Goal: Find specific page/section: Locate a particular part of the current website

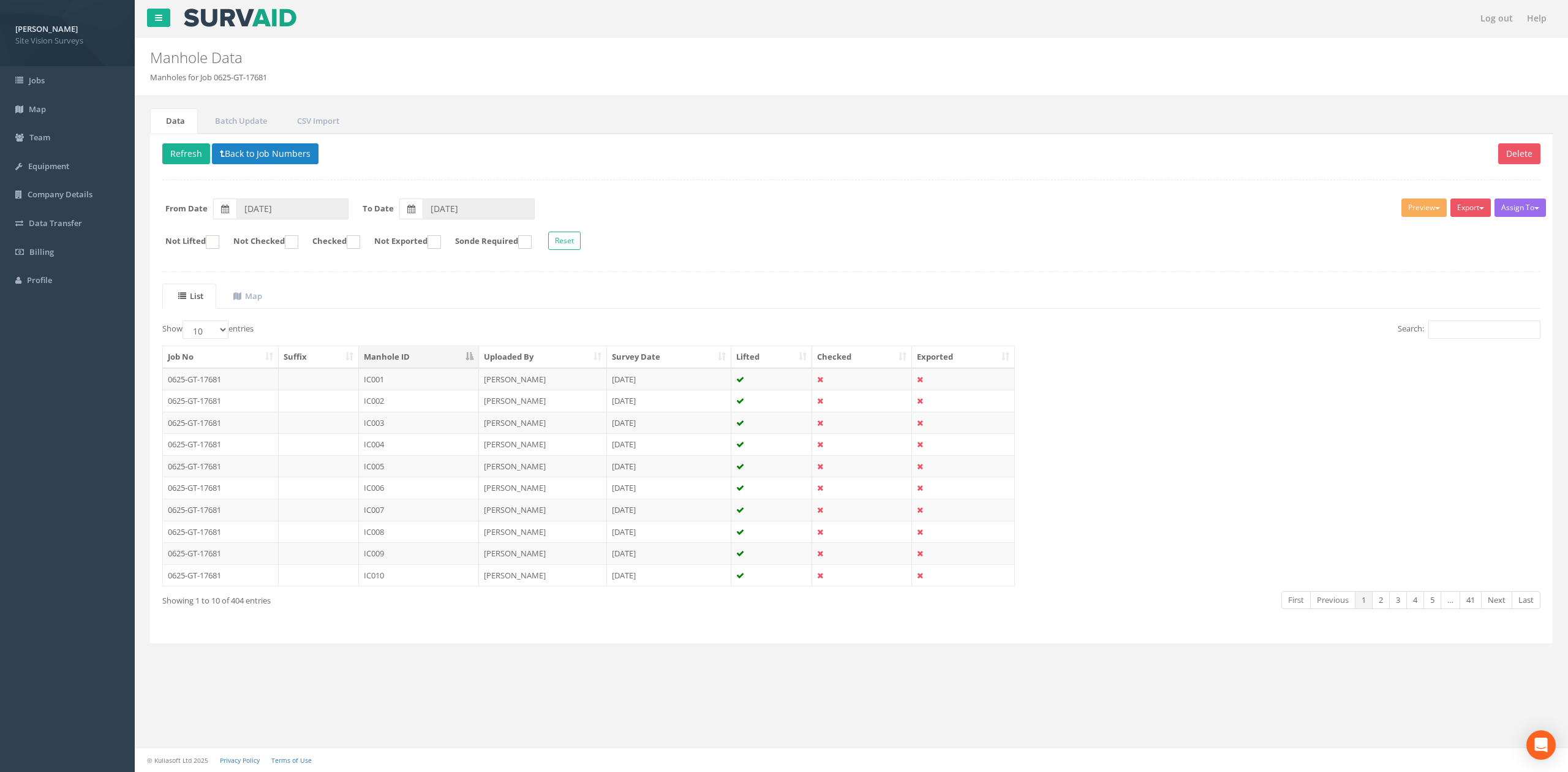
click at [1441, 342] on div "Search:" at bounding box center [1201, 331] width 680 height 21
click at [1451, 336] on input "Search:" at bounding box center [1485, 329] width 112 height 18
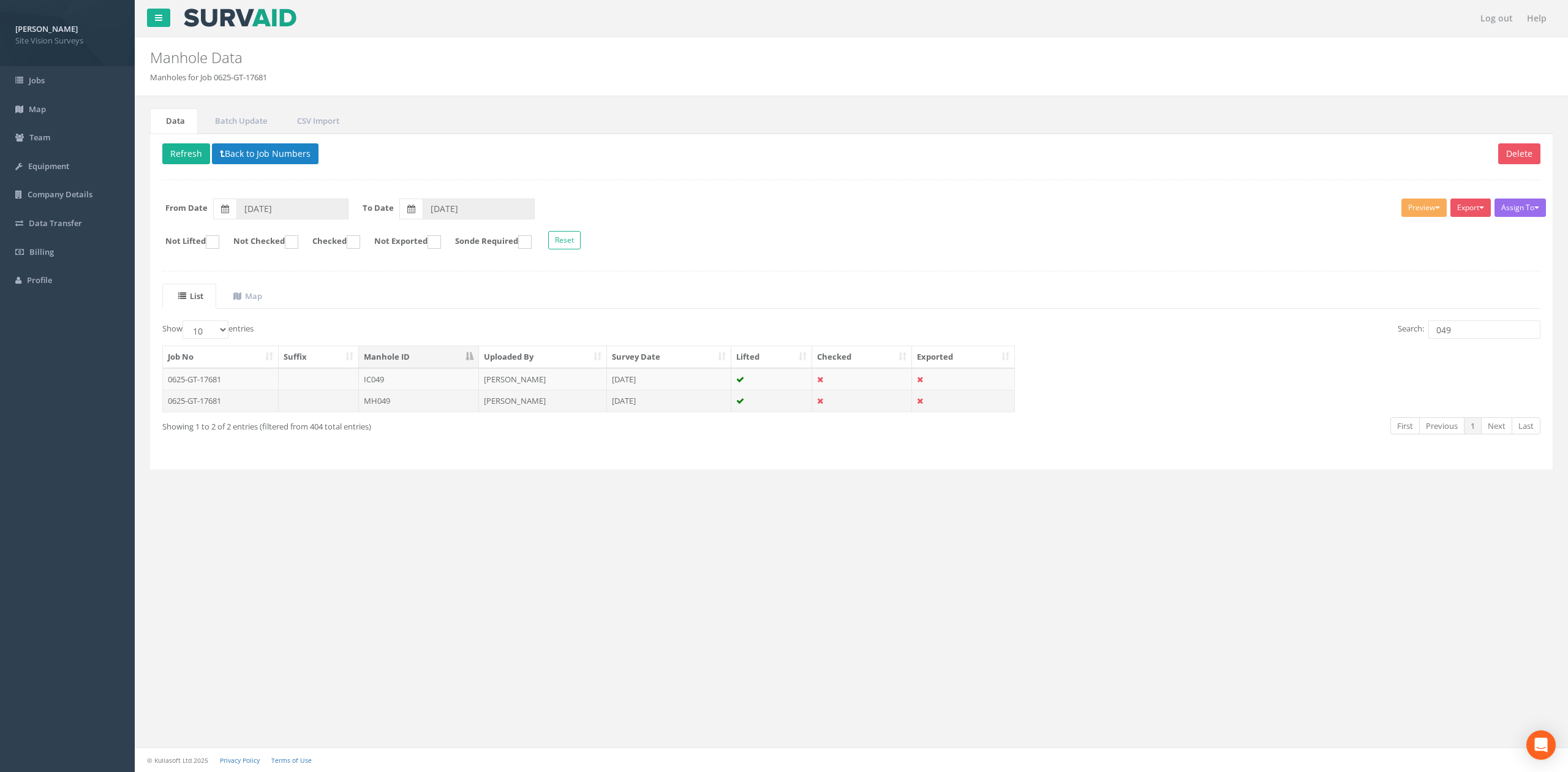
click at [502, 397] on td "[PERSON_NAME]" at bounding box center [543, 401] width 128 height 22
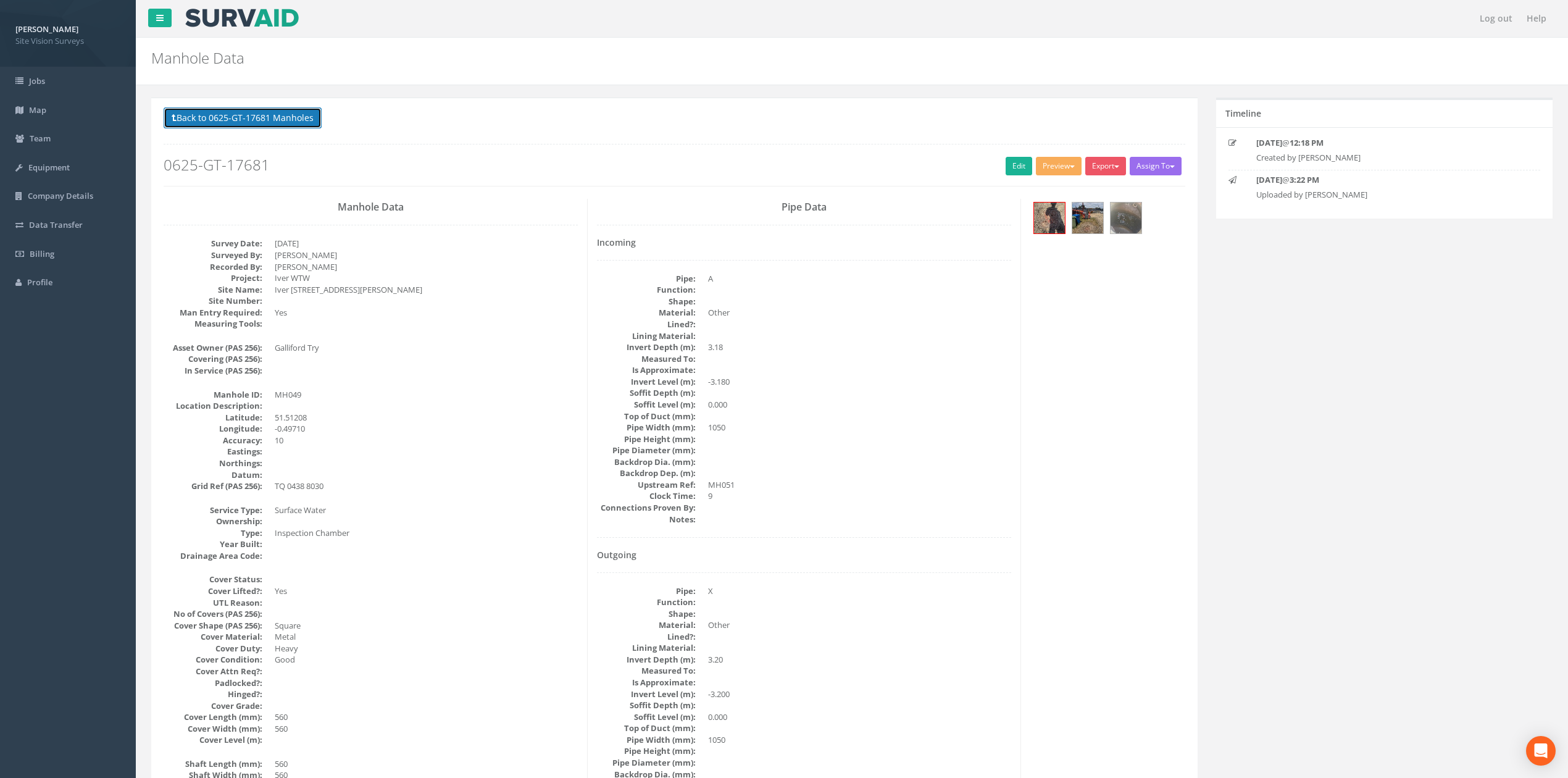
click at [266, 126] on button "Back to 0625-GT-17681 Manholes" at bounding box center [242, 117] width 158 height 21
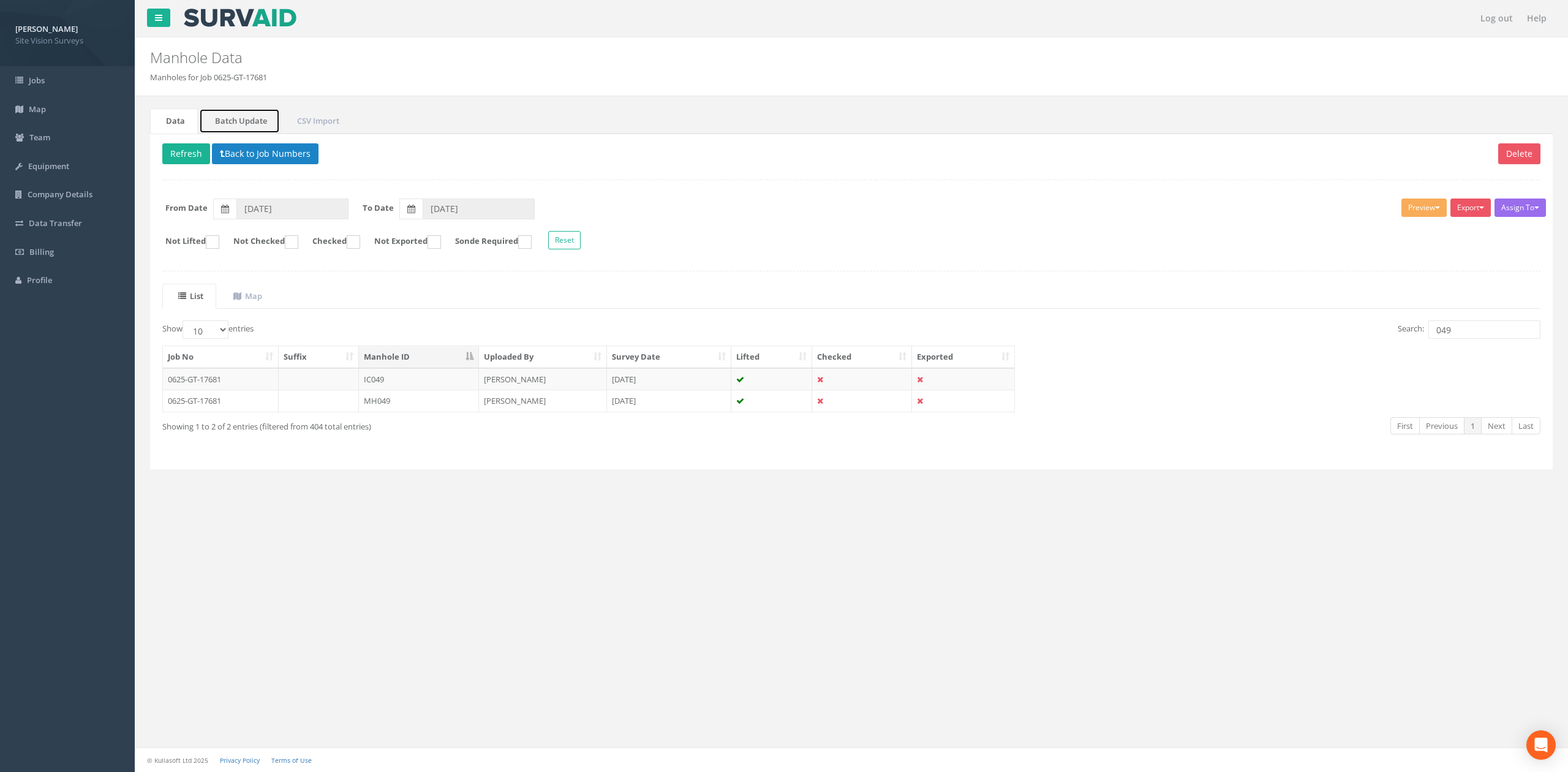
click at [264, 125] on link "Batch Update" at bounding box center [239, 121] width 81 height 25
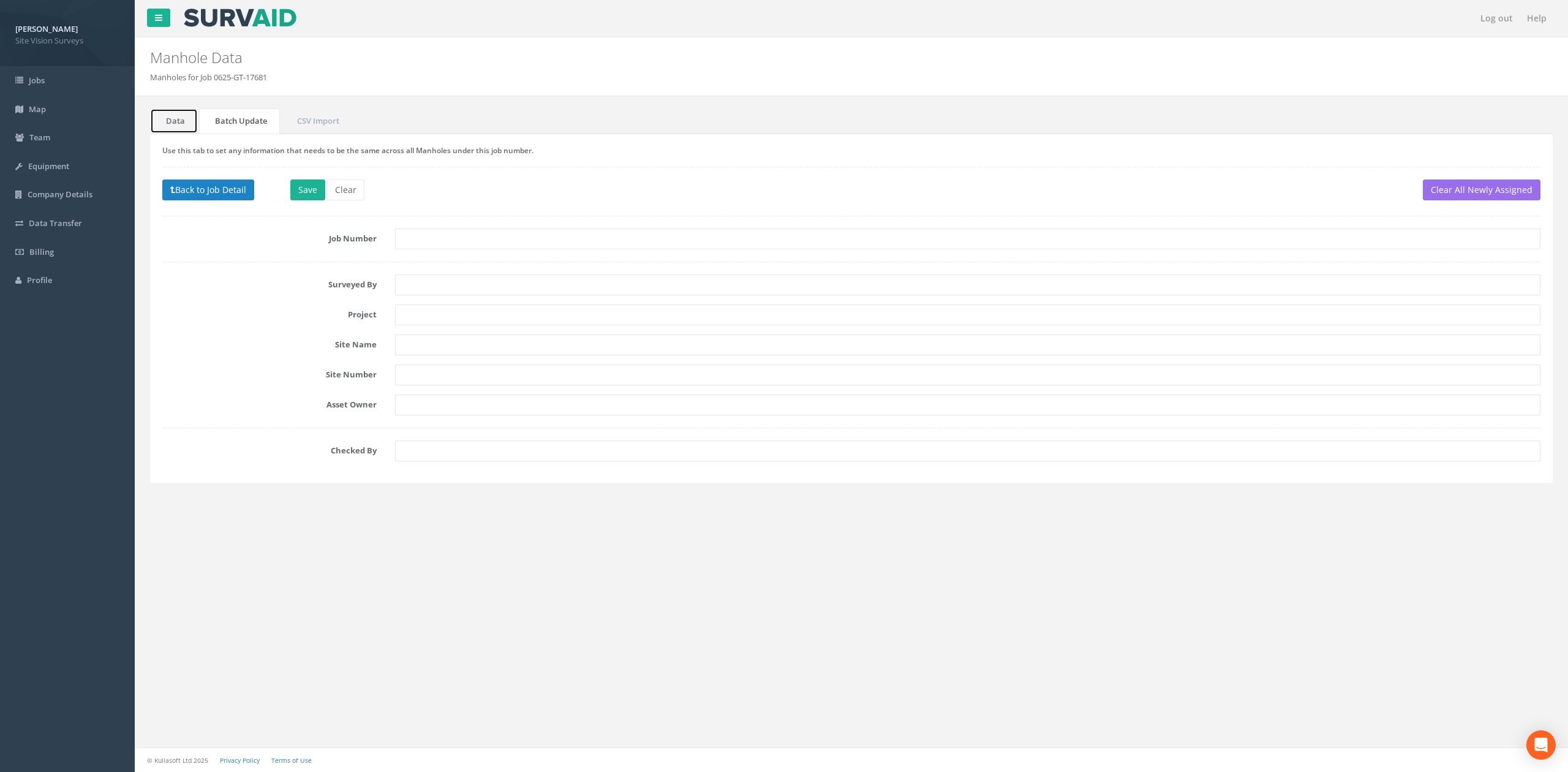
click at [181, 117] on link "Data" at bounding box center [174, 121] width 48 height 25
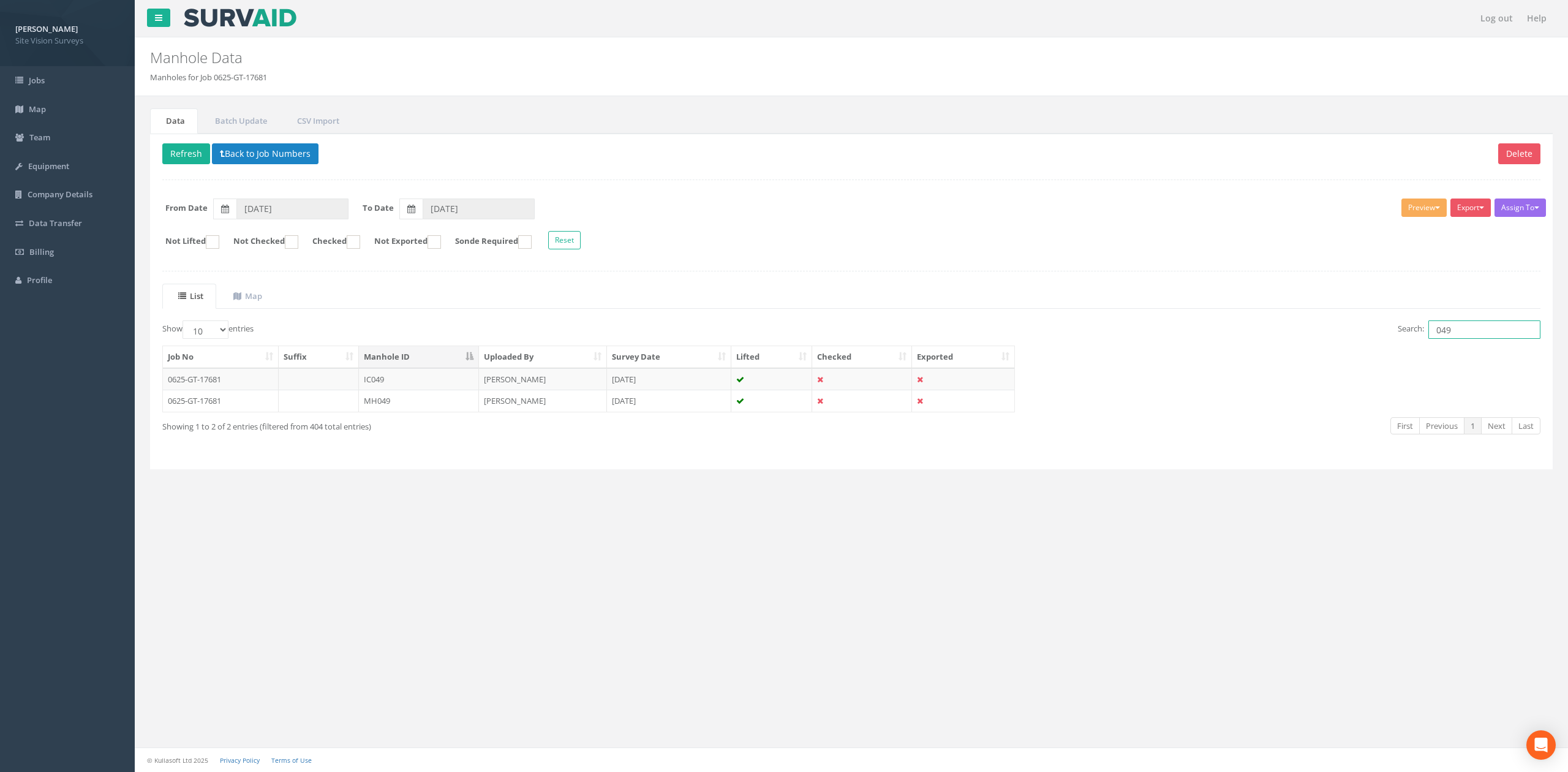
click at [1444, 327] on input "049" at bounding box center [1485, 329] width 112 height 18
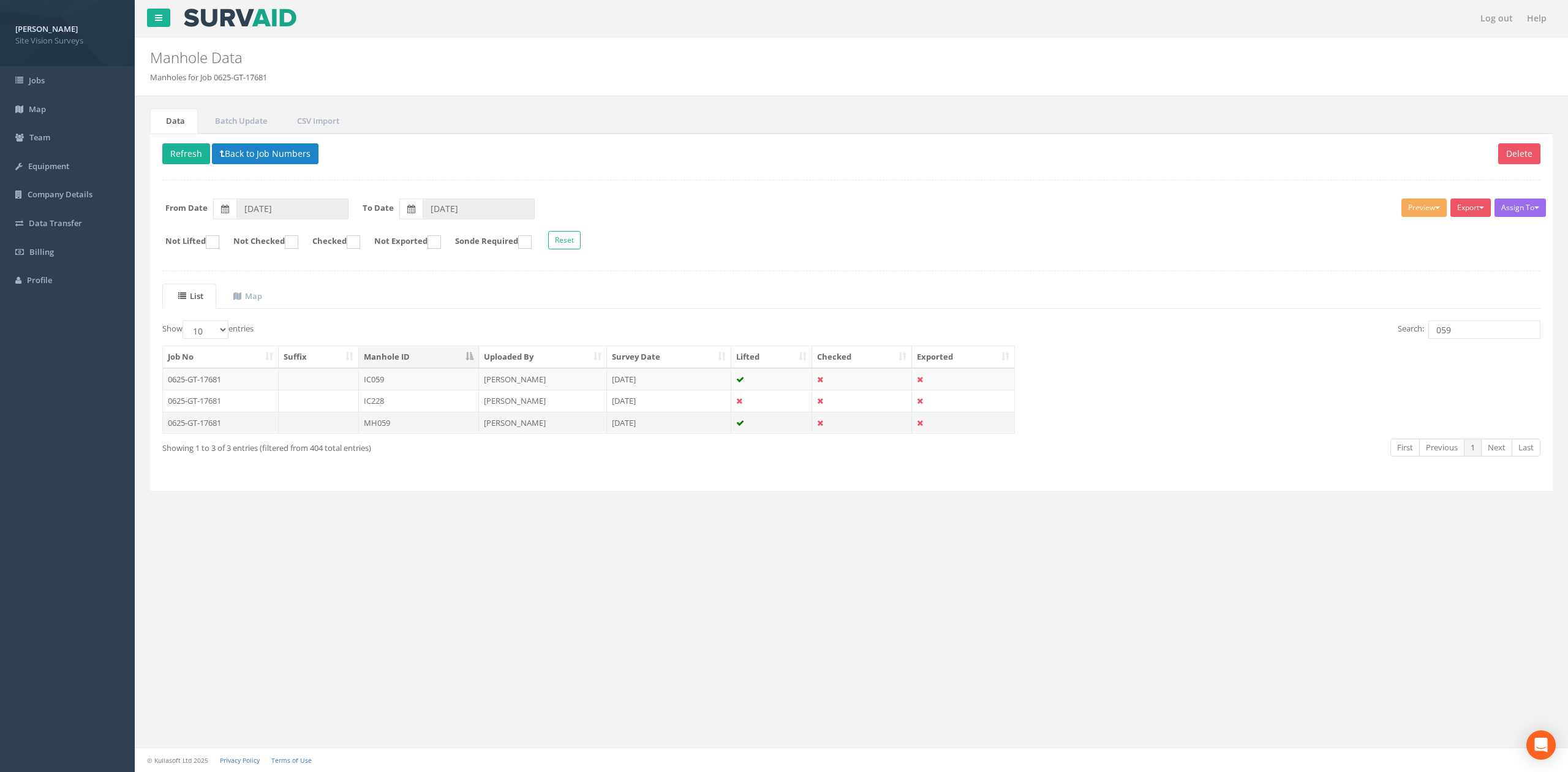
click at [434, 431] on td "MH059" at bounding box center [419, 423] width 120 height 22
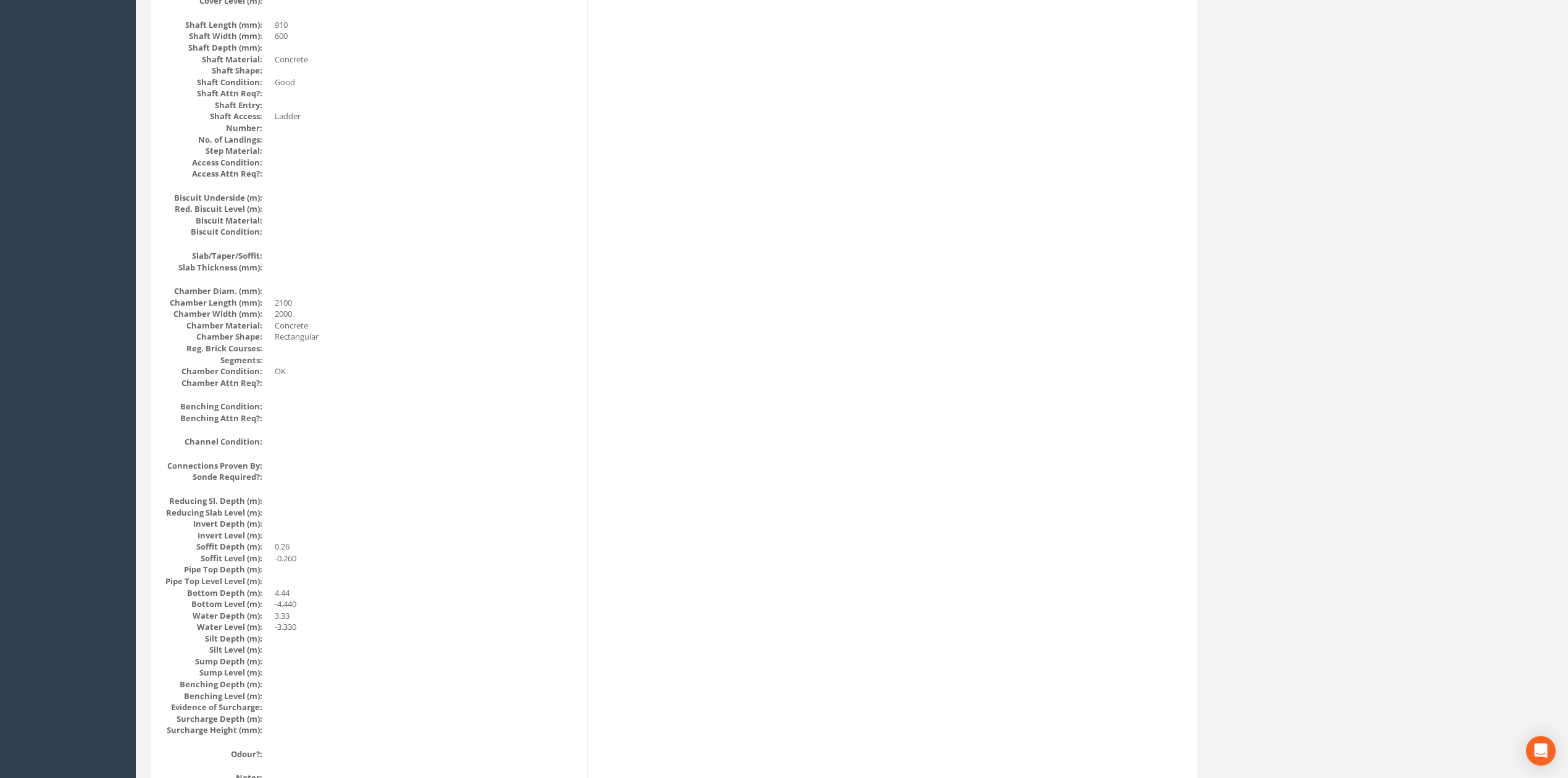
scroll to position [741, 0]
drag, startPoint x: 823, startPoint y: 524, endPoint x: 716, endPoint y: 136, distance: 402.5
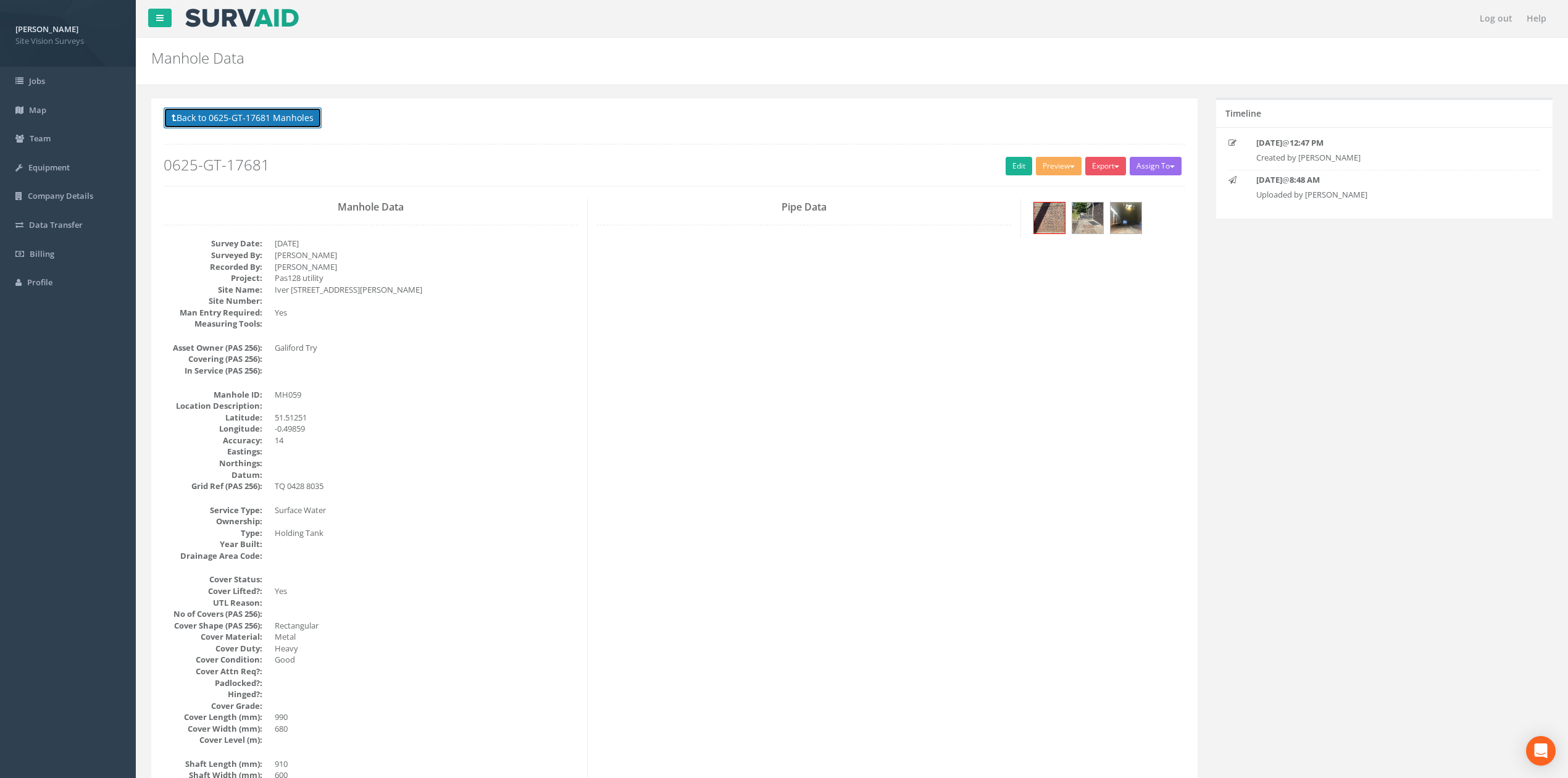
click at [299, 126] on button "Back to 0625-GT-17681 Manholes" at bounding box center [242, 117] width 158 height 21
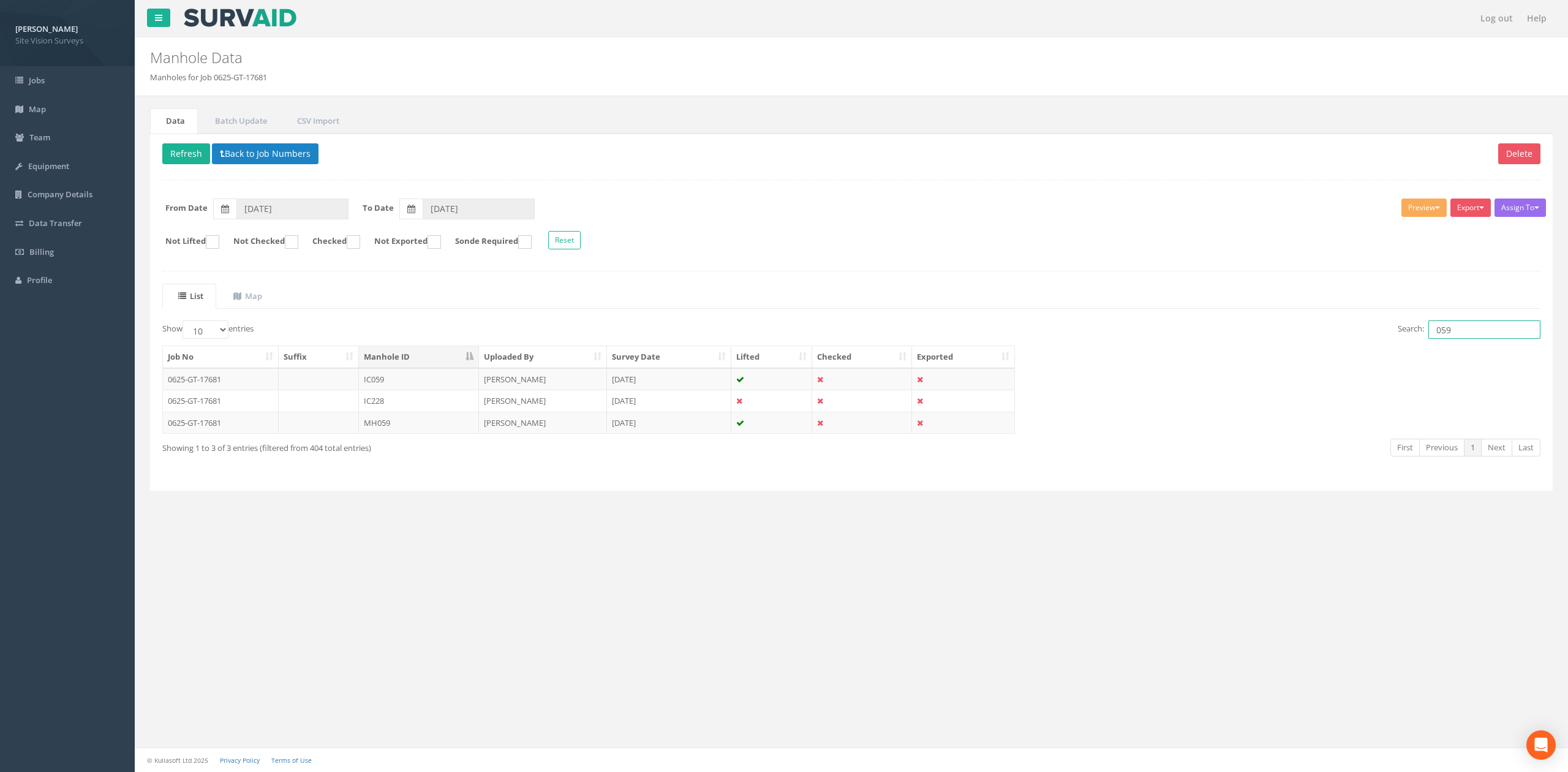
drag, startPoint x: 1478, startPoint y: 329, endPoint x: 1251, endPoint y: 332, distance: 227.0
click at [1251, 332] on div "Search: 059" at bounding box center [1201, 331] width 680 height 21
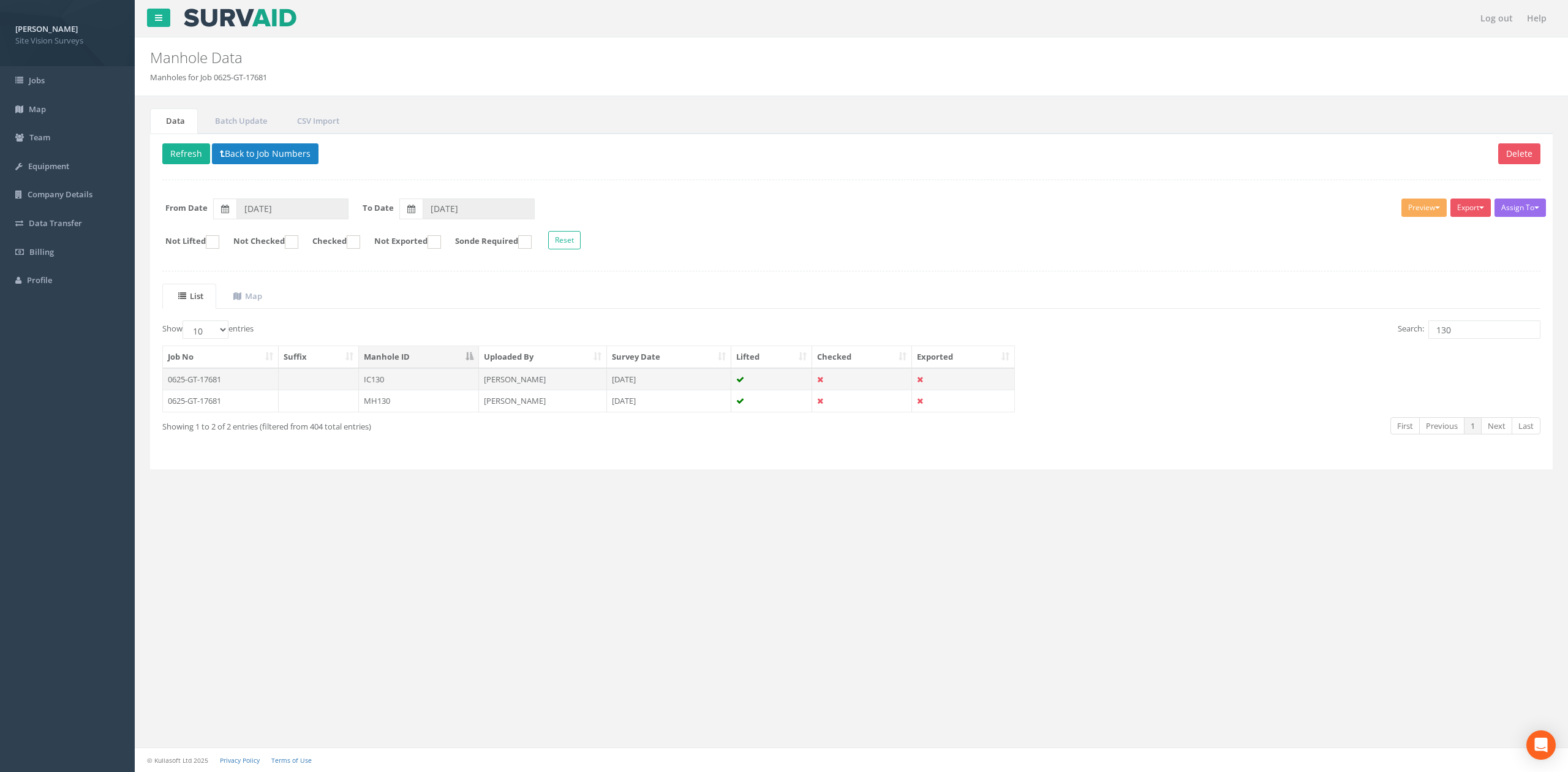
click at [374, 387] on td "IC130" at bounding box center [419, 379] width 120 height 22
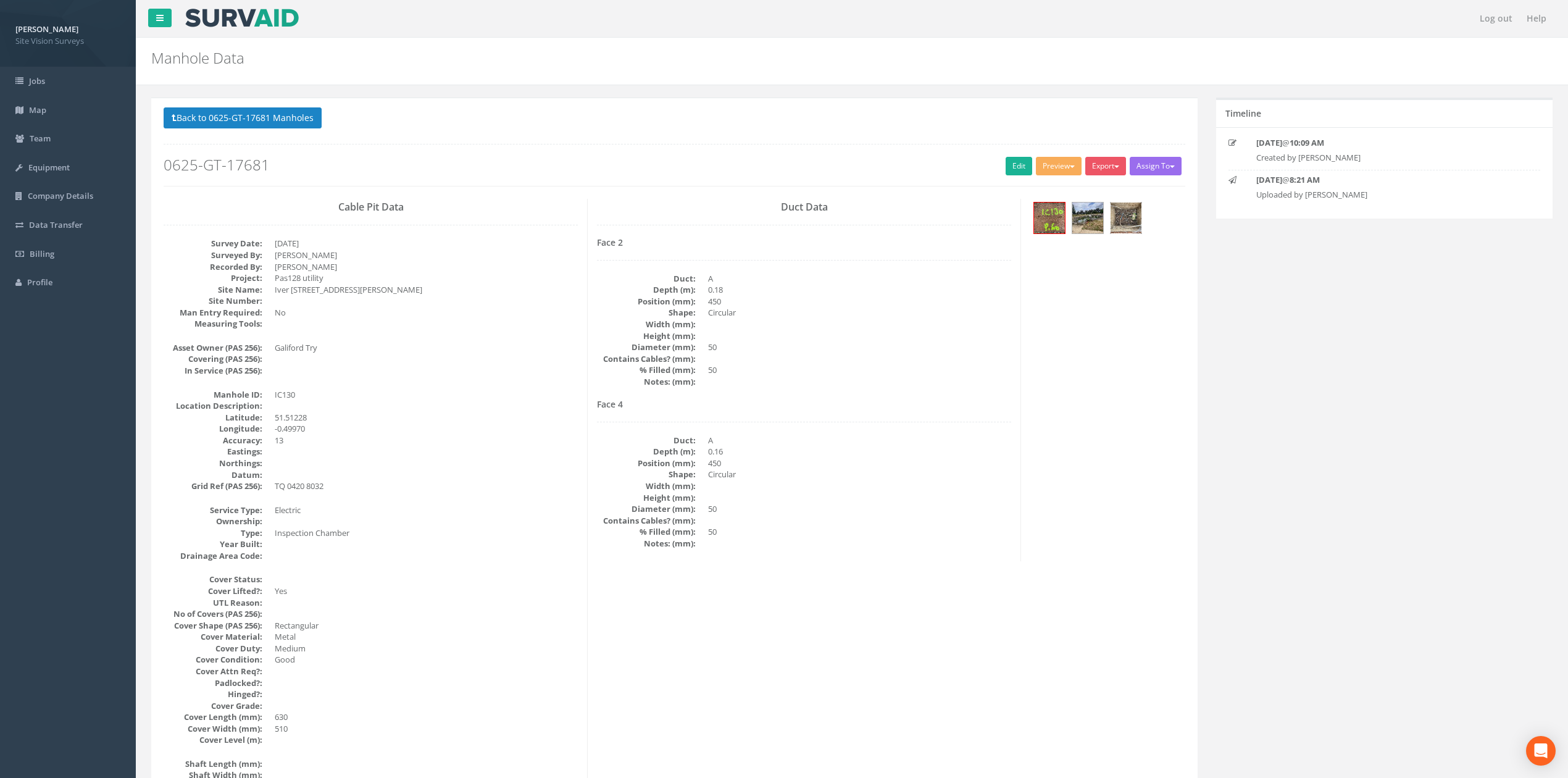
click at [1123, 223] on img at bounding box center [1126, 217] width 31 height 31
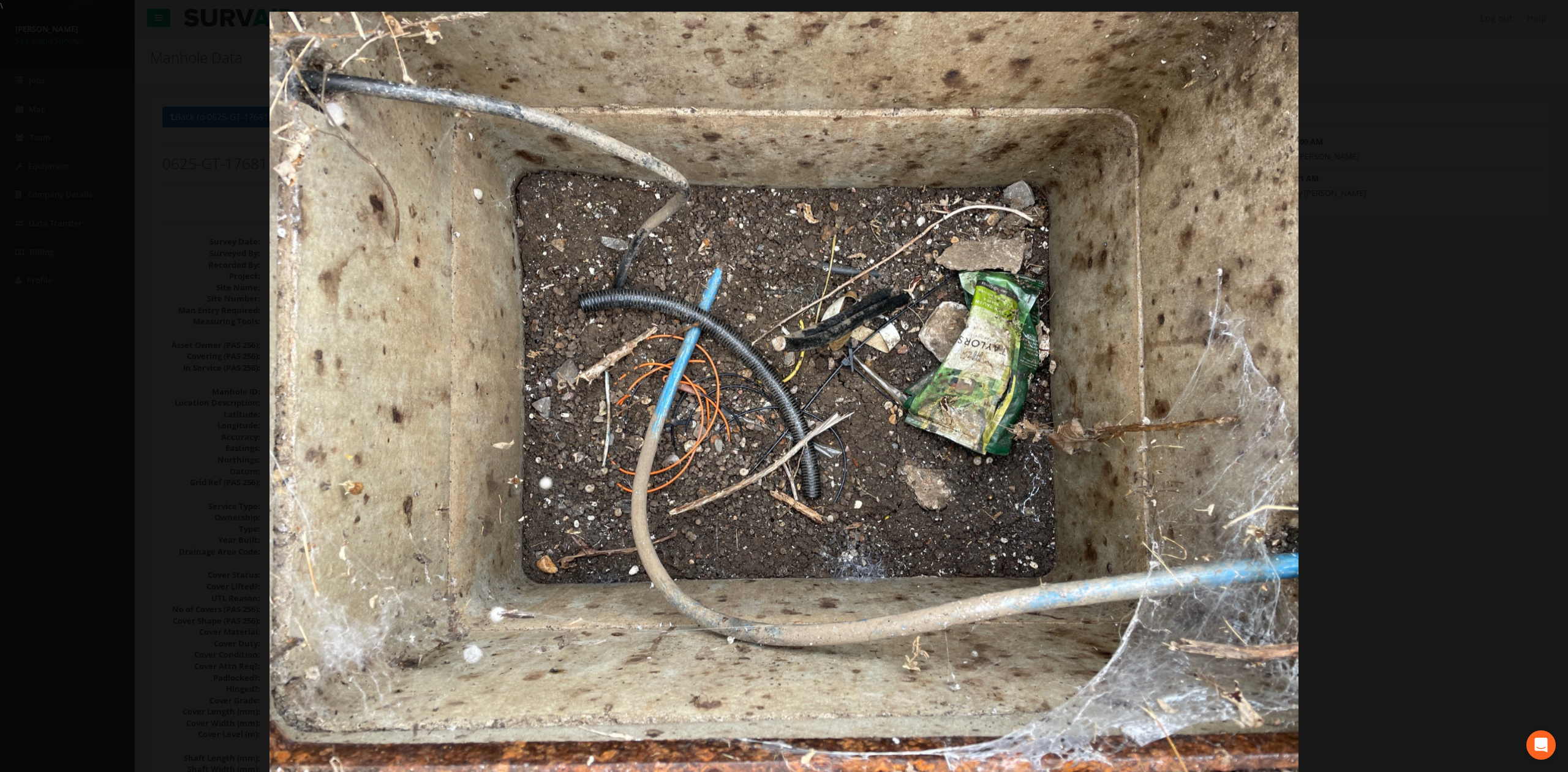
click at [1363, 354] on div at bounding box center [784, 397] width 1568 height 772
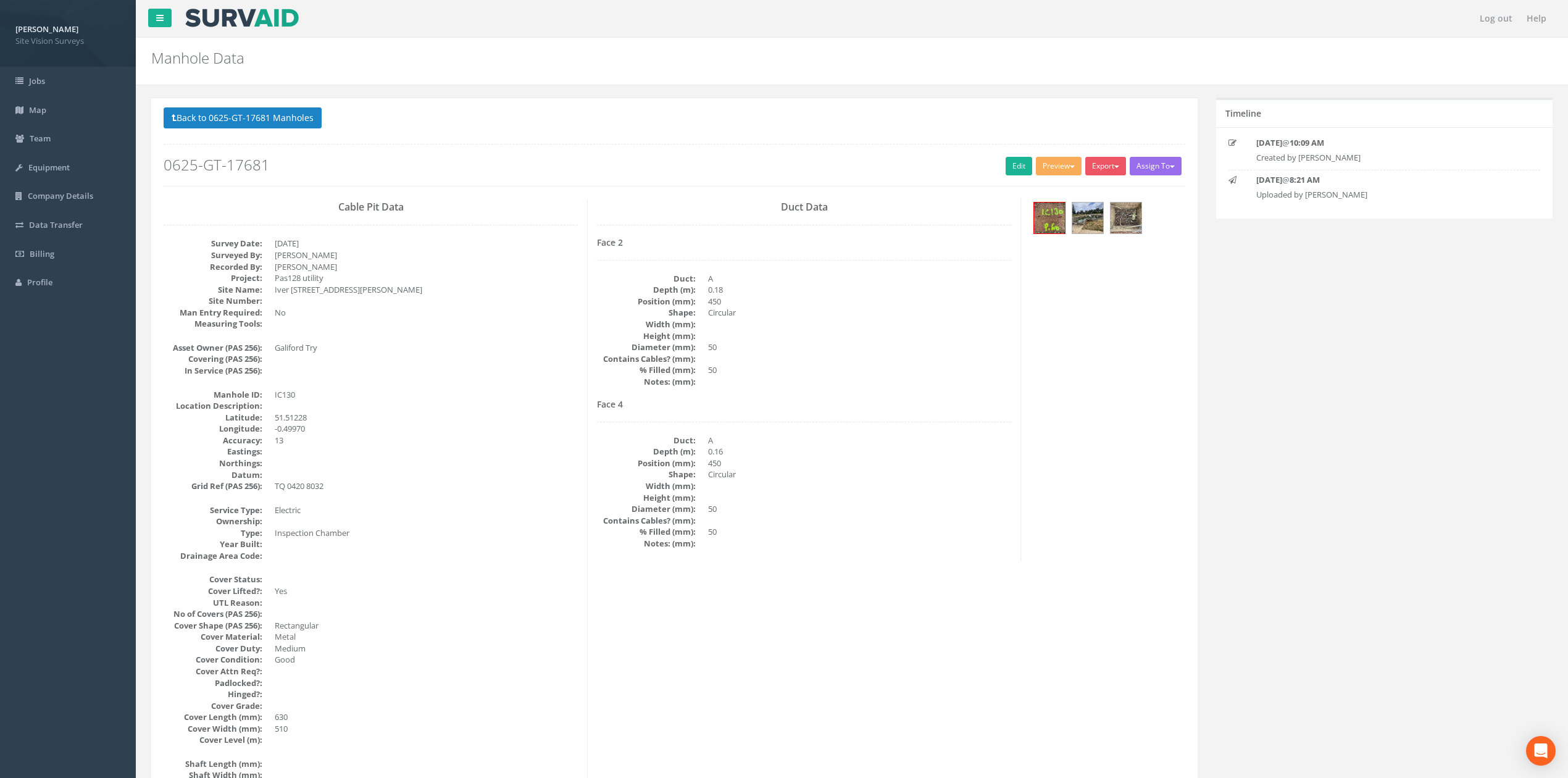
click at [1152, 220] on div at bounding box center [1107, 220] width 155 height 41
click at [1136, 222] on img at bounding box center [1126, 217] width 31 height 31
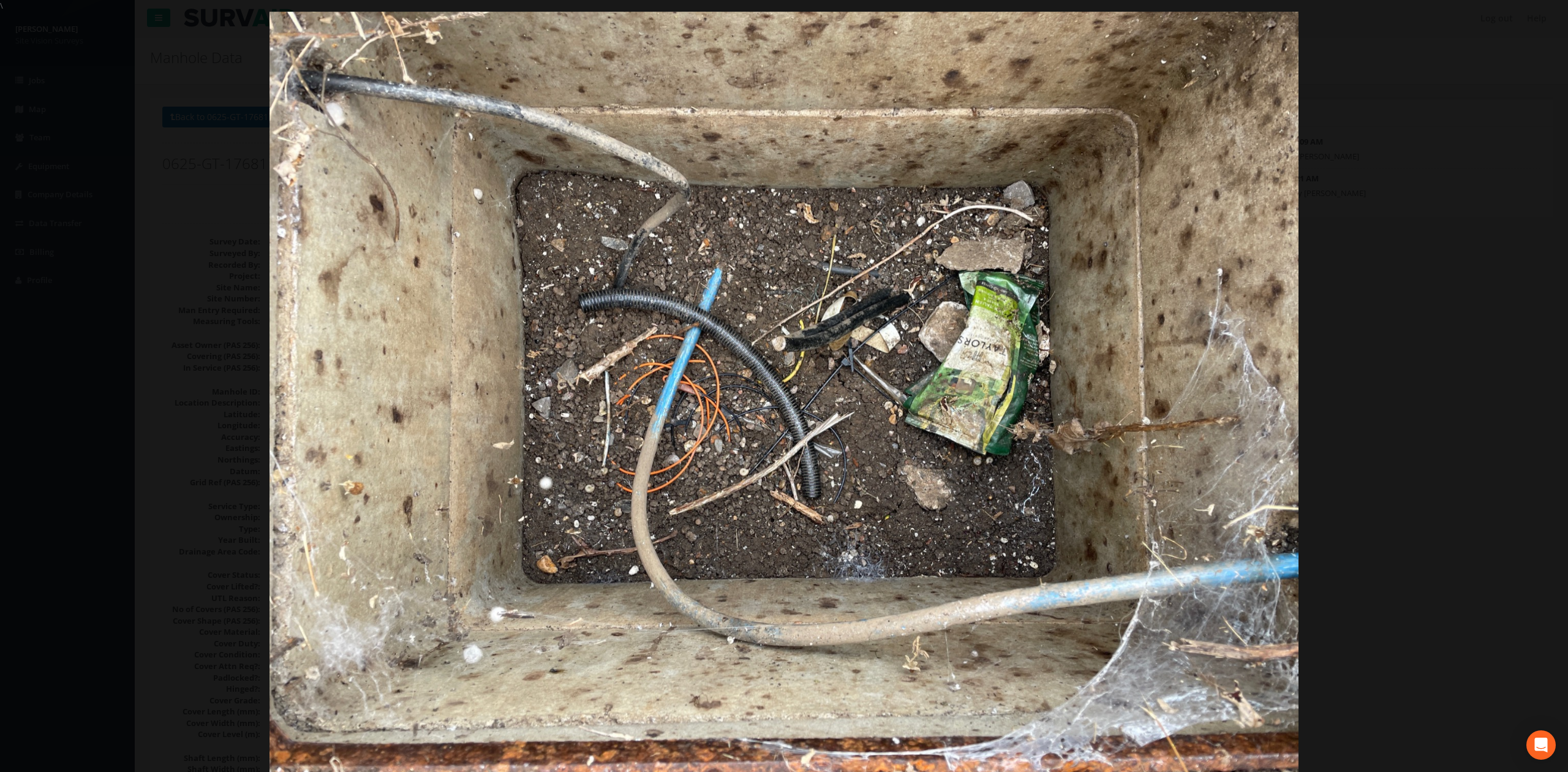
drag, startPoint x: 1322, startPoint y: 435, endPoint x: 1337, endPoint y: 433, distance: 15.1
click at [1330, 434] on div at bounding box center [784, 397] width 1568 height 772
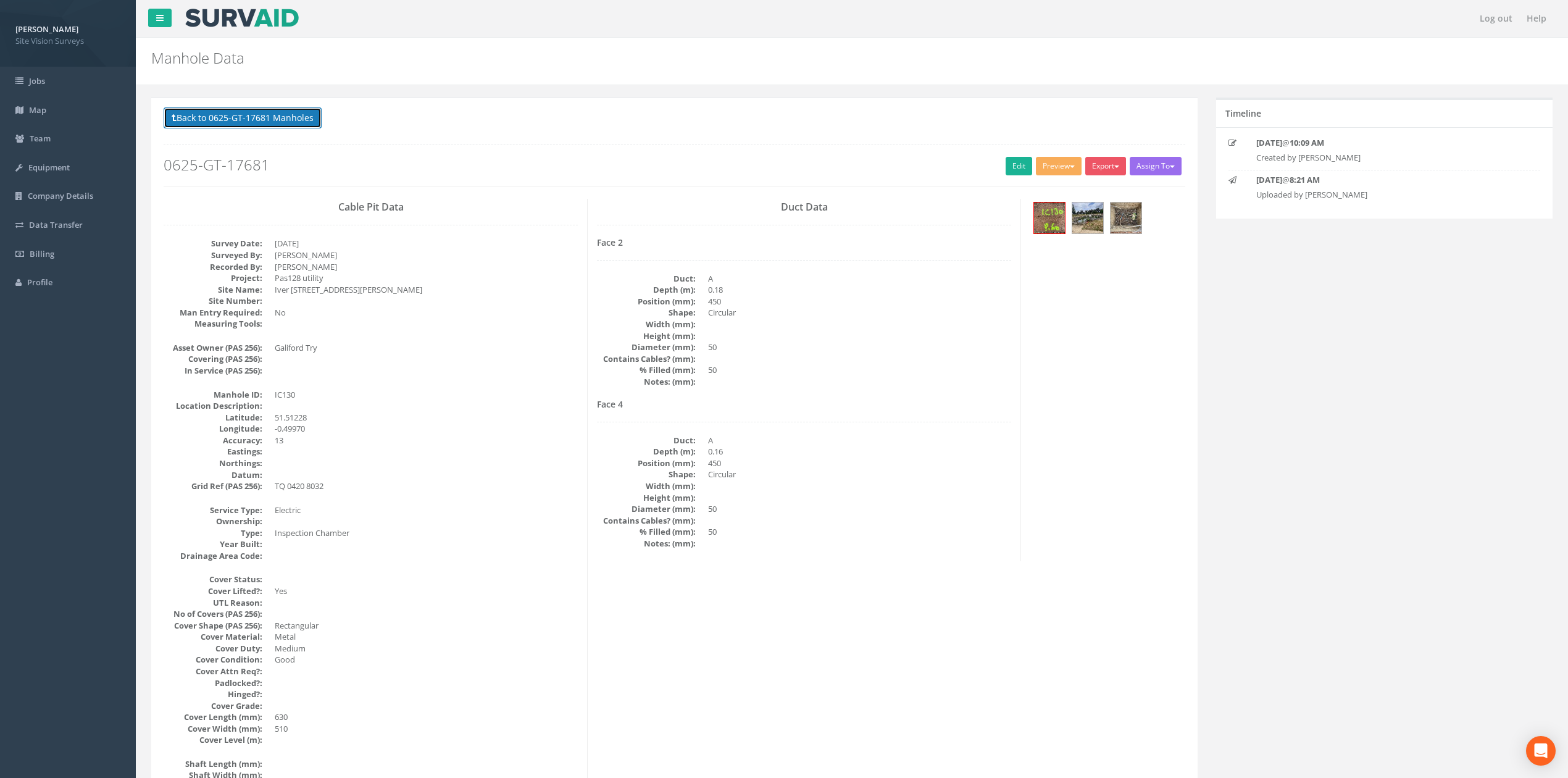
click at [293, 120] on button "Back to 0625-GT-17681 Manholes" at bounding box center [242, 117] width 158 height 21
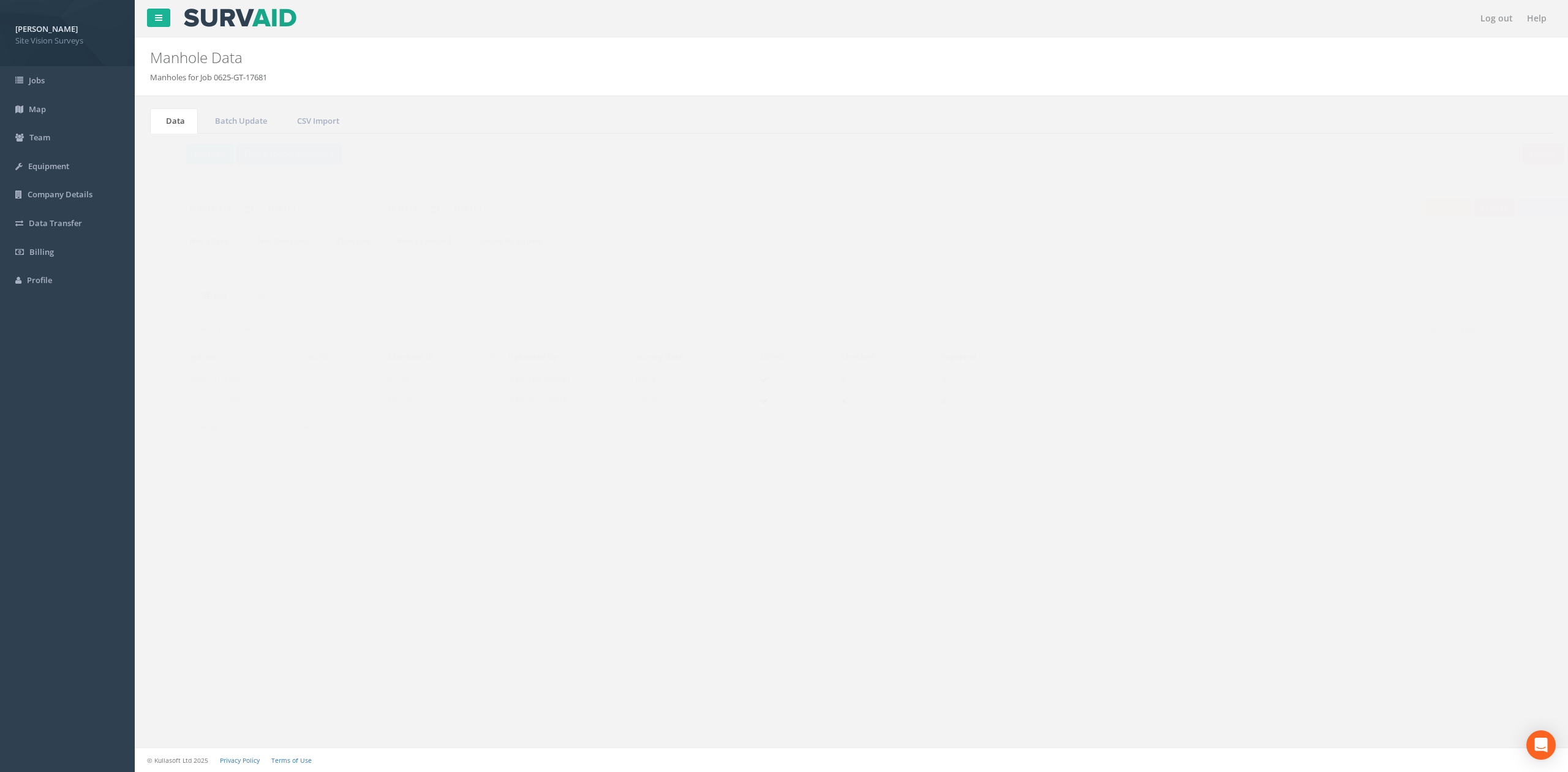
drag, startPoint x: 1456, startPoint y: 330, endPoint x: 1438, endPoint y: 324, distance: 19.0
click at [1438, 324] on input "130" at bounding box center [1485, 329] width 112 height 18
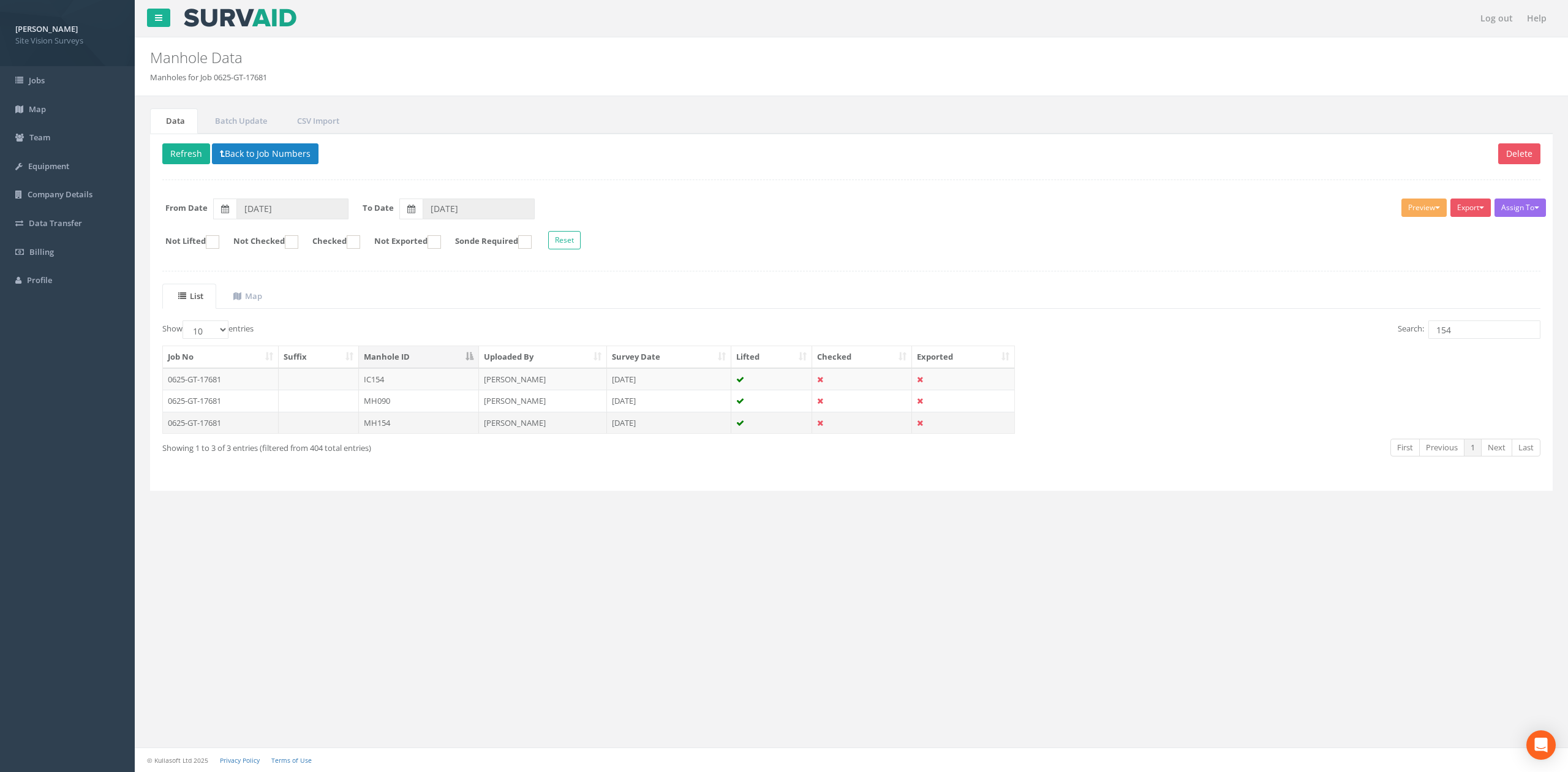
click at [430, 422] on td "MH154" at bounding box center [419, 423] width 120 height 22
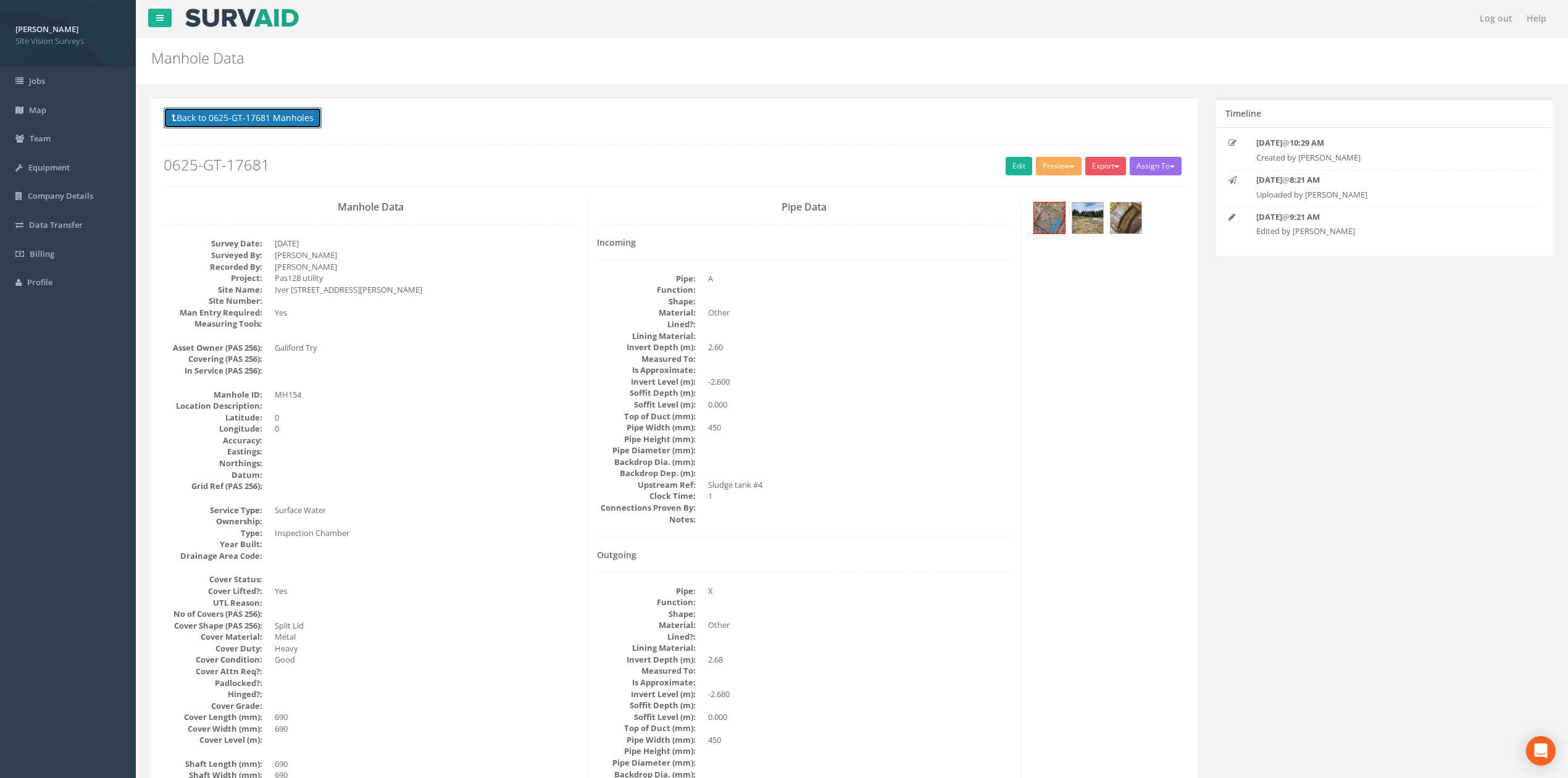
click at [242, 113] on button "Back to 0625-GT-17681 Manholes" at bounding box center [242, 117] width 158 height 21
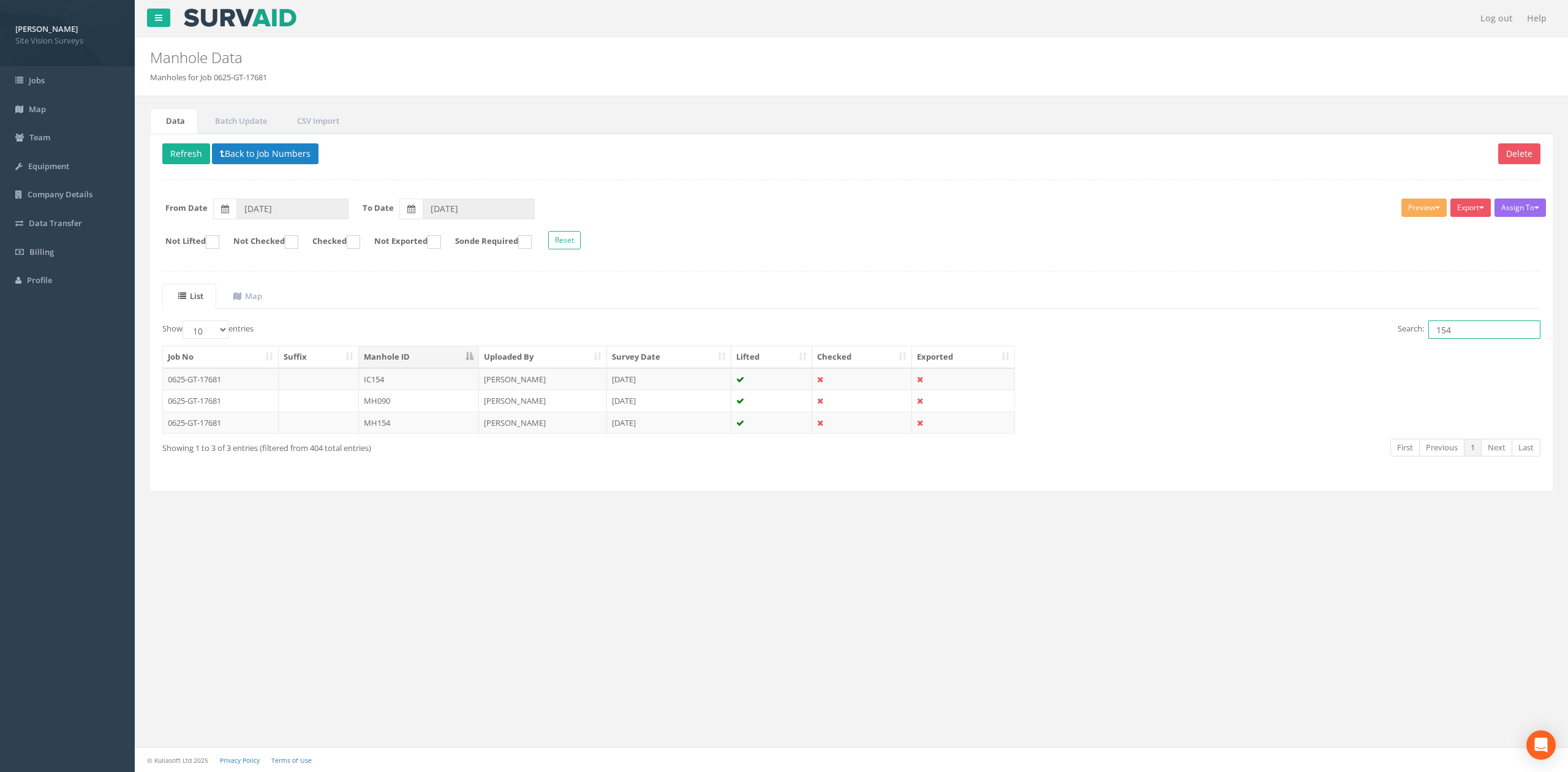
click at [1498, 339] on input "154" at bounding box center [1485, 329] width 112 height 18
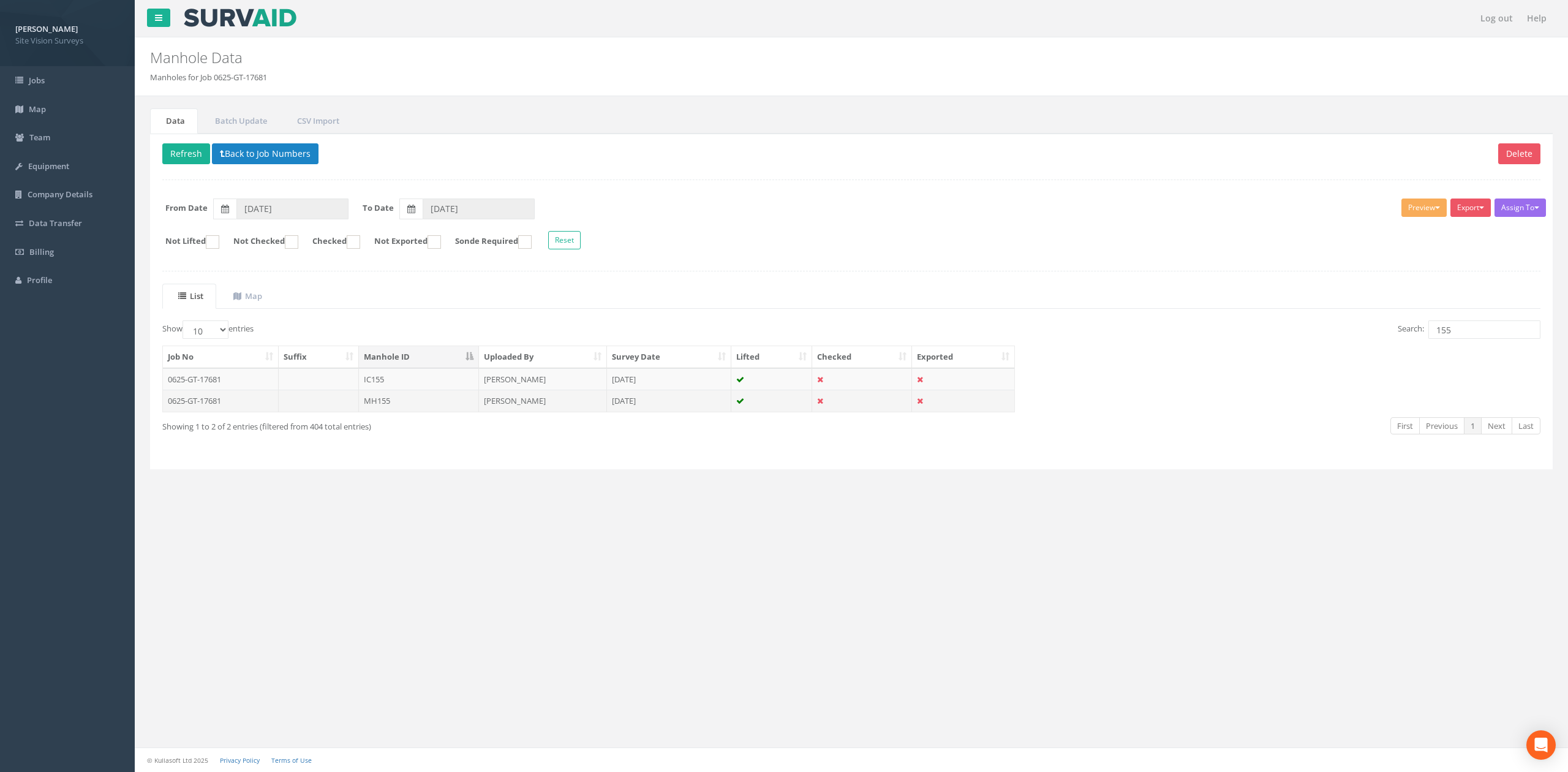
click at [436, 412] on td "MH155" at bounding box center [419, 401] width 120 height 22
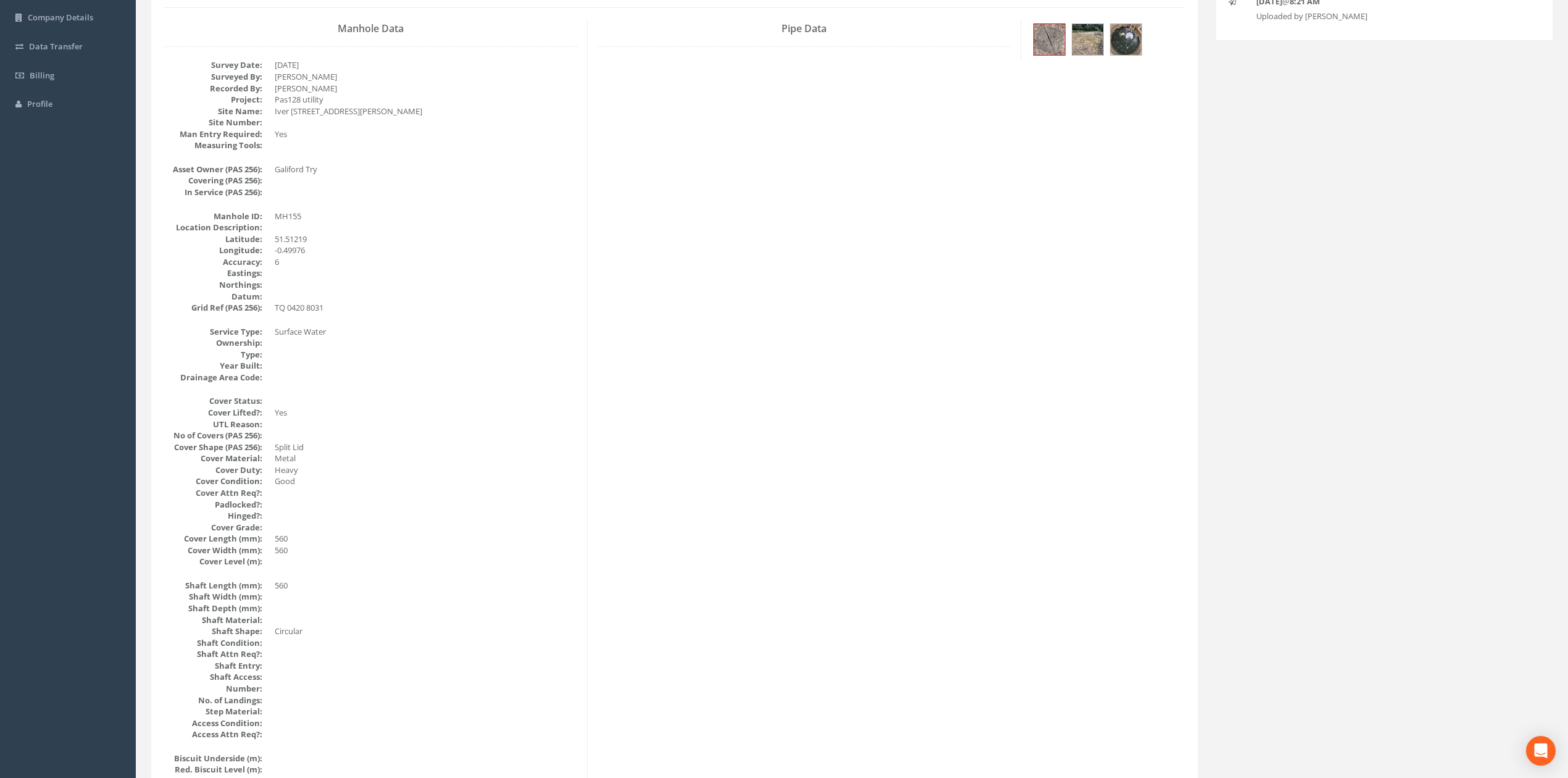
scroll to position [164, 0]
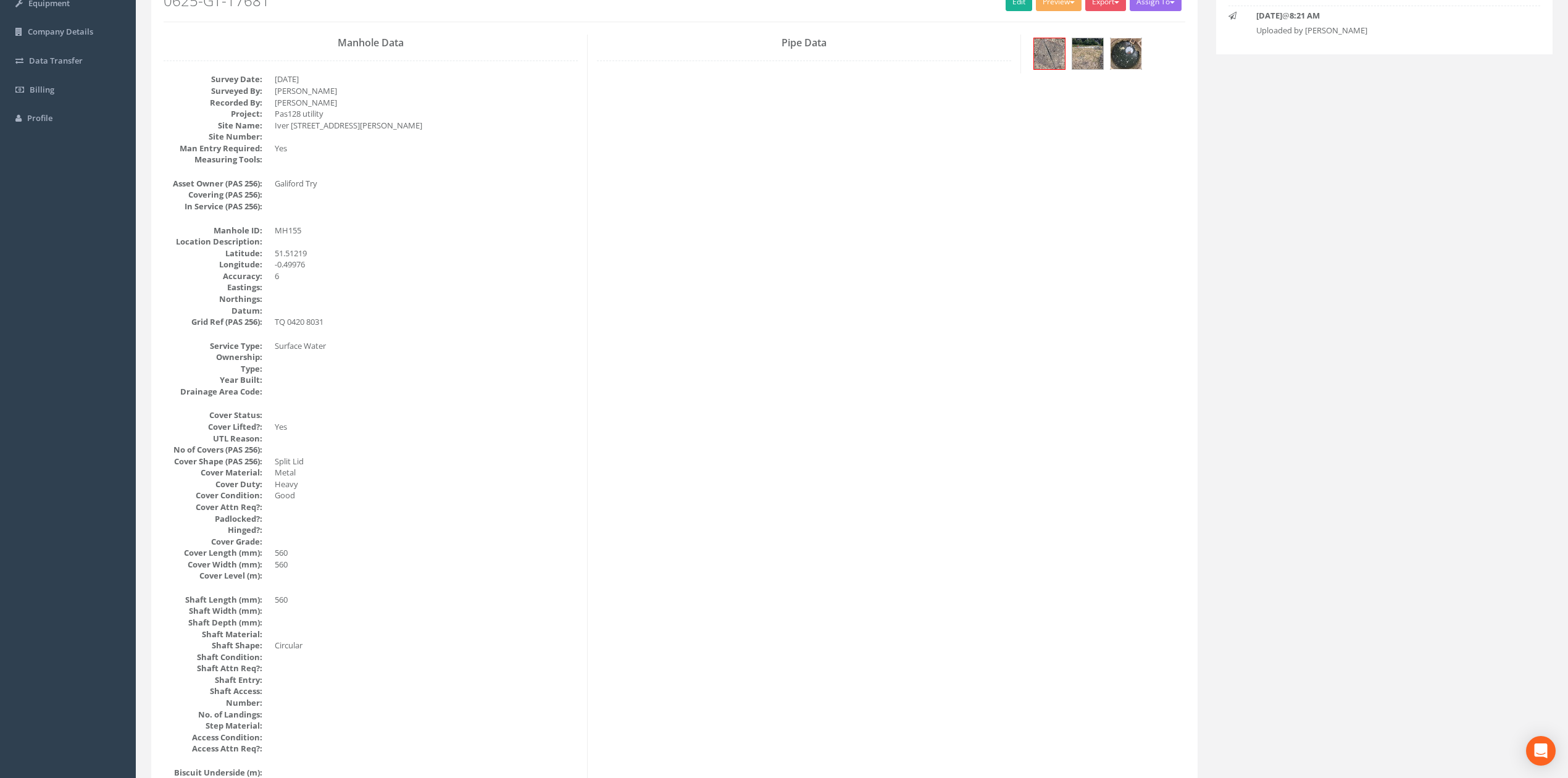
click at [1141, 58] on img at bounding box center [1126, 53] width 31 height 31
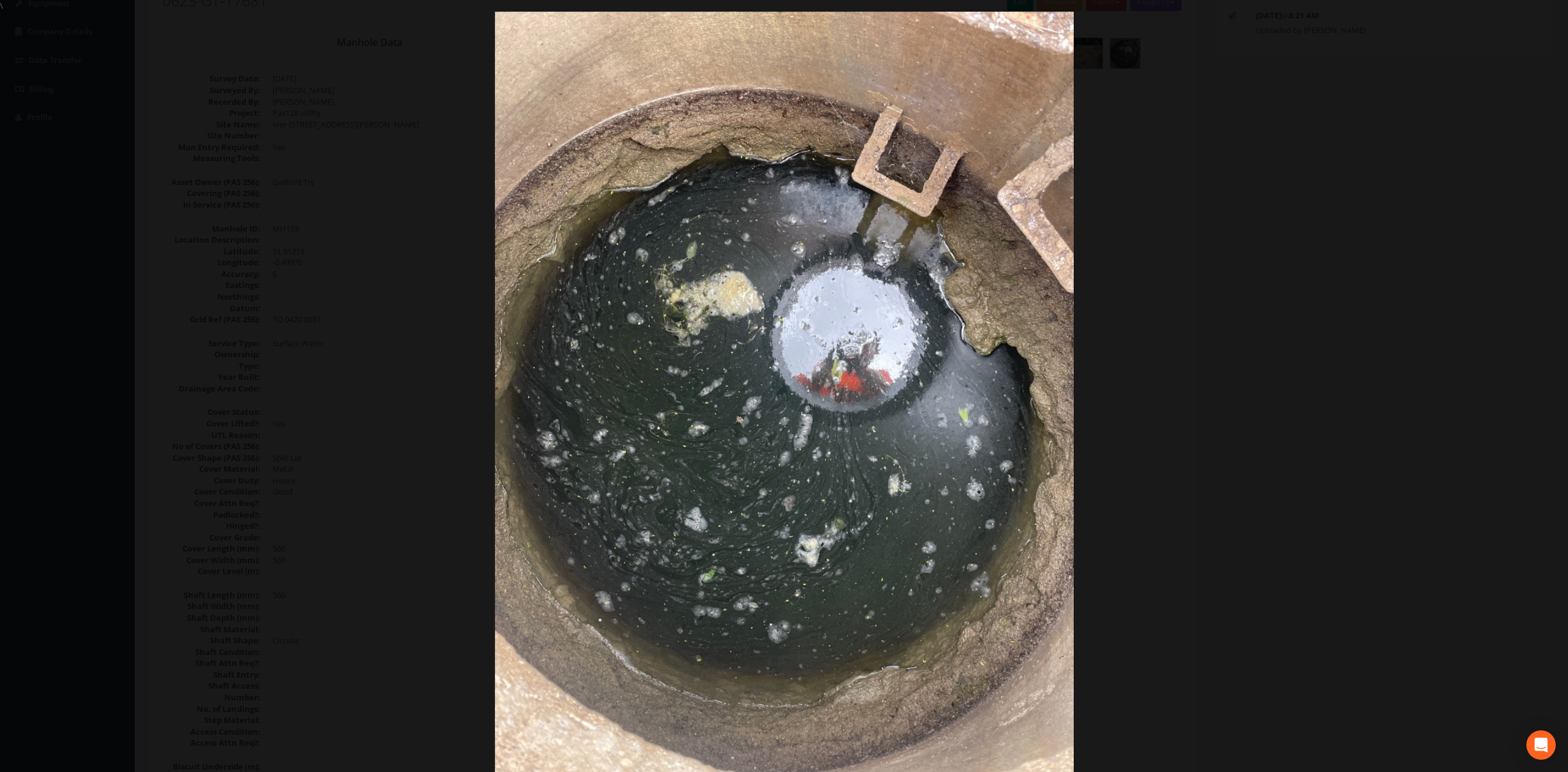
click at [1292, 339] on div at bounding box center [784, 397] width 1568 height 772
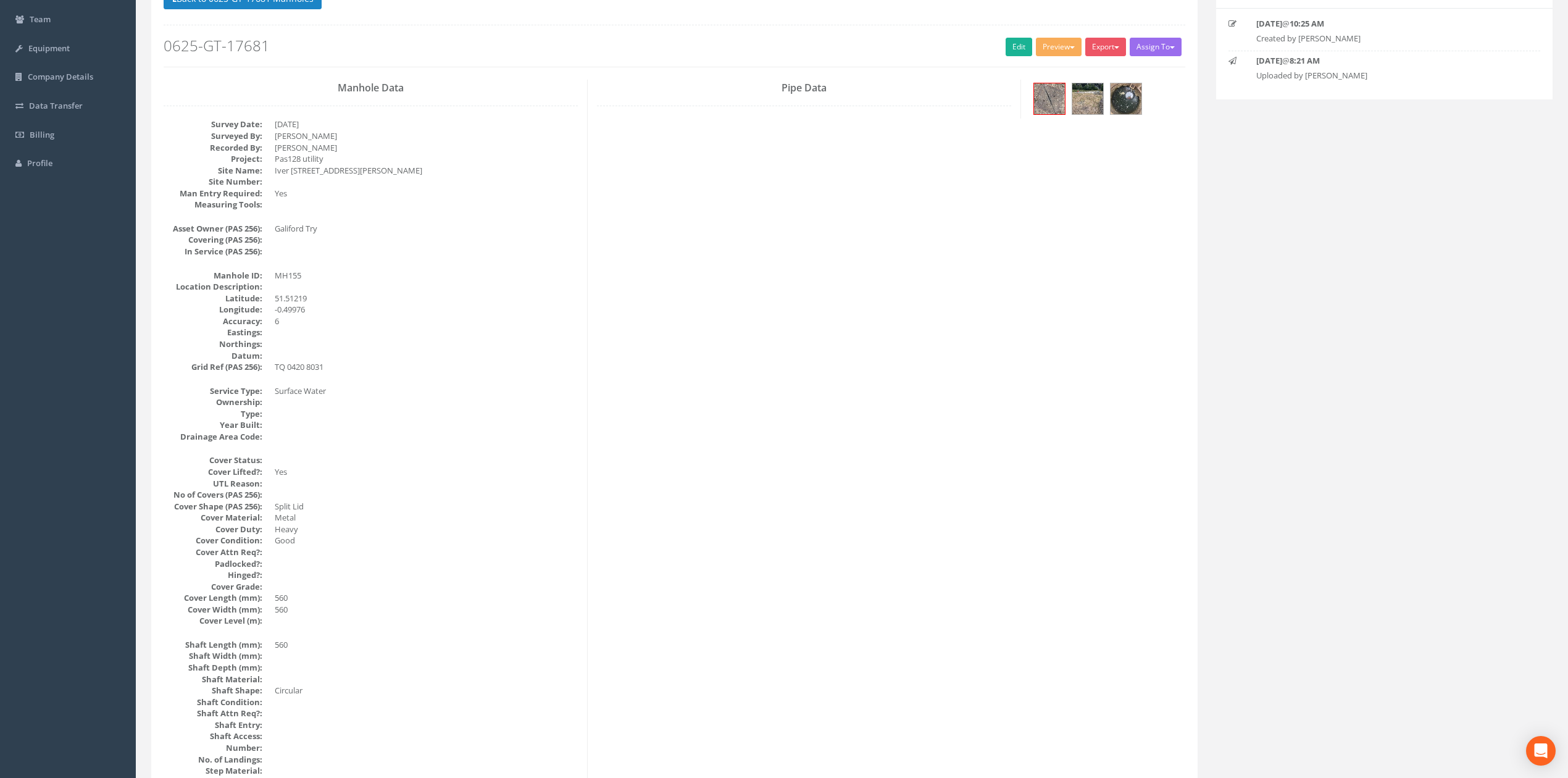
scroll to position [82, 0]
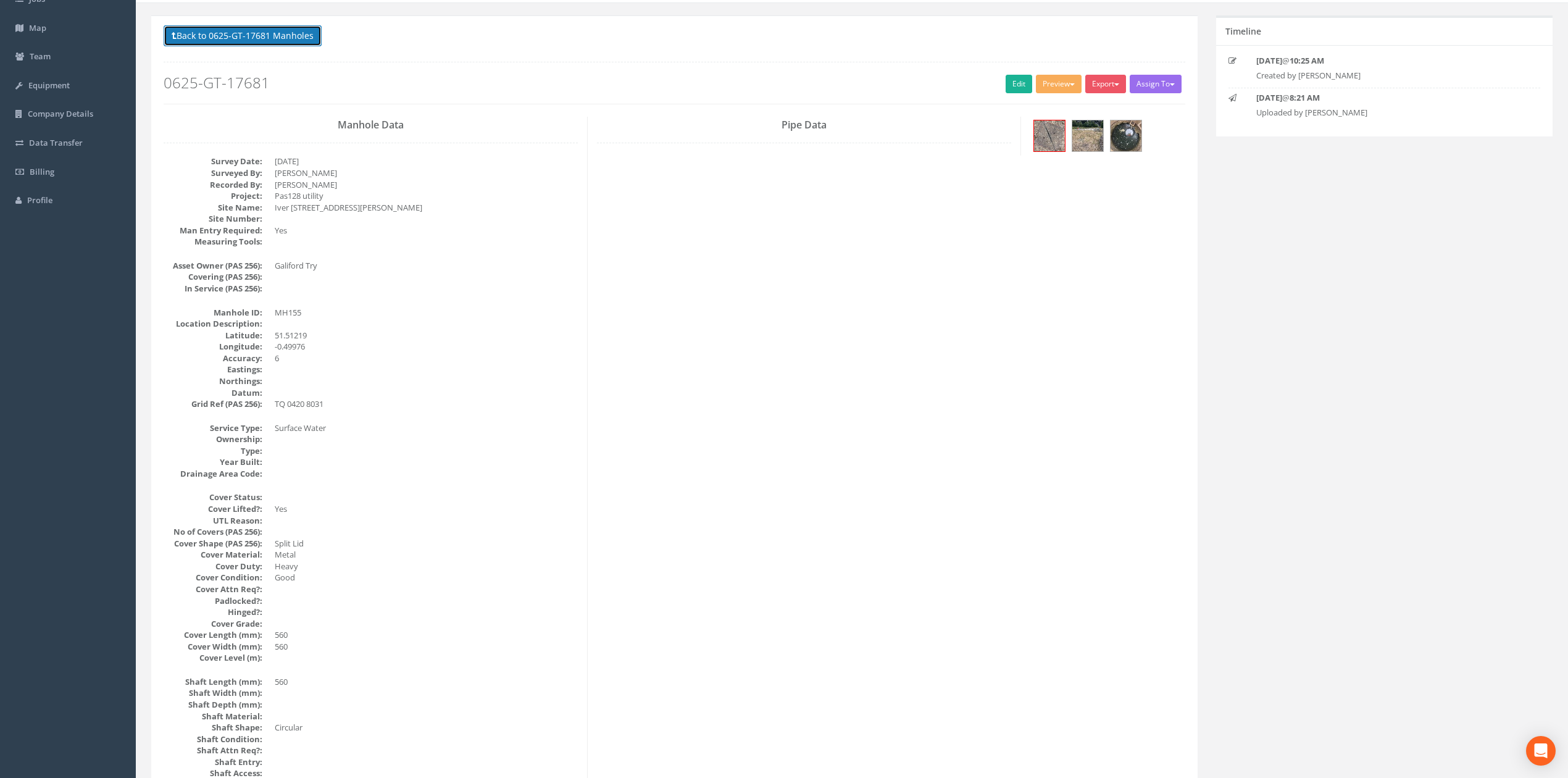
drag, startPoint x: 275, startPoint y: 46, endPoint x: 317, endPoint y: 40, distance: 42.4
click at [275, 46] on button "Back to 0625-GT-17681 Manholes" at bounding box center [242, 36] width 158 height 21
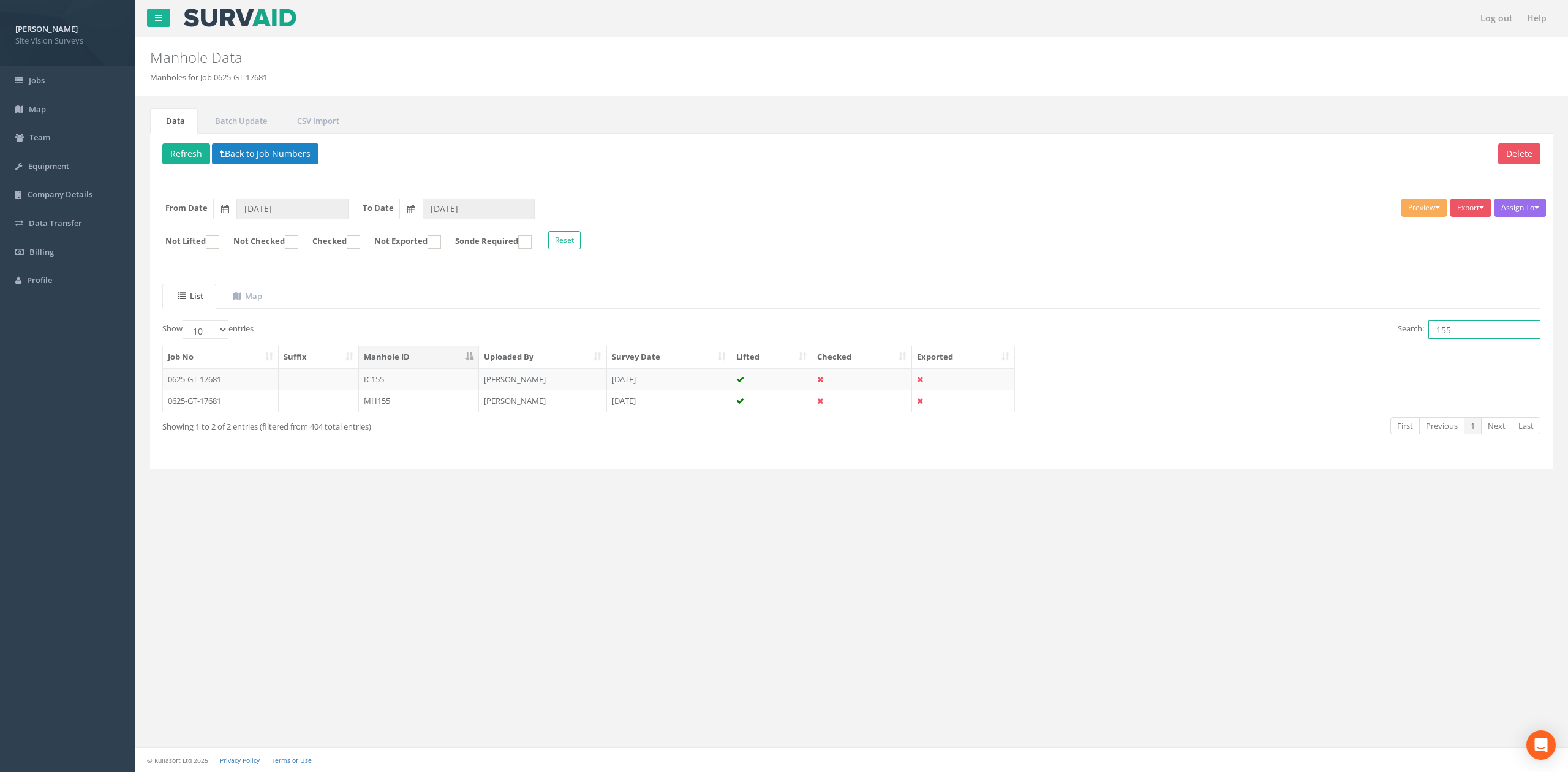
click at [1486, 337] on input "155" at bounding box center [1485, 329] width 112 height 18
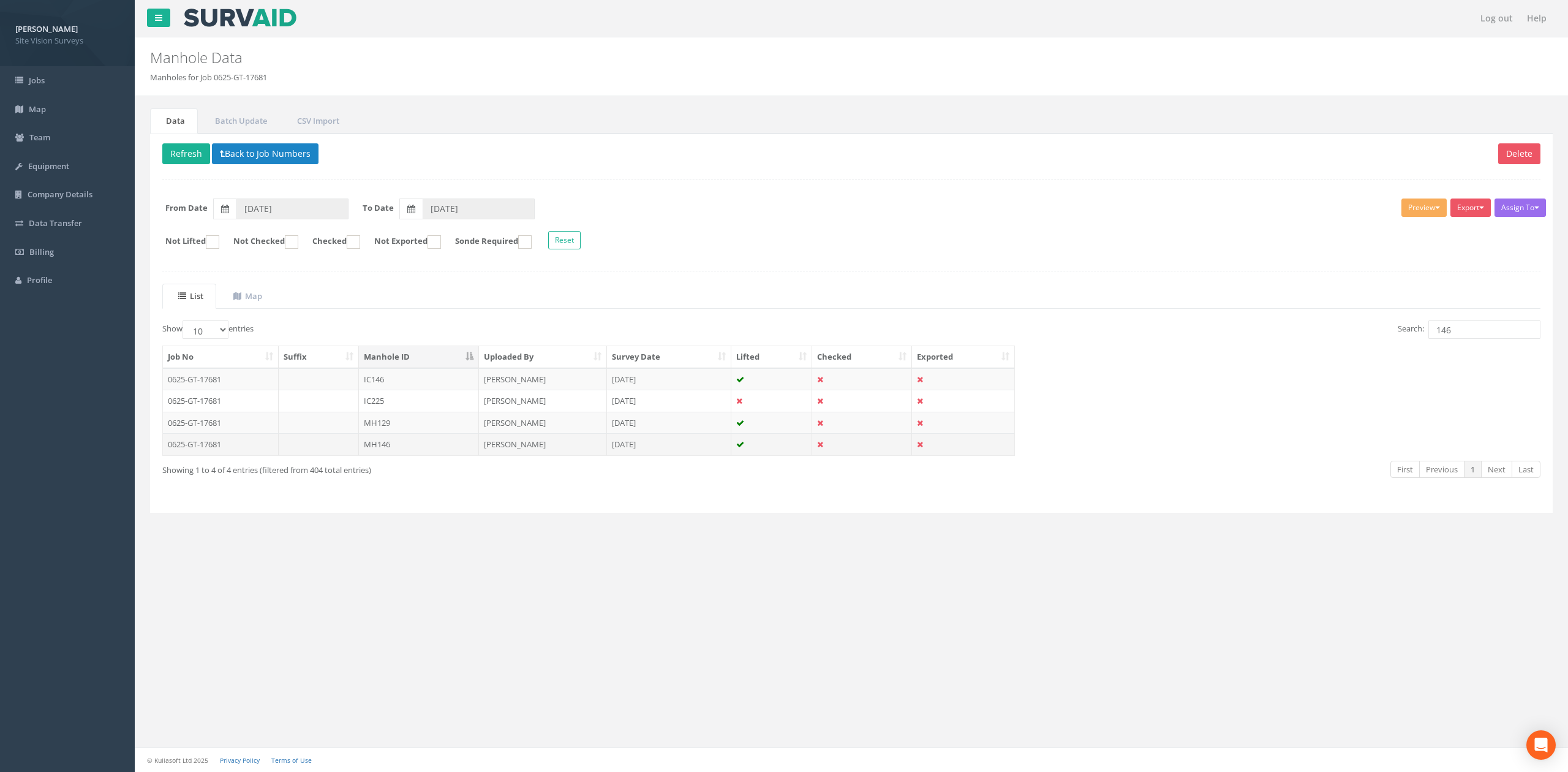
click at [356, 441] on td at bounding box center [319, 444] width 81 height 22
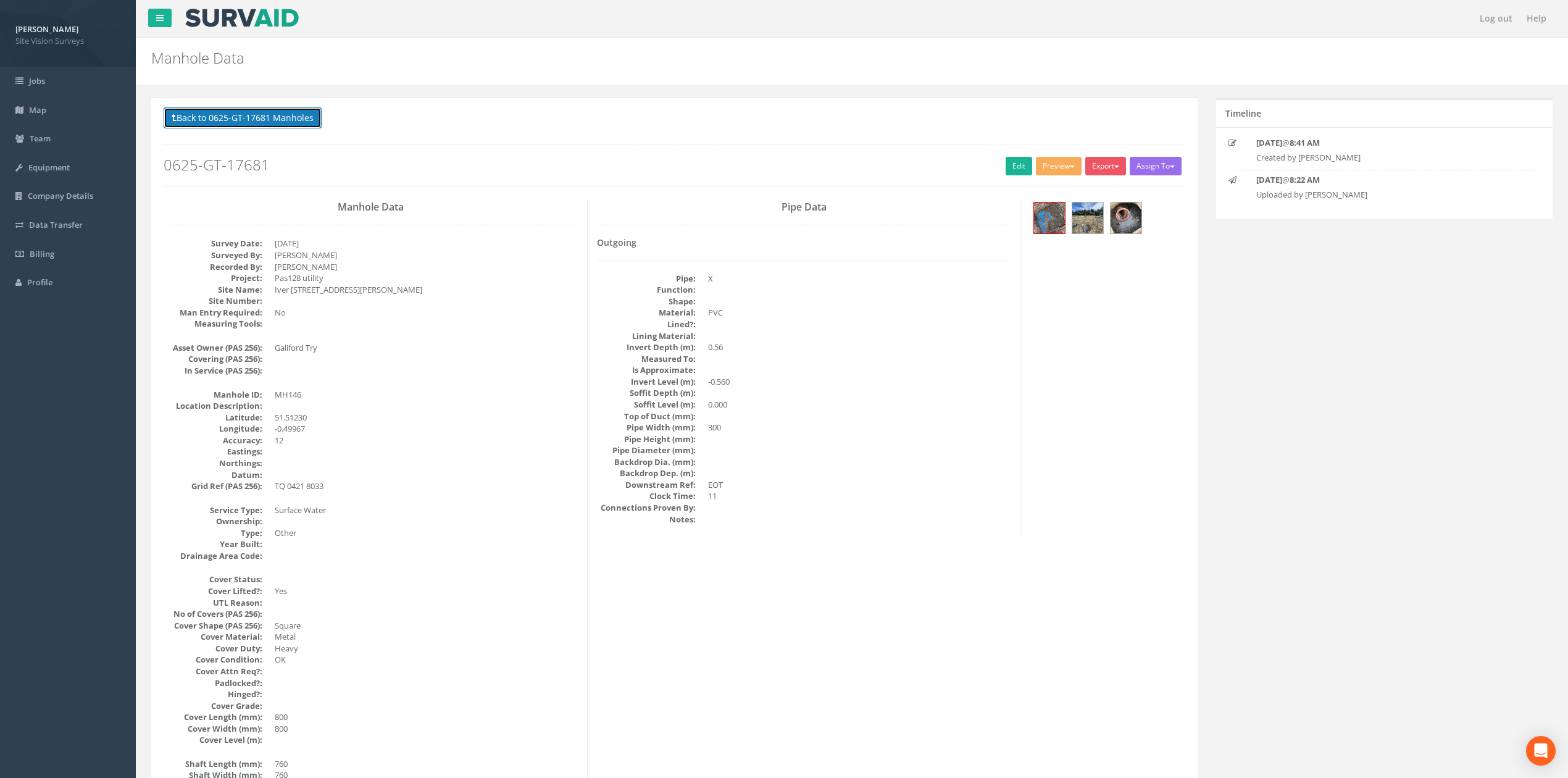
drag, startPoint x: 281, startPoint y: 127, endPoint x: 423, endPoint y: 260, distance: 194.6
click at [1042, 217] on img at bounding box center [1049, 217] width 31 height 31
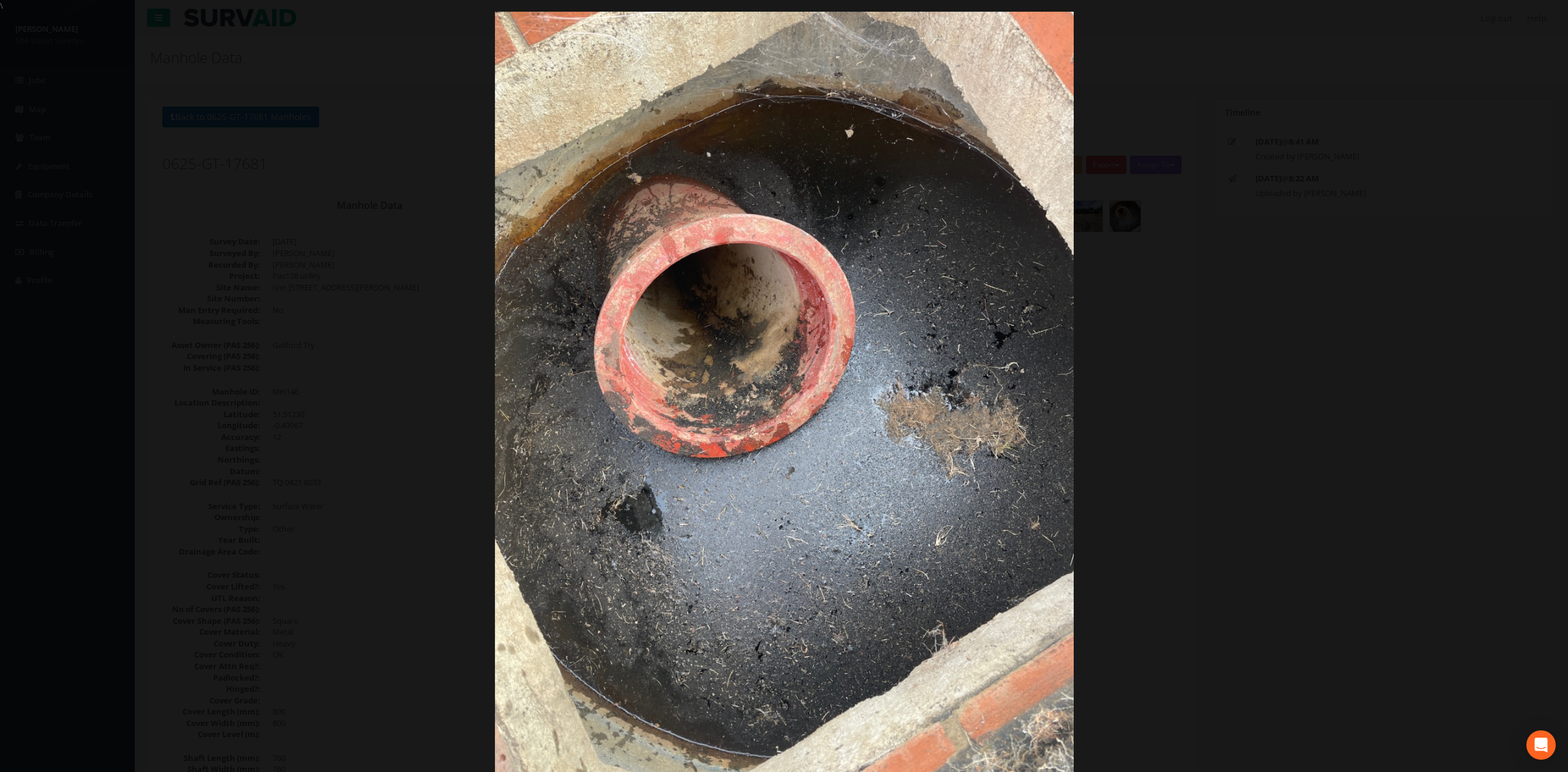
click at [1399, 427] on div at bounding box center [784, 397] width 1568 height 772
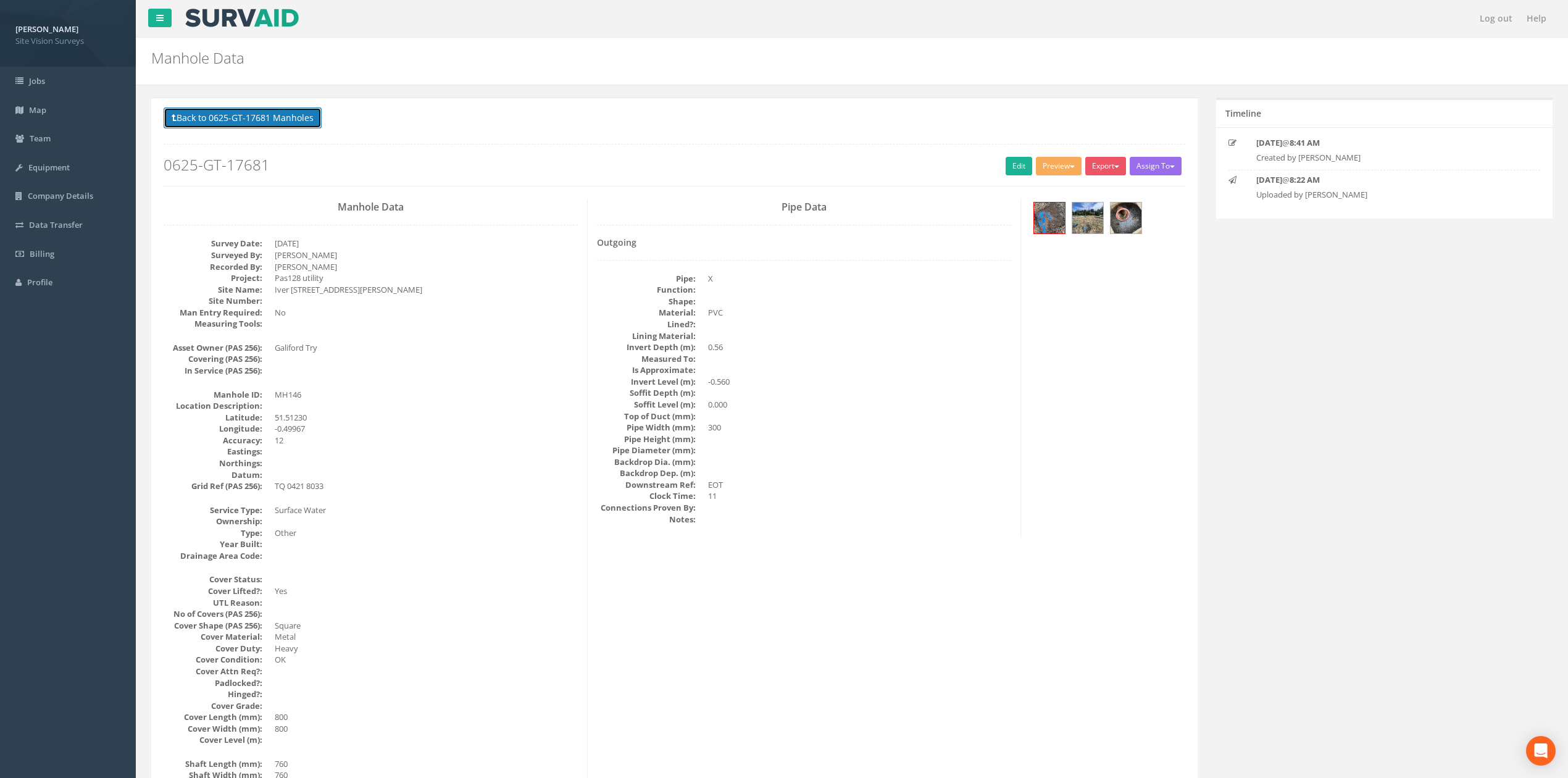
click at [277, 124] on button "Back to 0625-GT-17681 Manholes" at bounding box center [242, 117] width 158 height 21
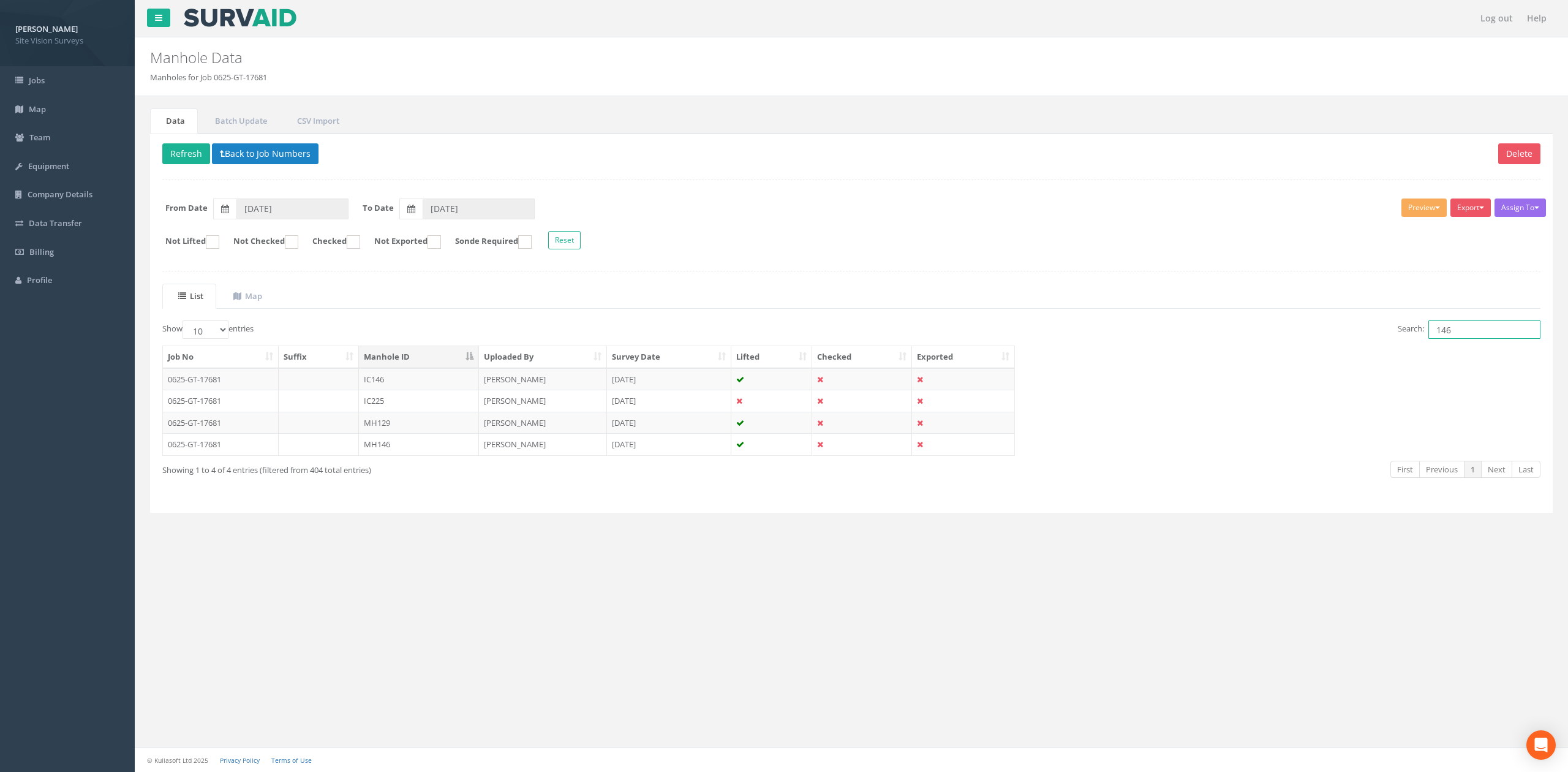
click at [1470, 327] on input "146" at bounding box center [1485, 329] width 112 height 18
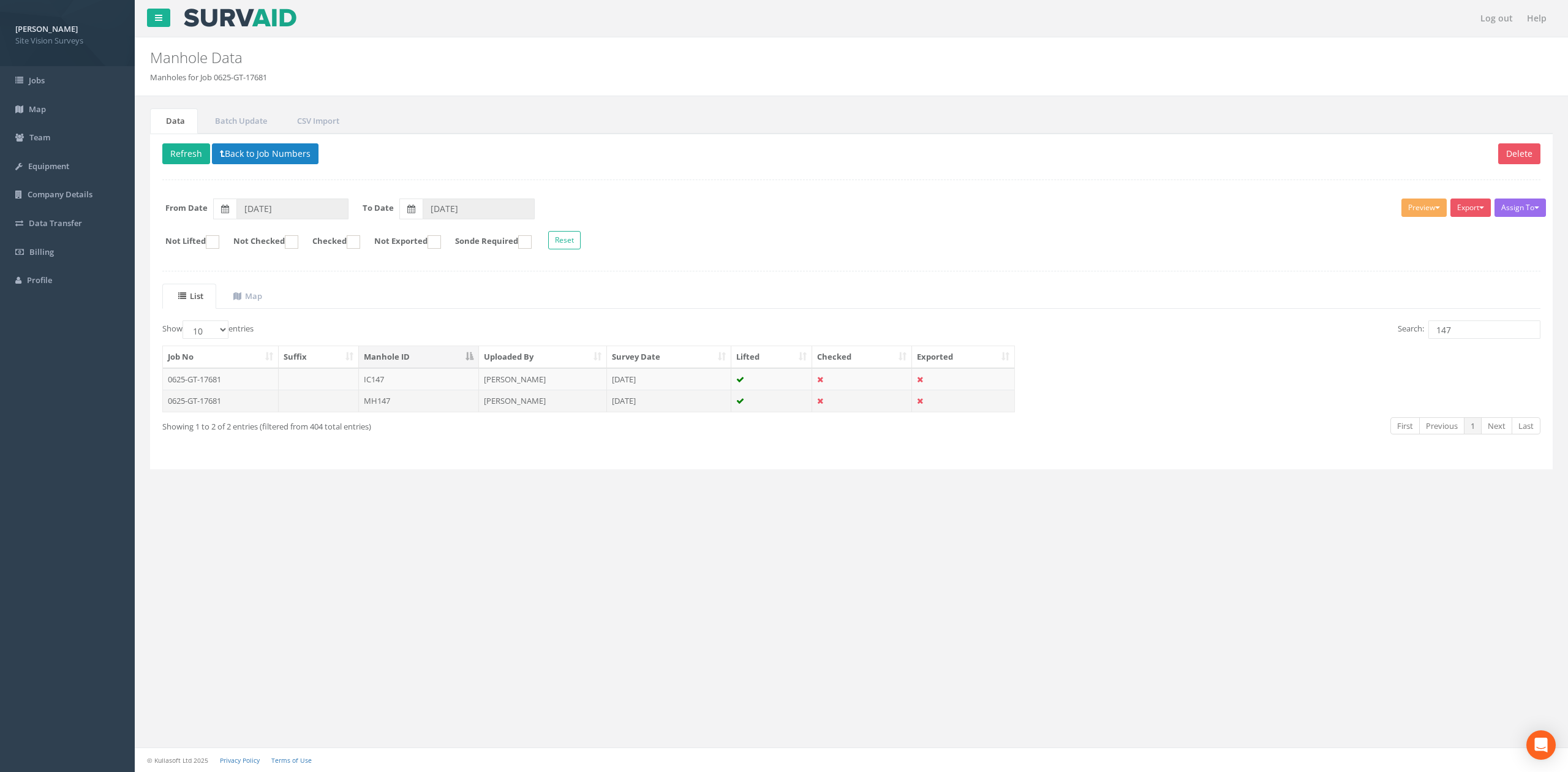
click at [272, 395] on td "0625-GT-17681" at bounding box center [220, 401] width 116 height 22
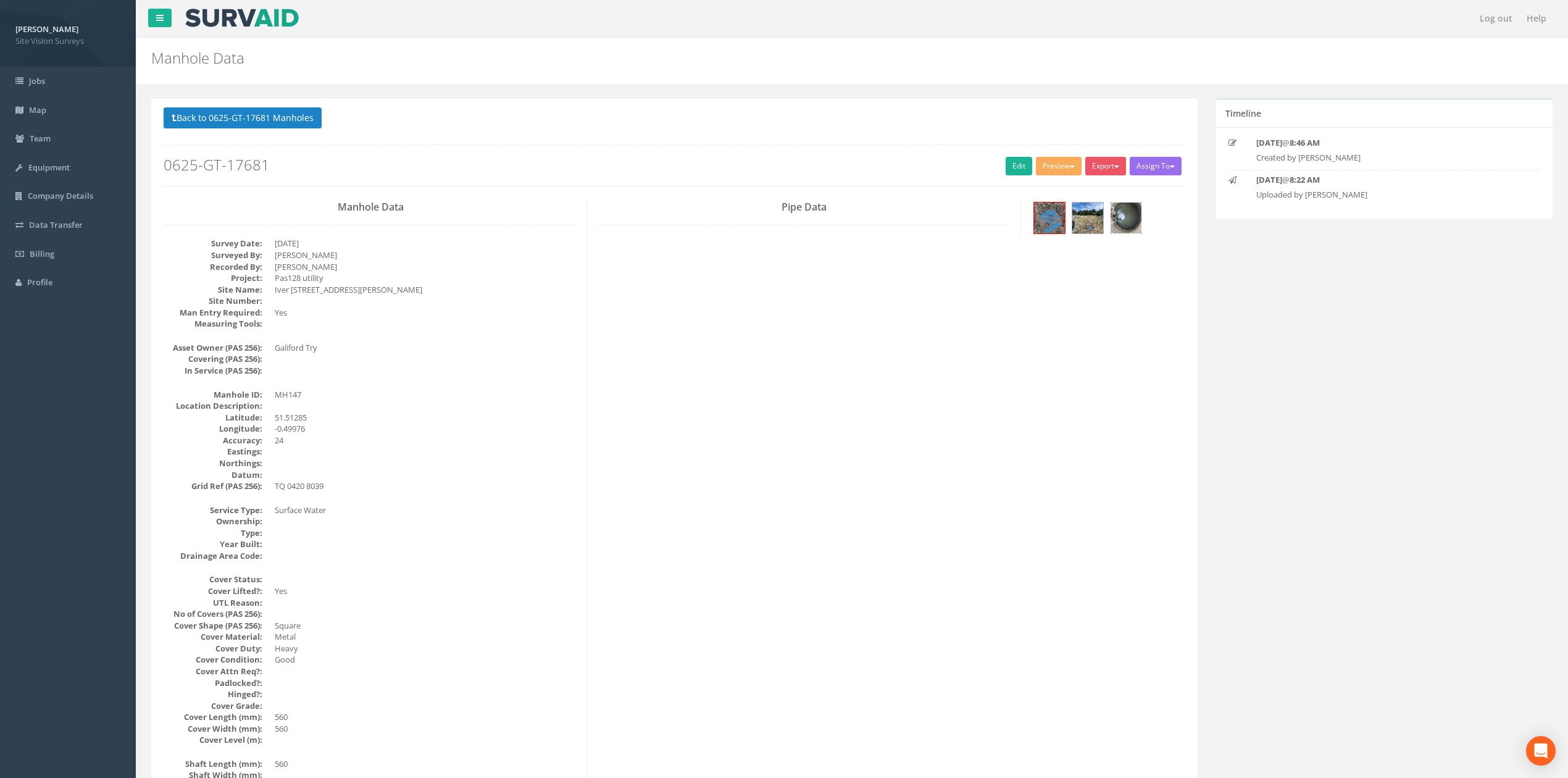
click at [1128, 219] on img at bounding box center [1126, 217] width 31 height 31
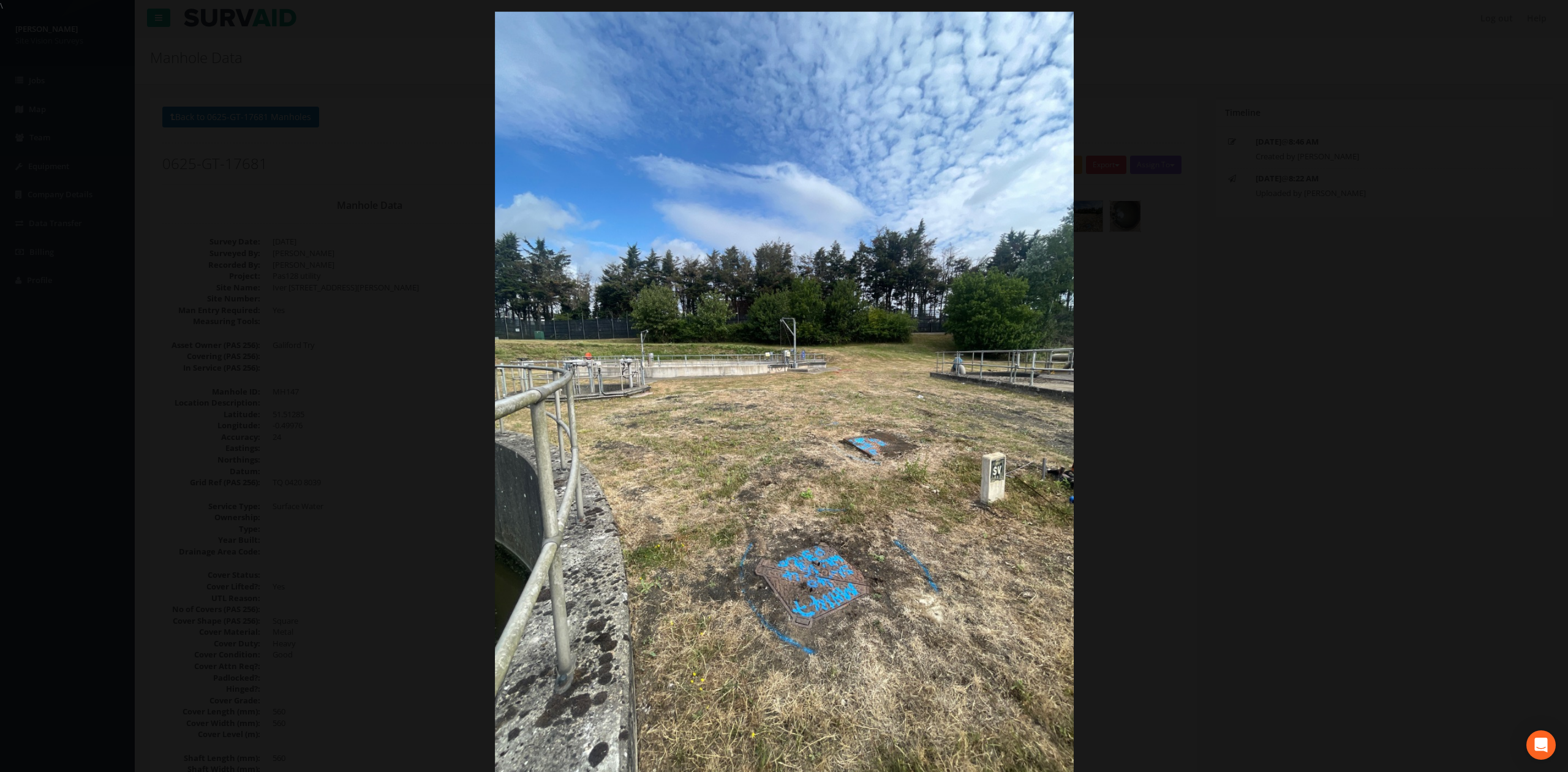
click at [1330, 299] on div at bounding box center [784, 397] width 1568 height 772
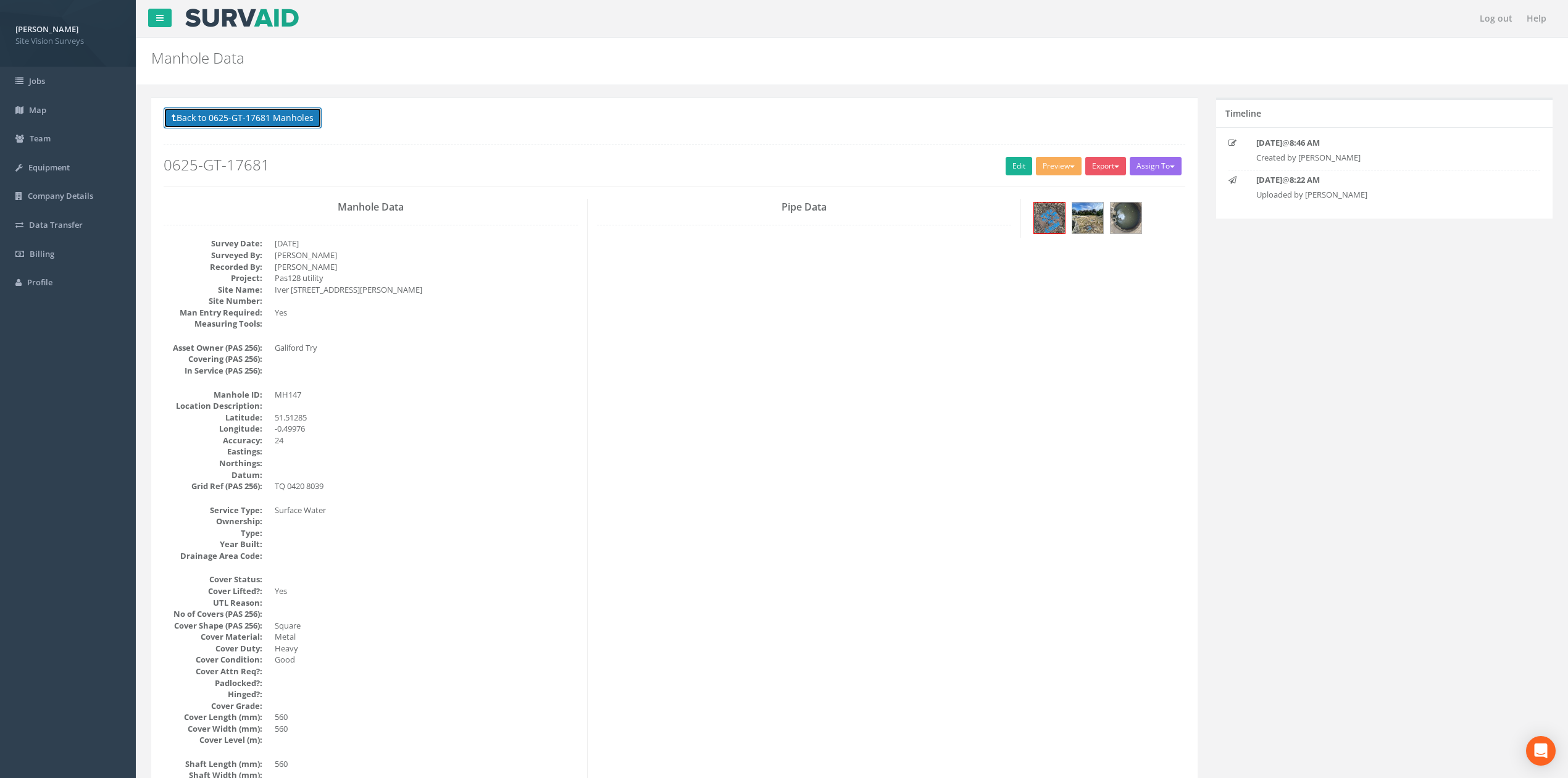
click at [245, 114] on button "Back to 0625-GT-17681 Manholes" at bounding box center [242, 117] width 158 height 21
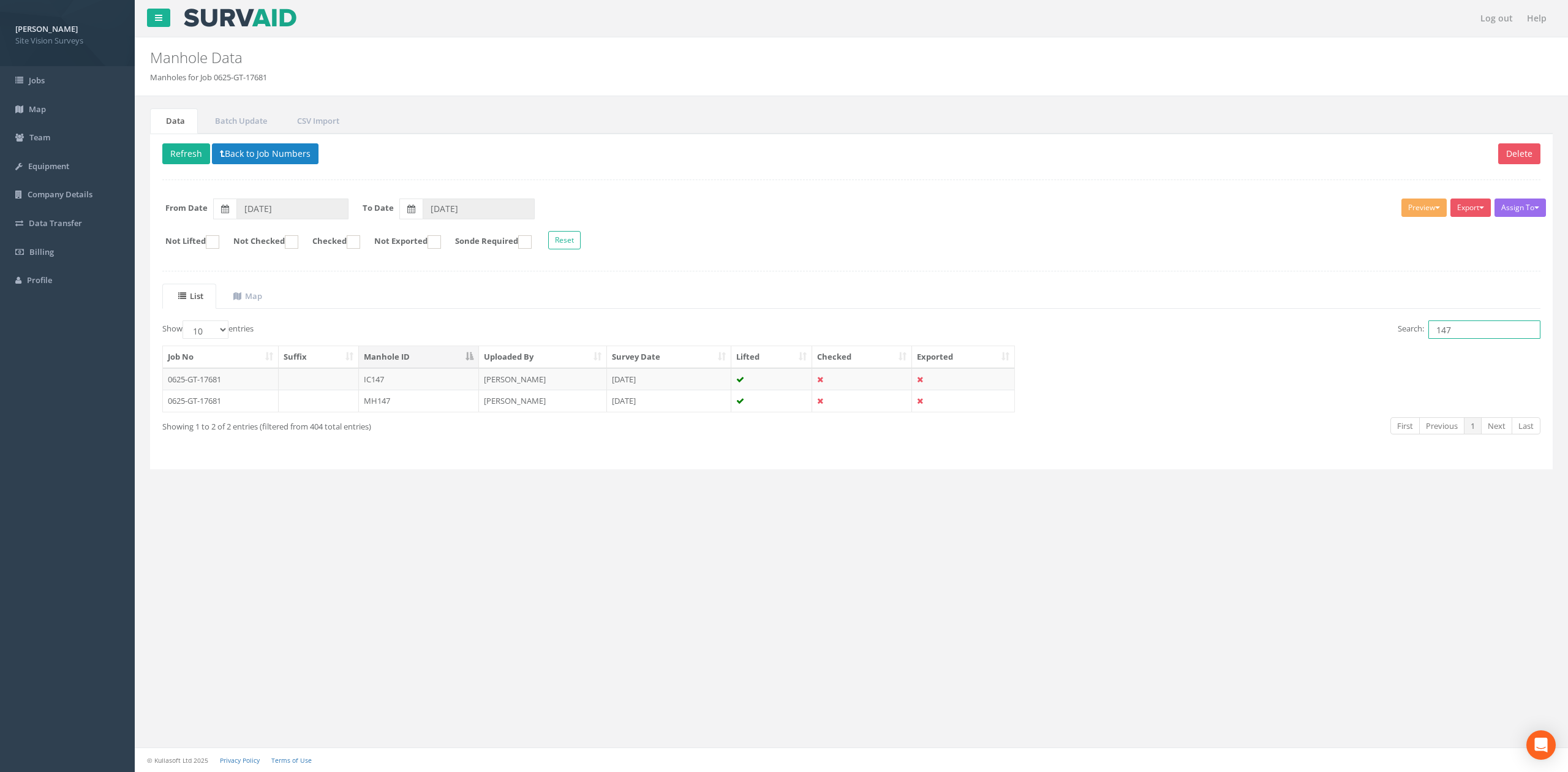
click at [1515, 330] on input "147" at bounding box center [1485, 329] width 112 height 18
click at [422, 411] on td "MH148" at bounding box center [419, 401] width 120 height 22
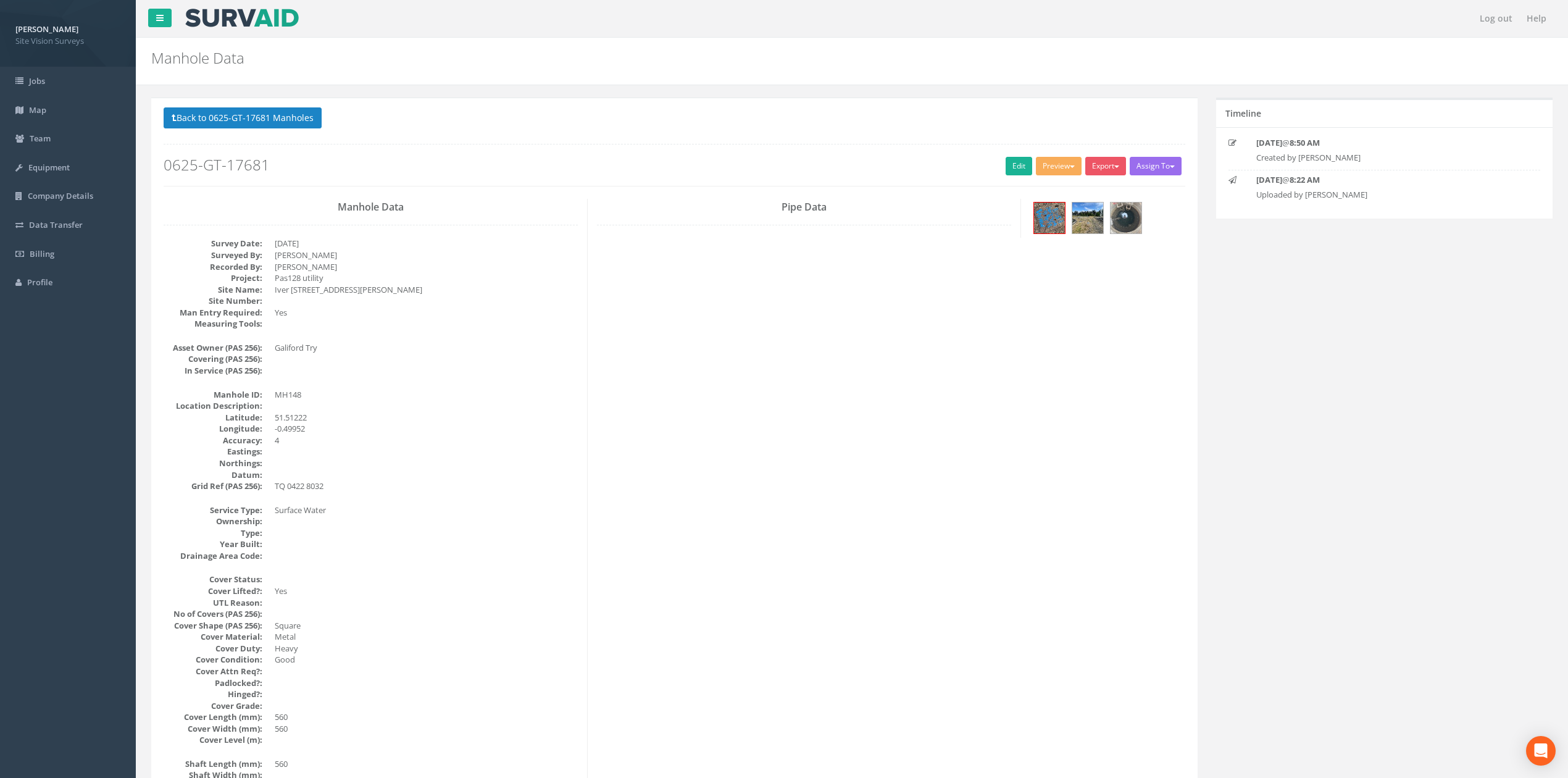
drag, startPoint x: 482, startPoint y: 263, endPoint x: 472, endPoint y: 297, distance: 35.4
click at [1129, 217] on img at bounding box center [1126, 217] width 31 height 31
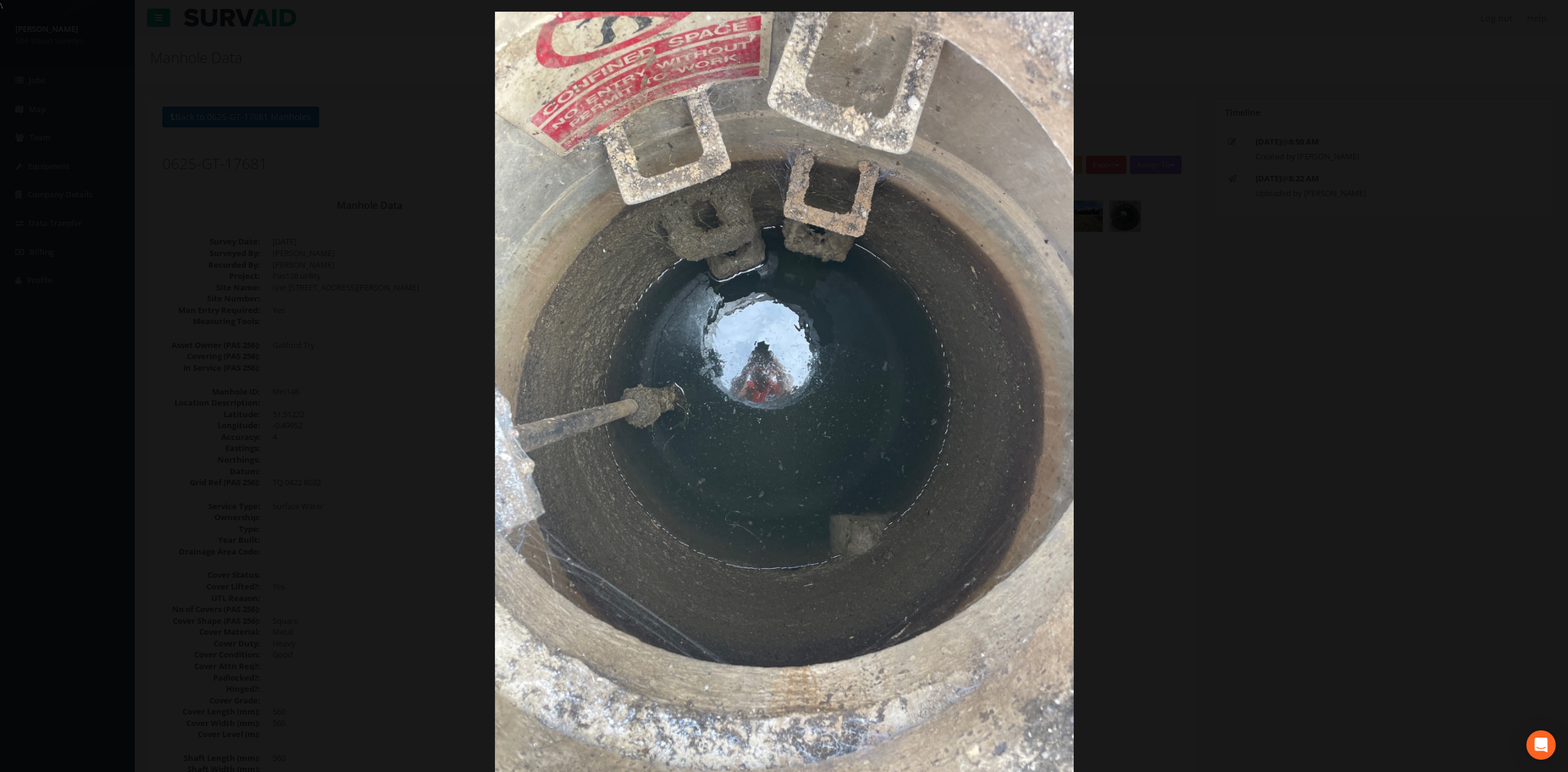
click at [1160, 221] on div at bounding box center [784, 397] width 1568 height 772
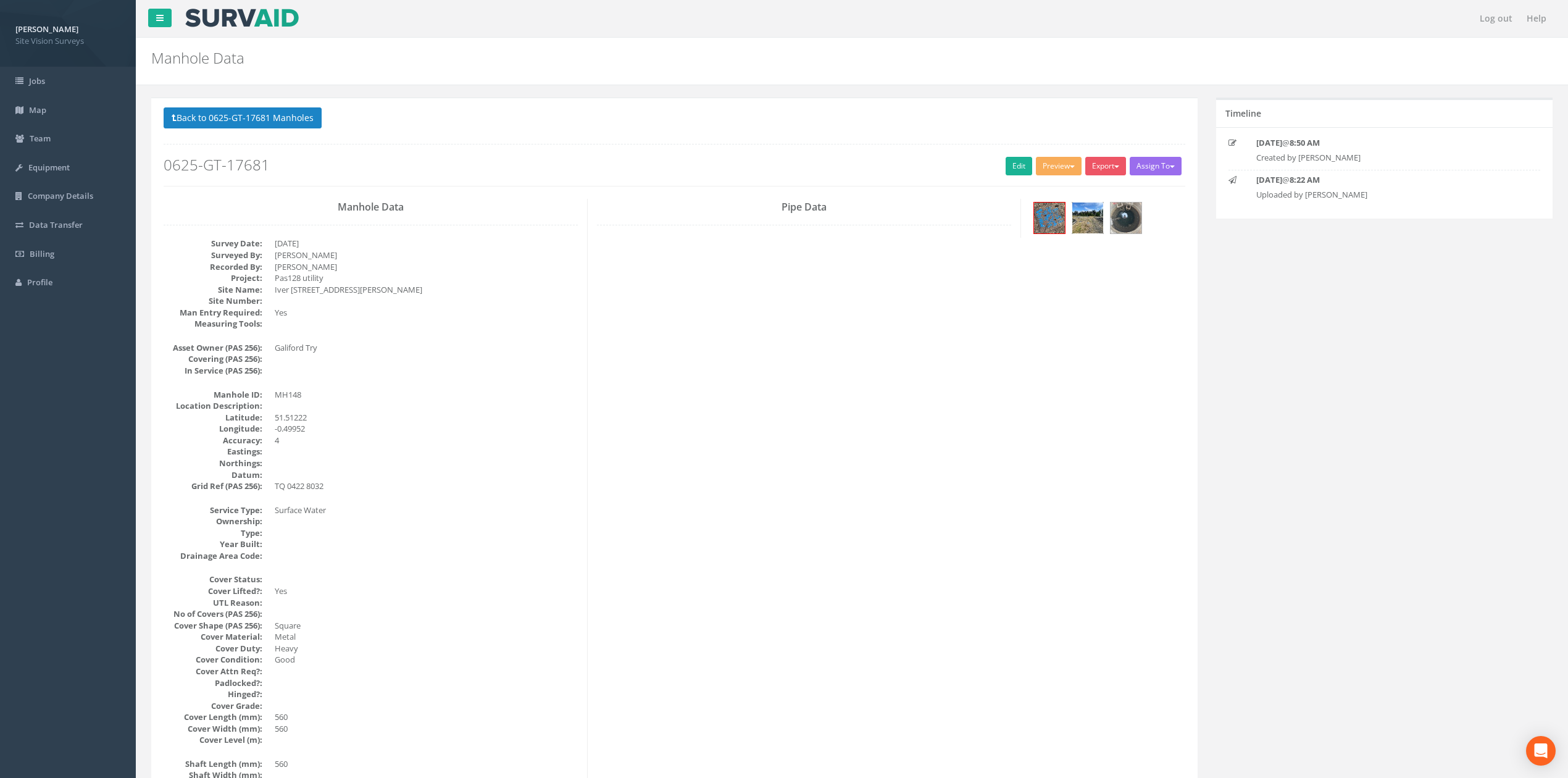
click at [1097, 220] on img at bounding box center [1087, 217] width 31 height 31
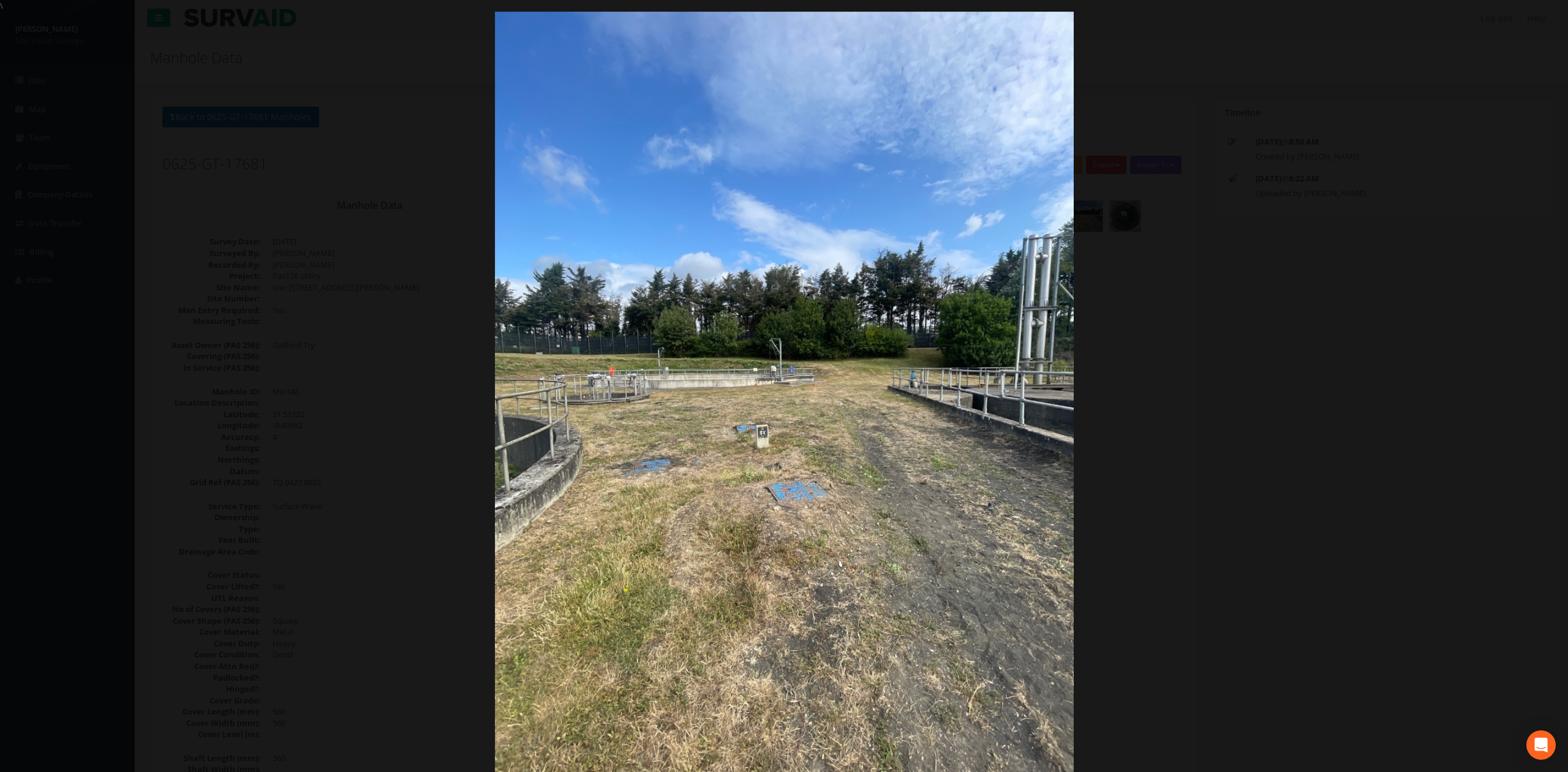
click at [474, 490] on div at bounding box center [784, 397] width 1568 height 772
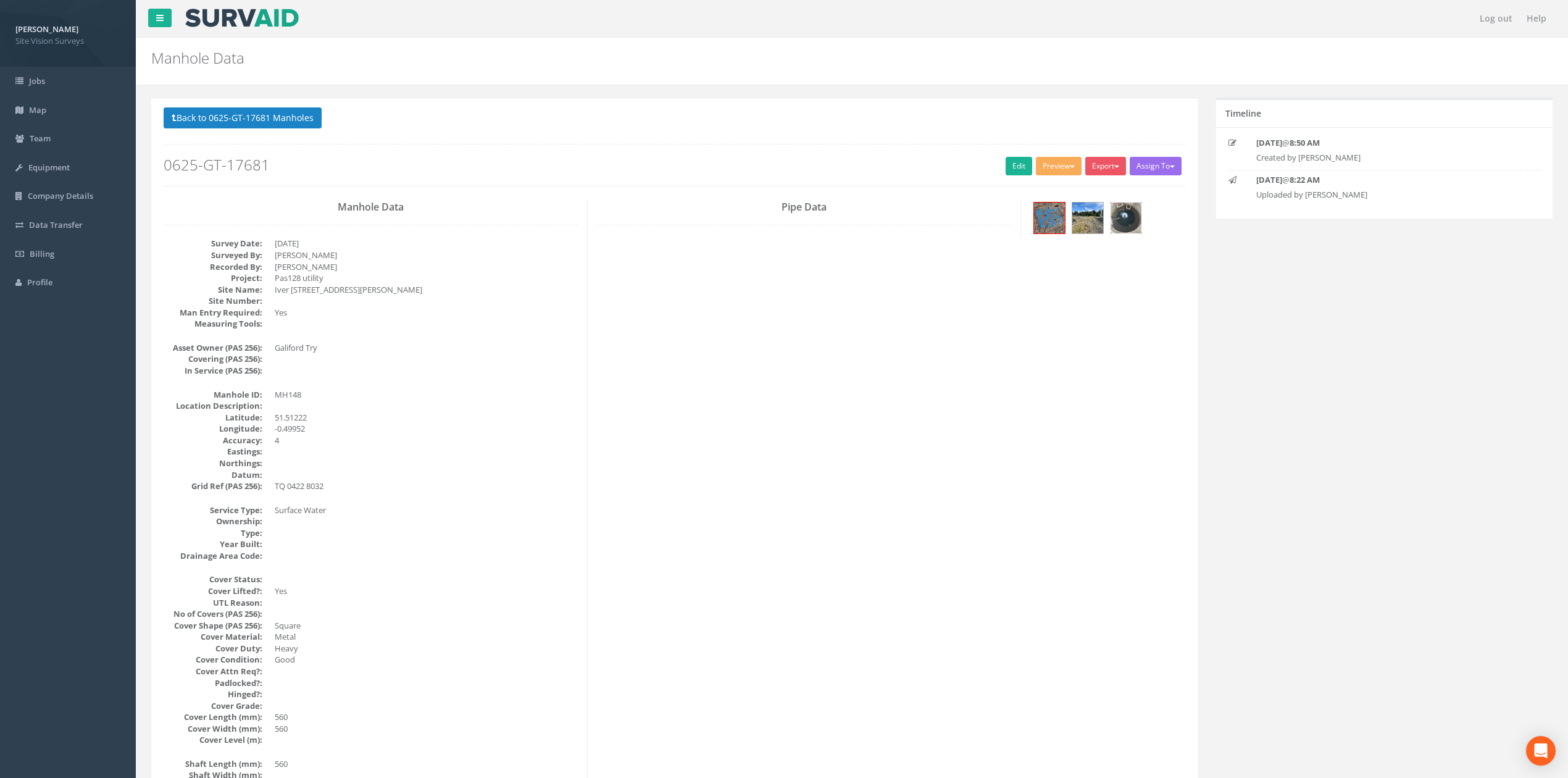
click at [1134, 220] on img at bounding box center [1126, 217] width 31 height 31
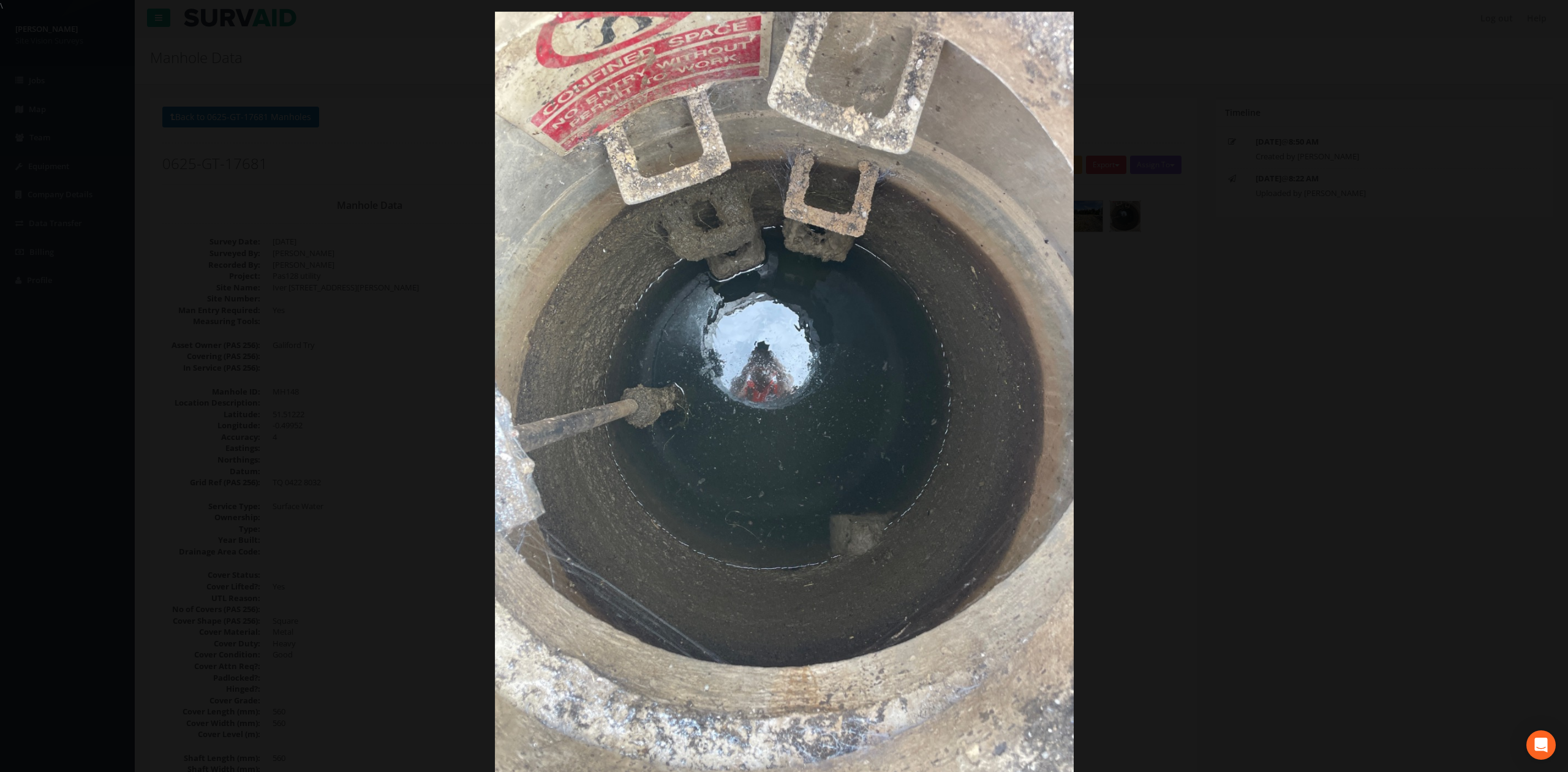
click at [1368, 405] on div at bounding box center [784, 397] width 1568 height 772
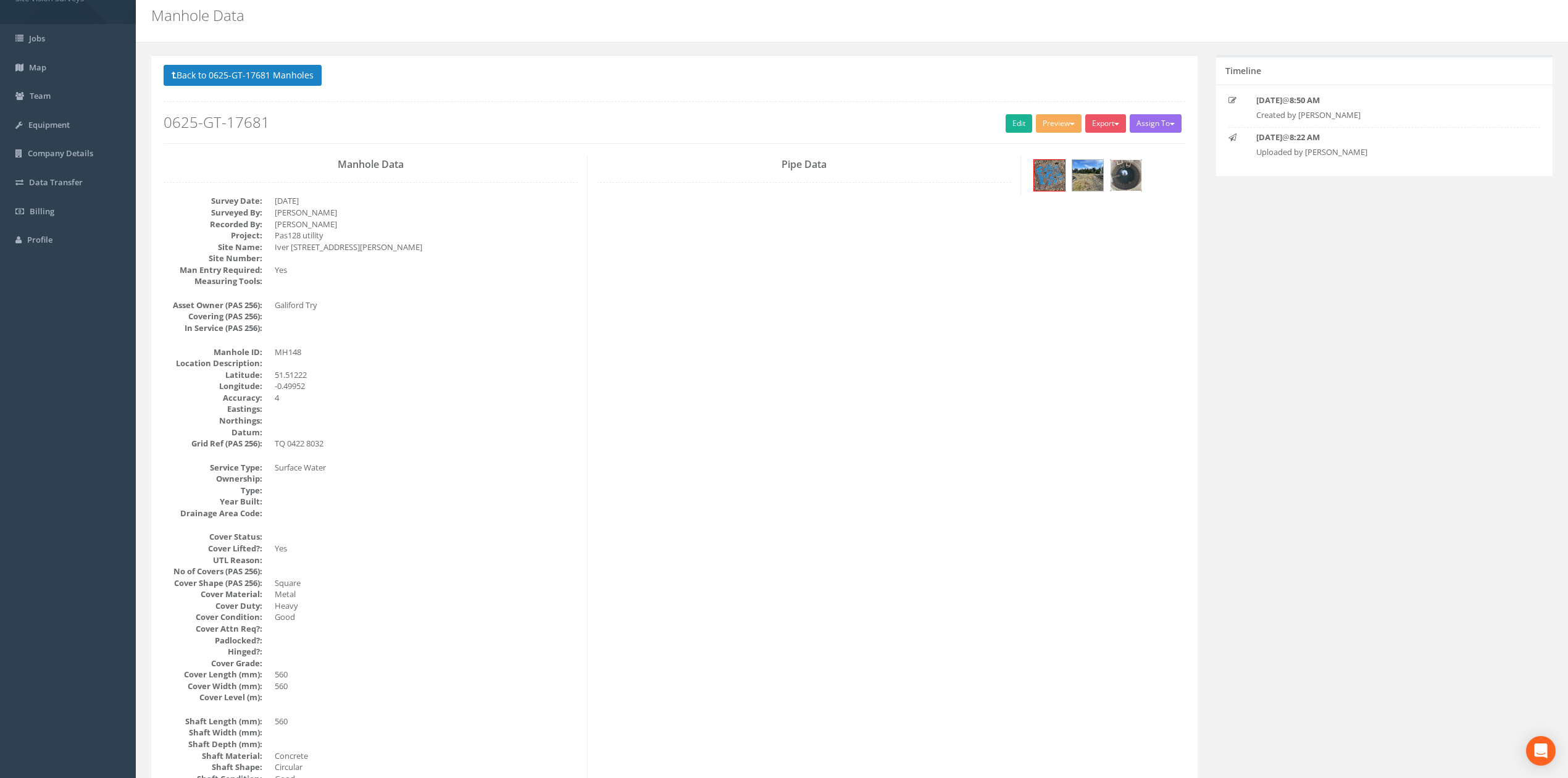
scroll to position [22, 0]
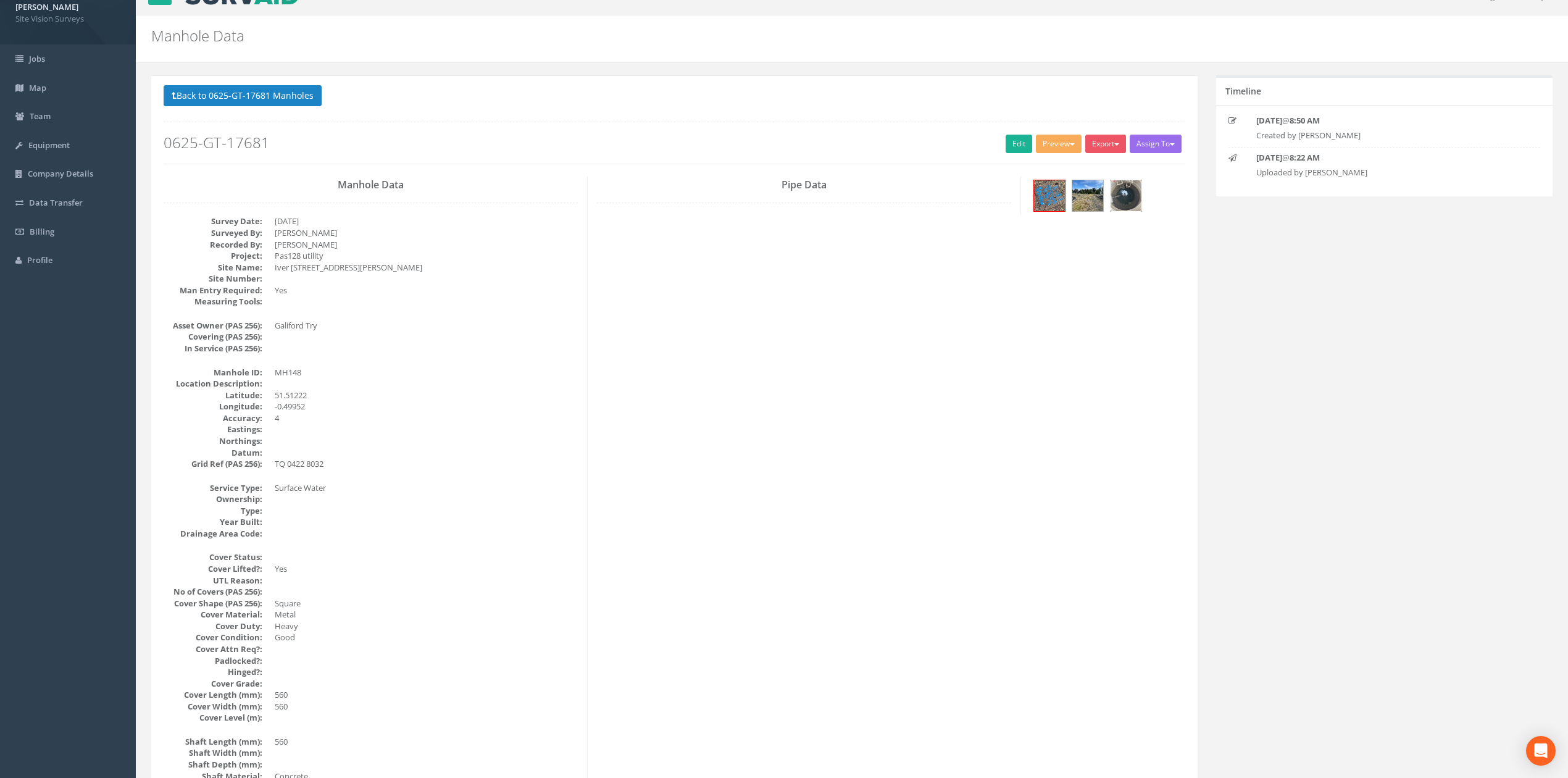
click at [1125, 186] on img at bounding box center [1126, 195] width 31 height 31
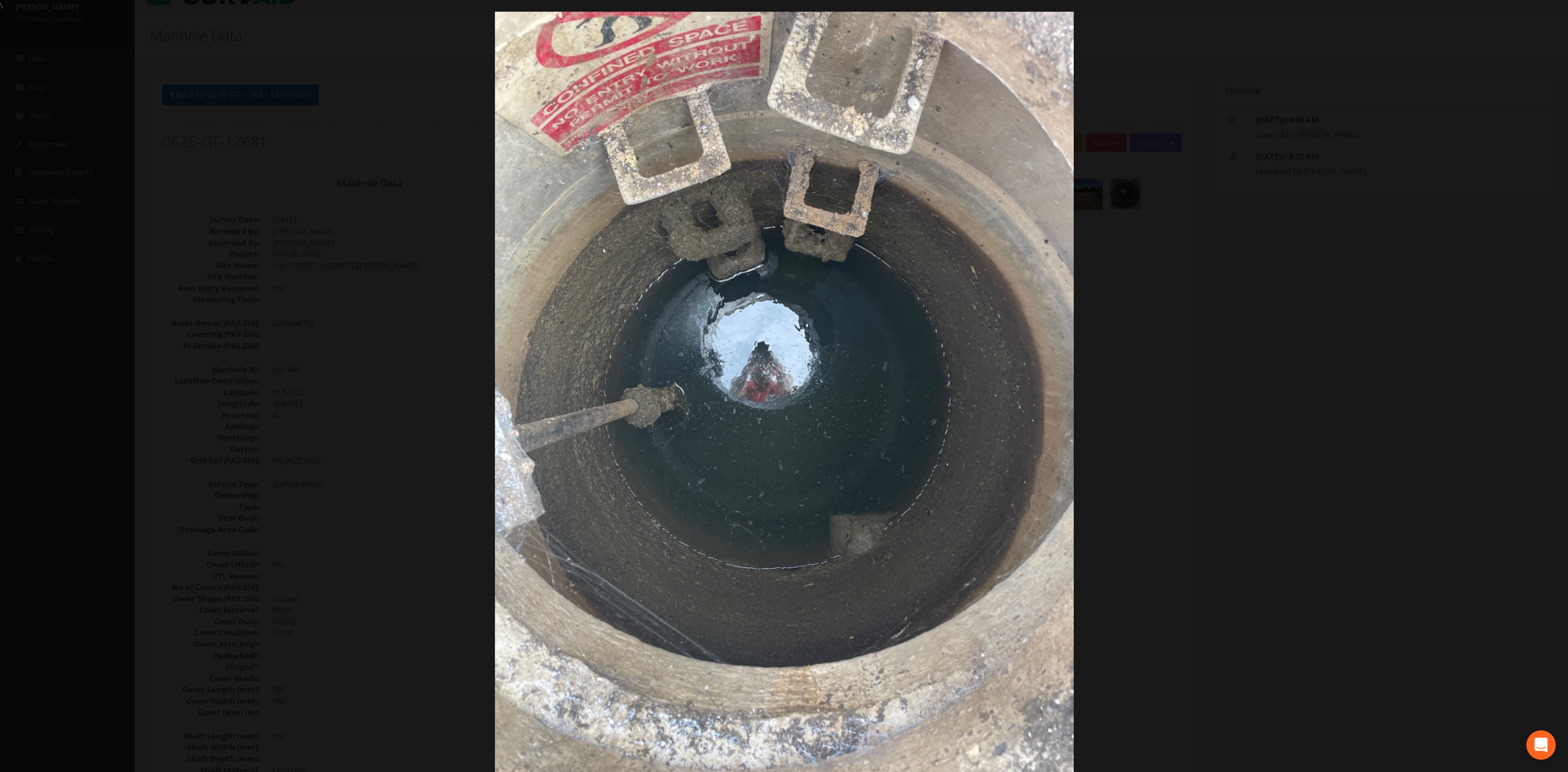
click at [309, 253] on div at bounding box center [784, 397] width 1568 height 772
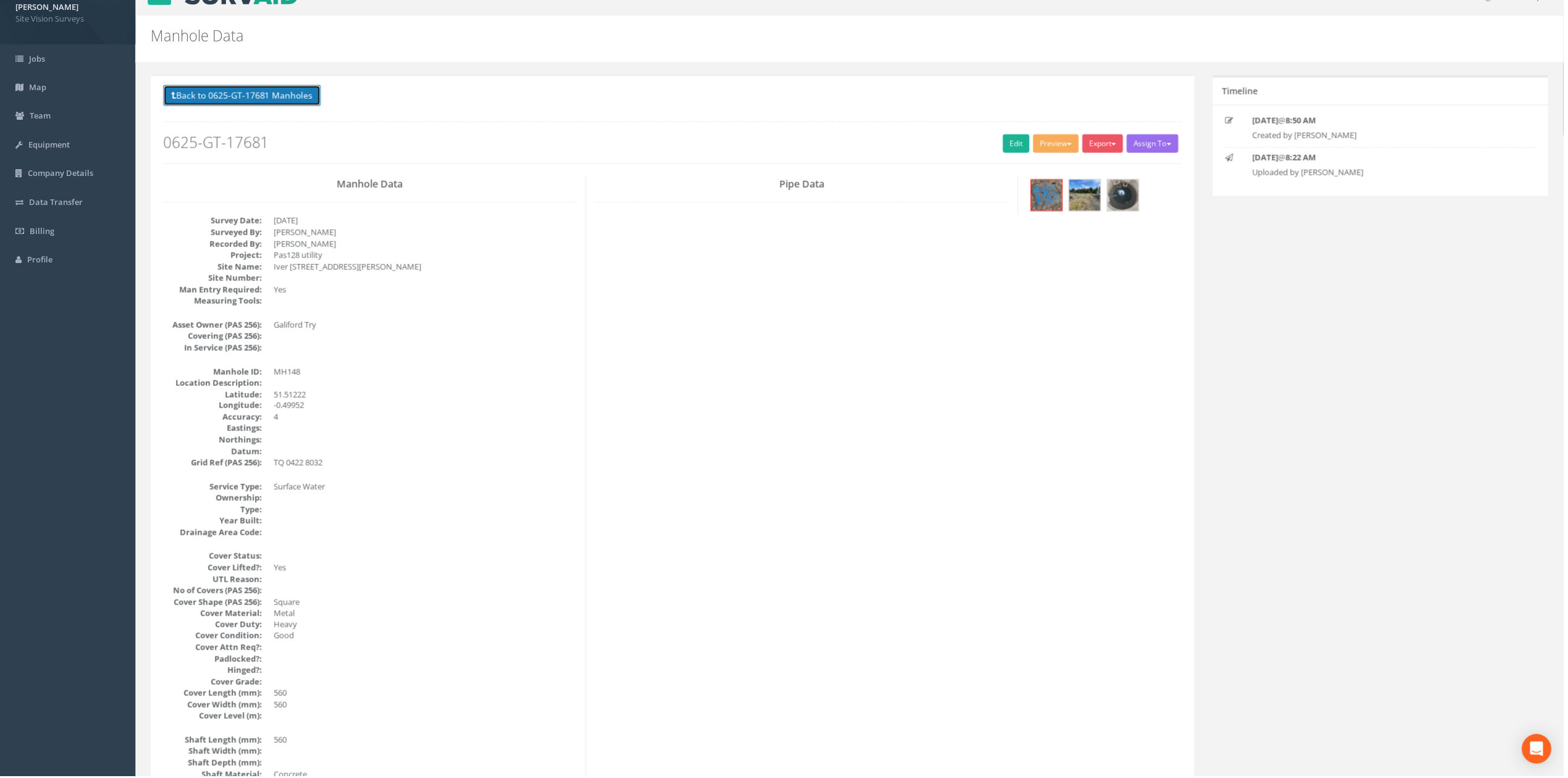
click at [266, 99] on button "Back to 0625-GT-17681 Manholes" at bounding box center [242, 95] width 158 height 21
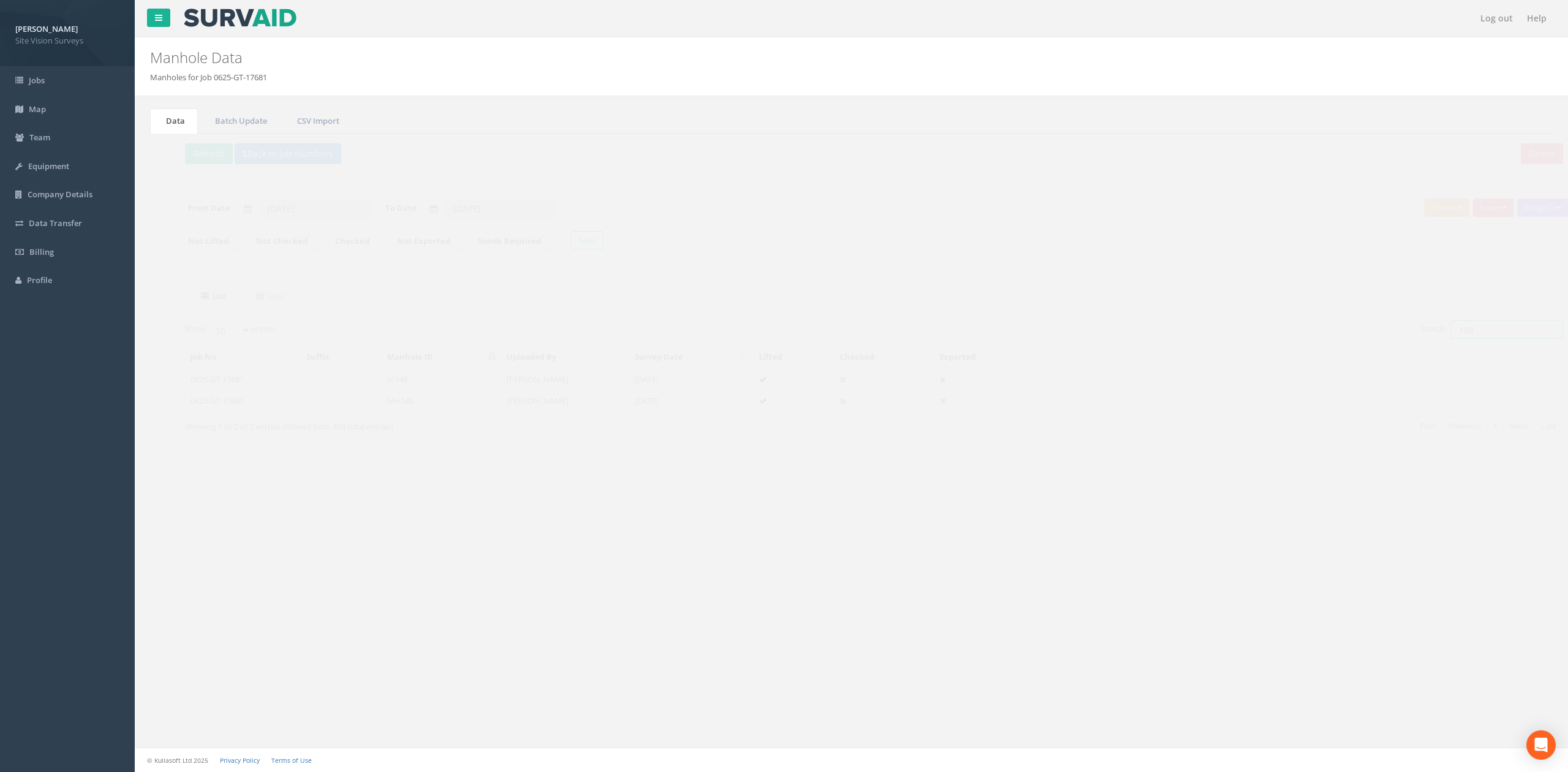
click at [1451, 328] on input "148" at bounding box center [1485, 329] width 112 height 18
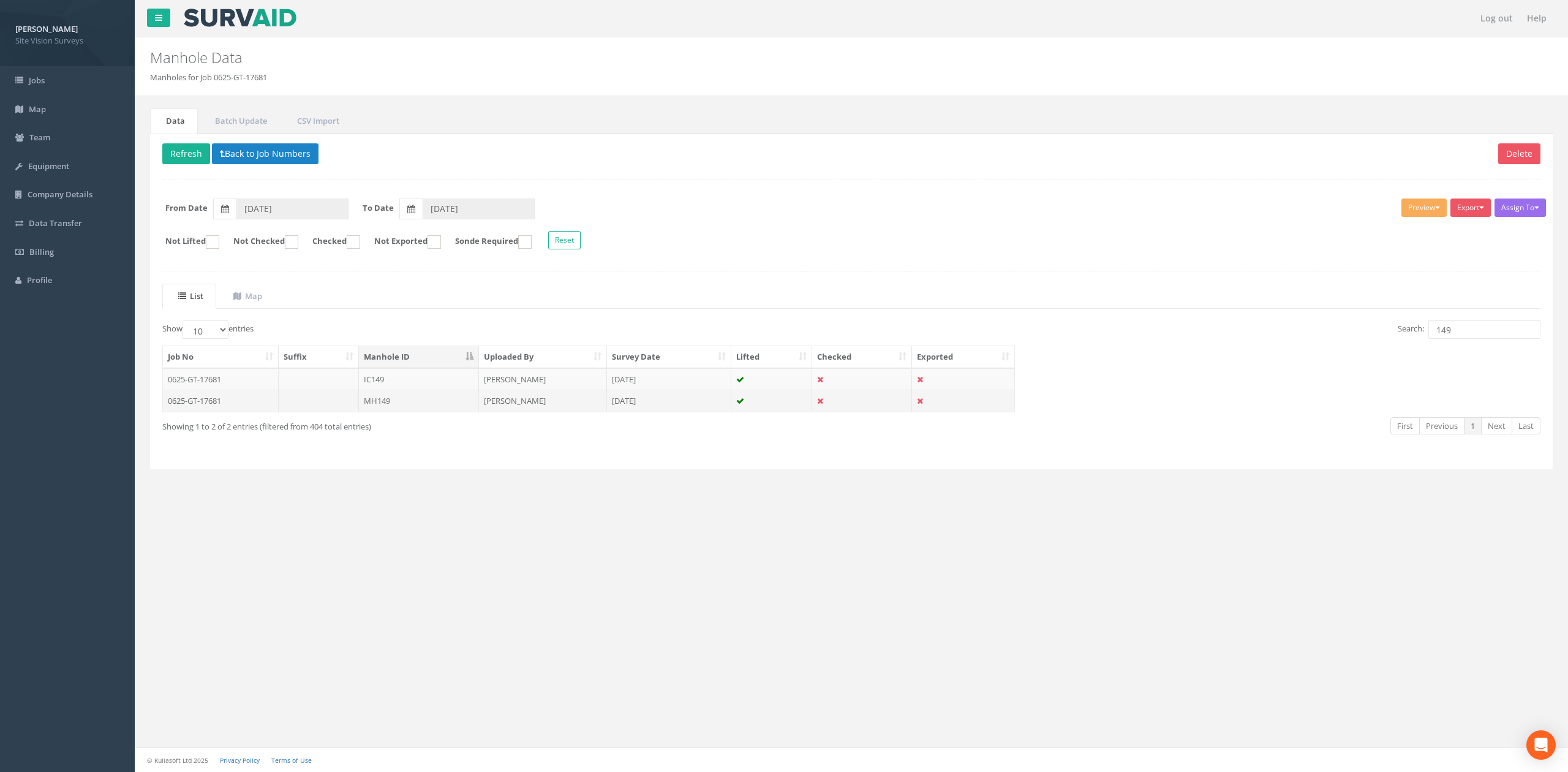
click at [374, 411] on td "MH149" at bounding box center [419, 401] width 120 height 22
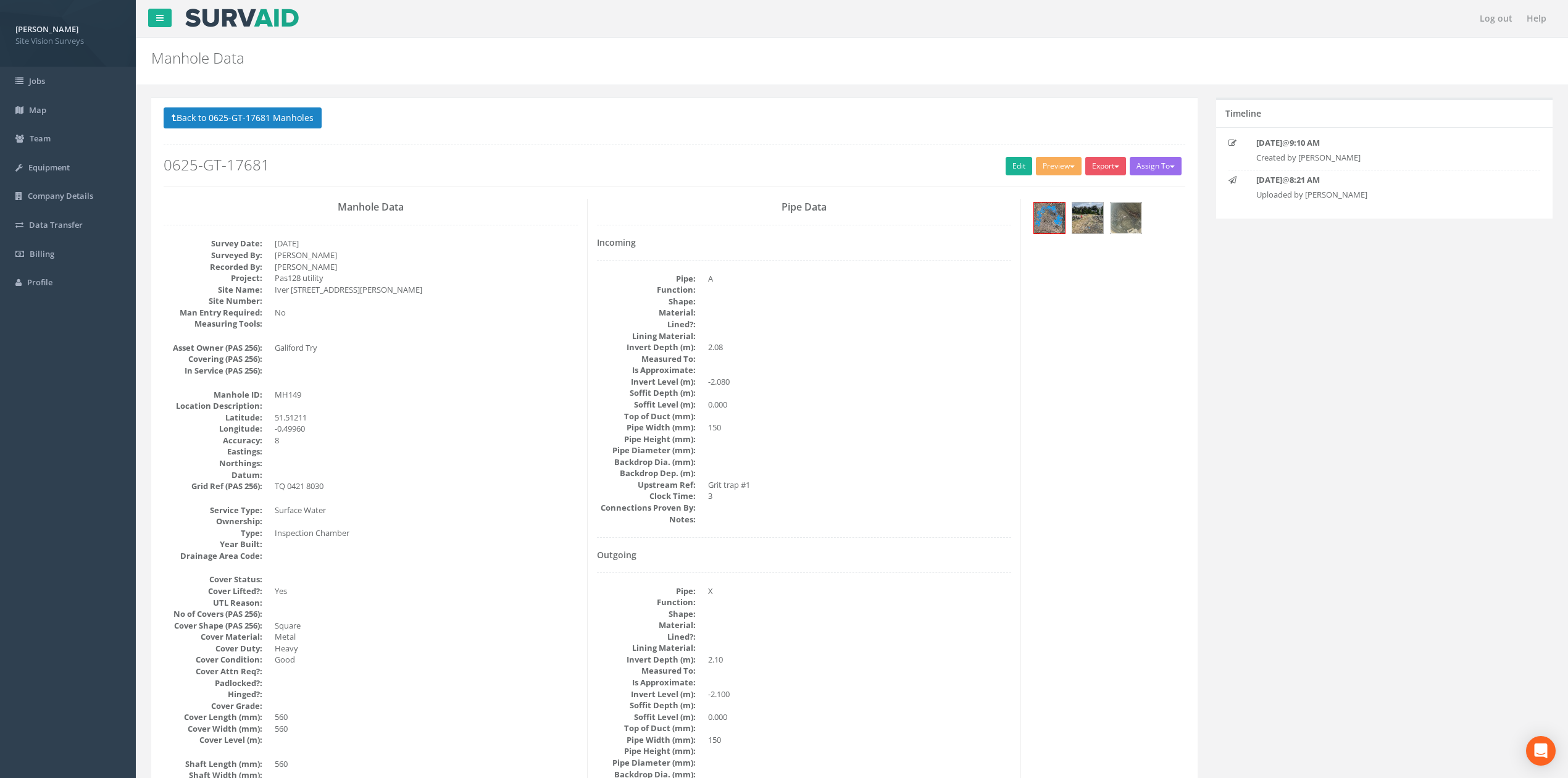
click at [1119, 223] on img at bounding box center [1126, 217] width 31 height 31
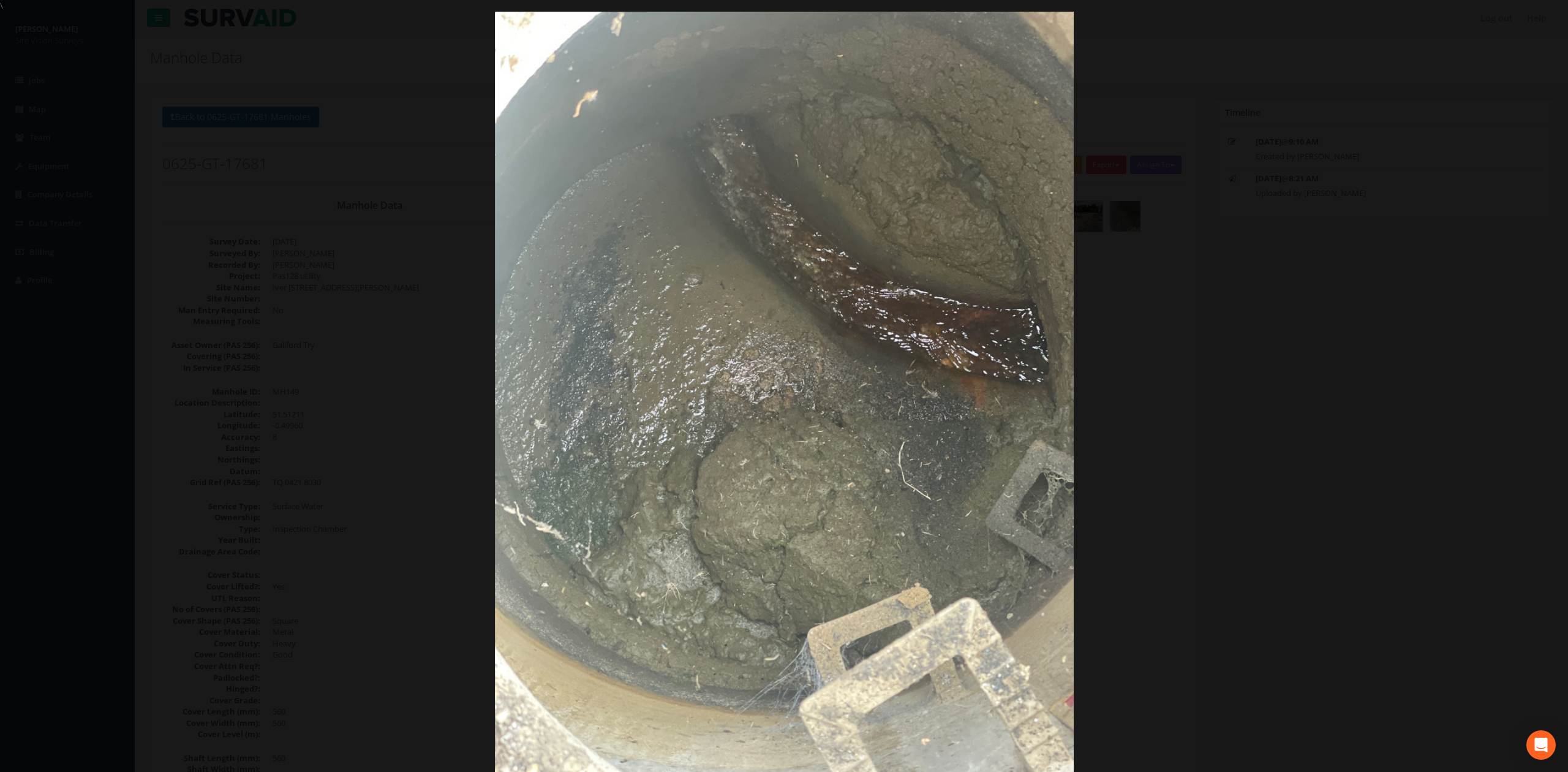
click at [1266, 356] on div at bounding box center [784, 397] width 1568 height 772
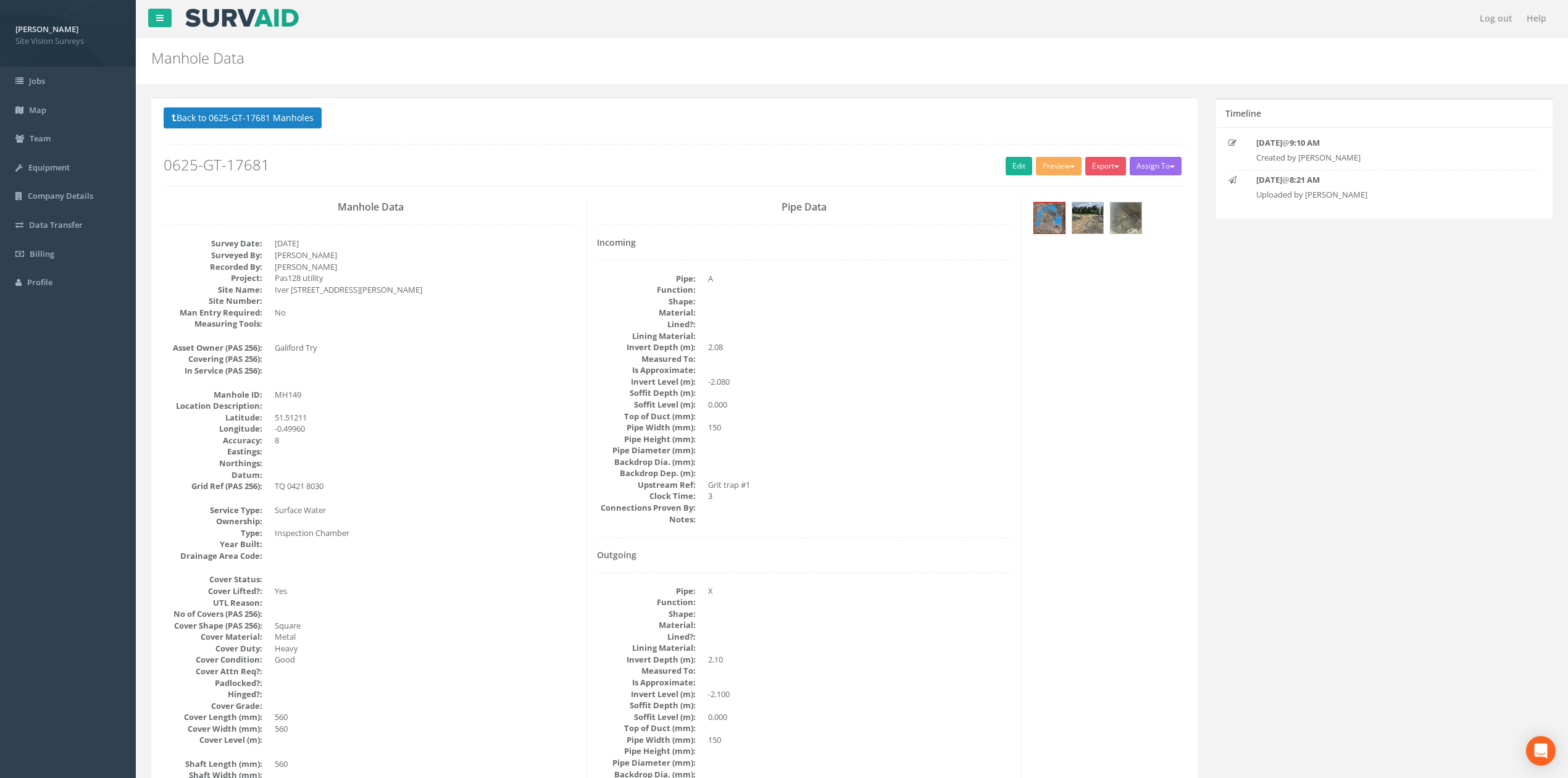
click at [233, 116] on button "Back to 0625-GT-17681 Manholes" at bounding box center [242, 117] width 158 height 21
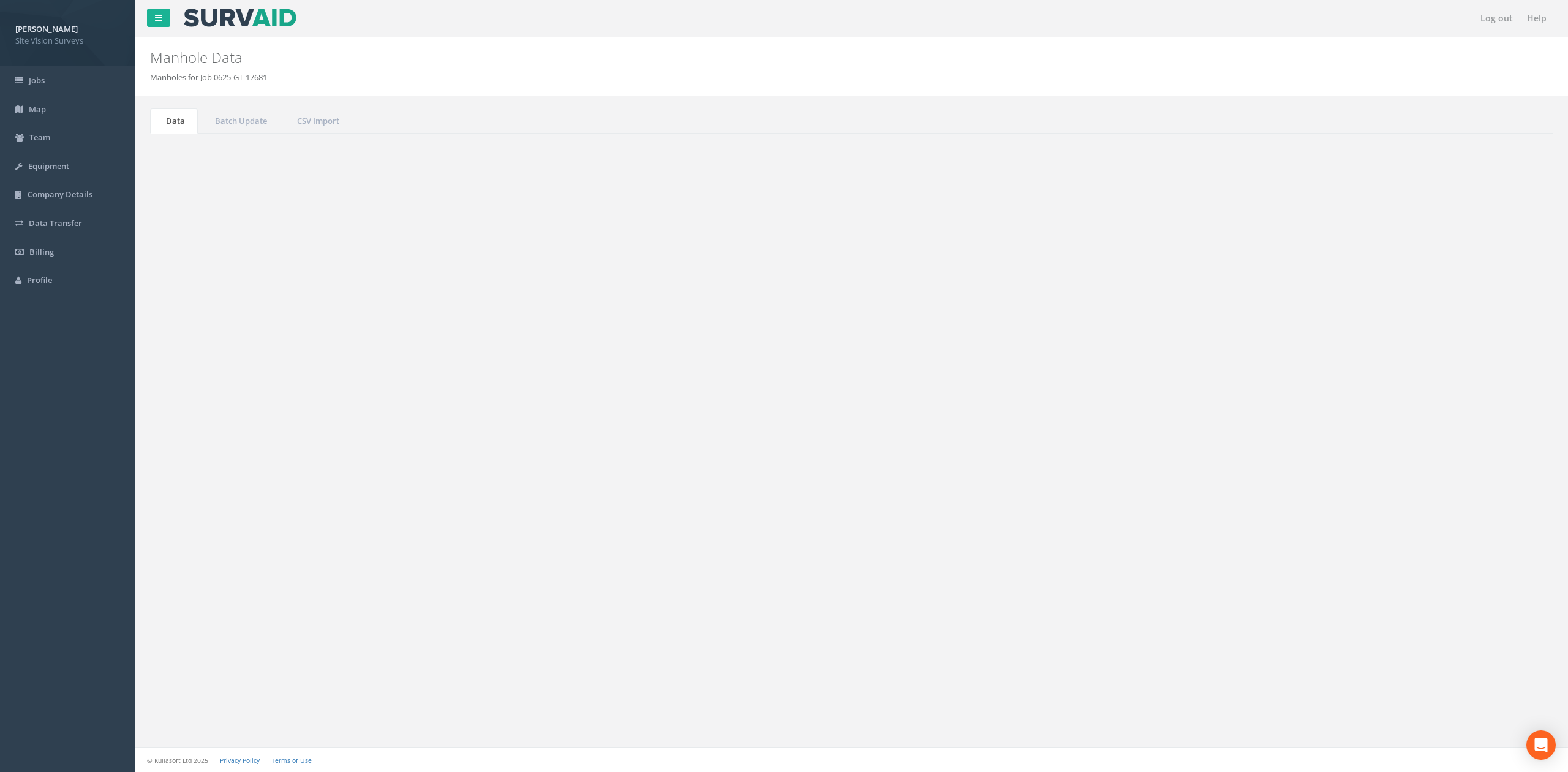
click at [1520, 330] on input "149" at bounding box center [1485, 329] width 112 height 18
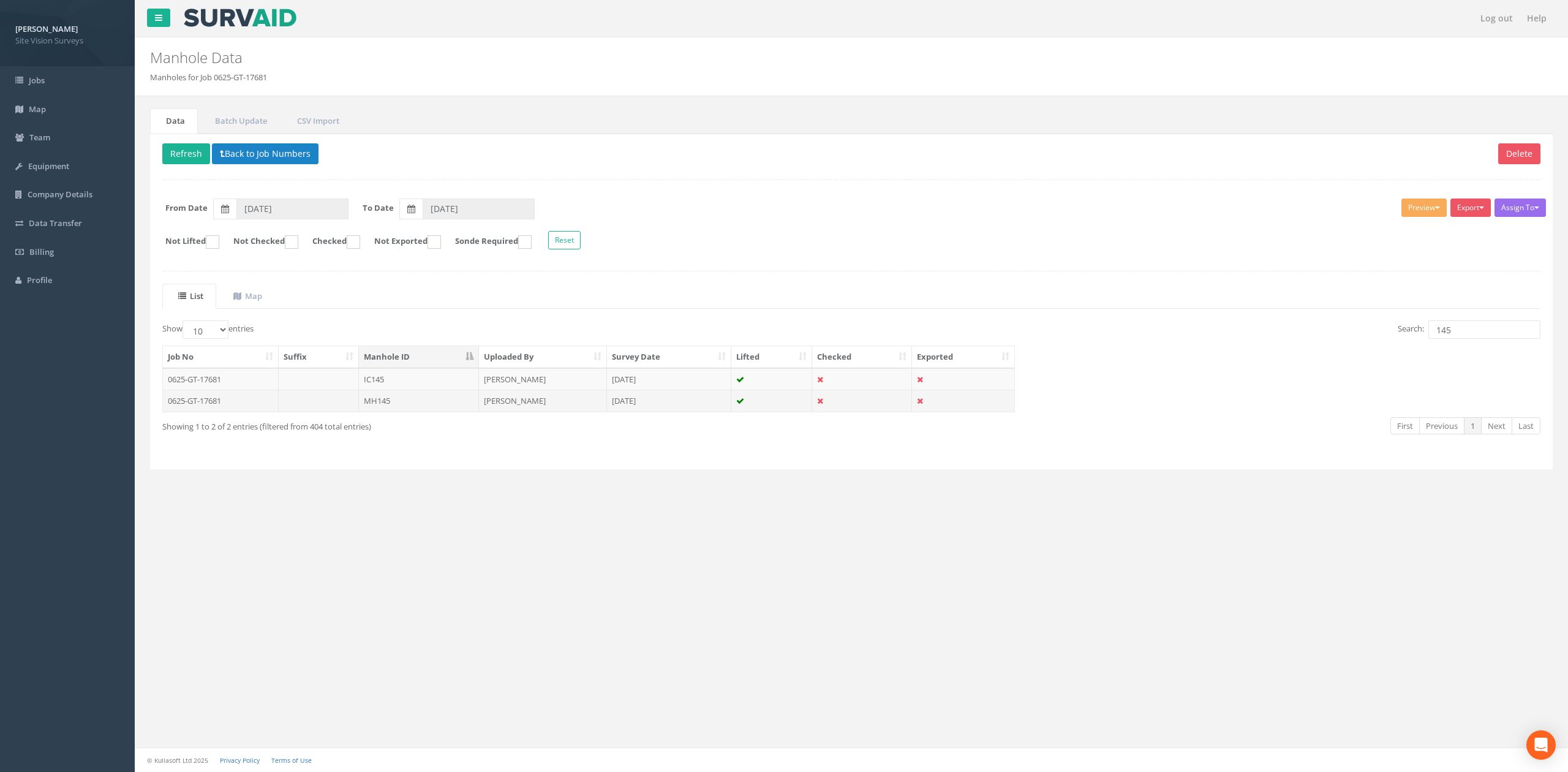
click at [476, 403] on td "MH145" at bounding box center [419, 401] width 120 height 22
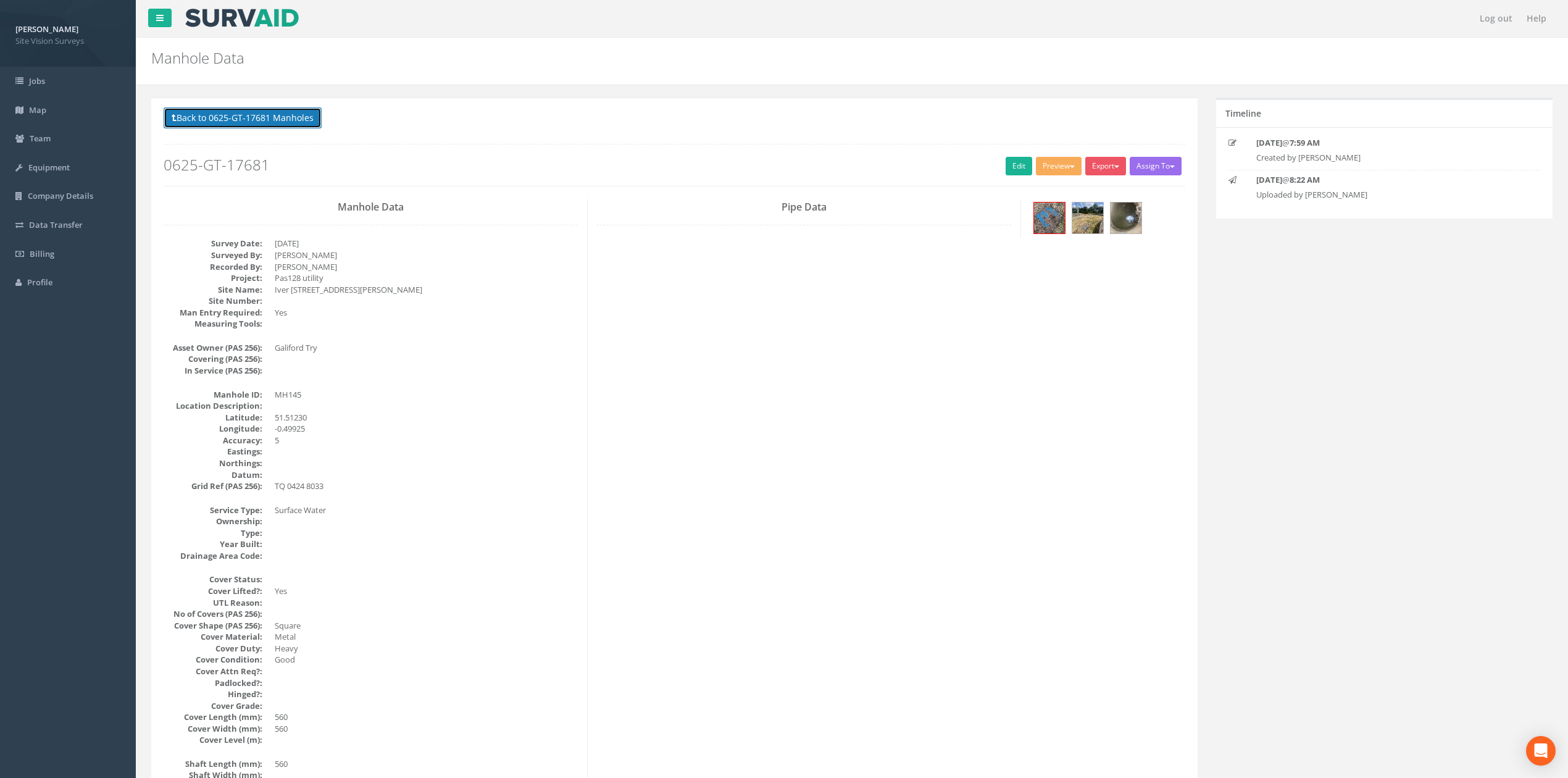
drag, startPoint x: 260, startPoint y: 126, endPoint x: 321, endPoint y: 113, distance: 62.4
click at [260, 126] on button "Back to 0625-GT-17681 Manholes" at bounding box center [242, 117] width 158 height 21
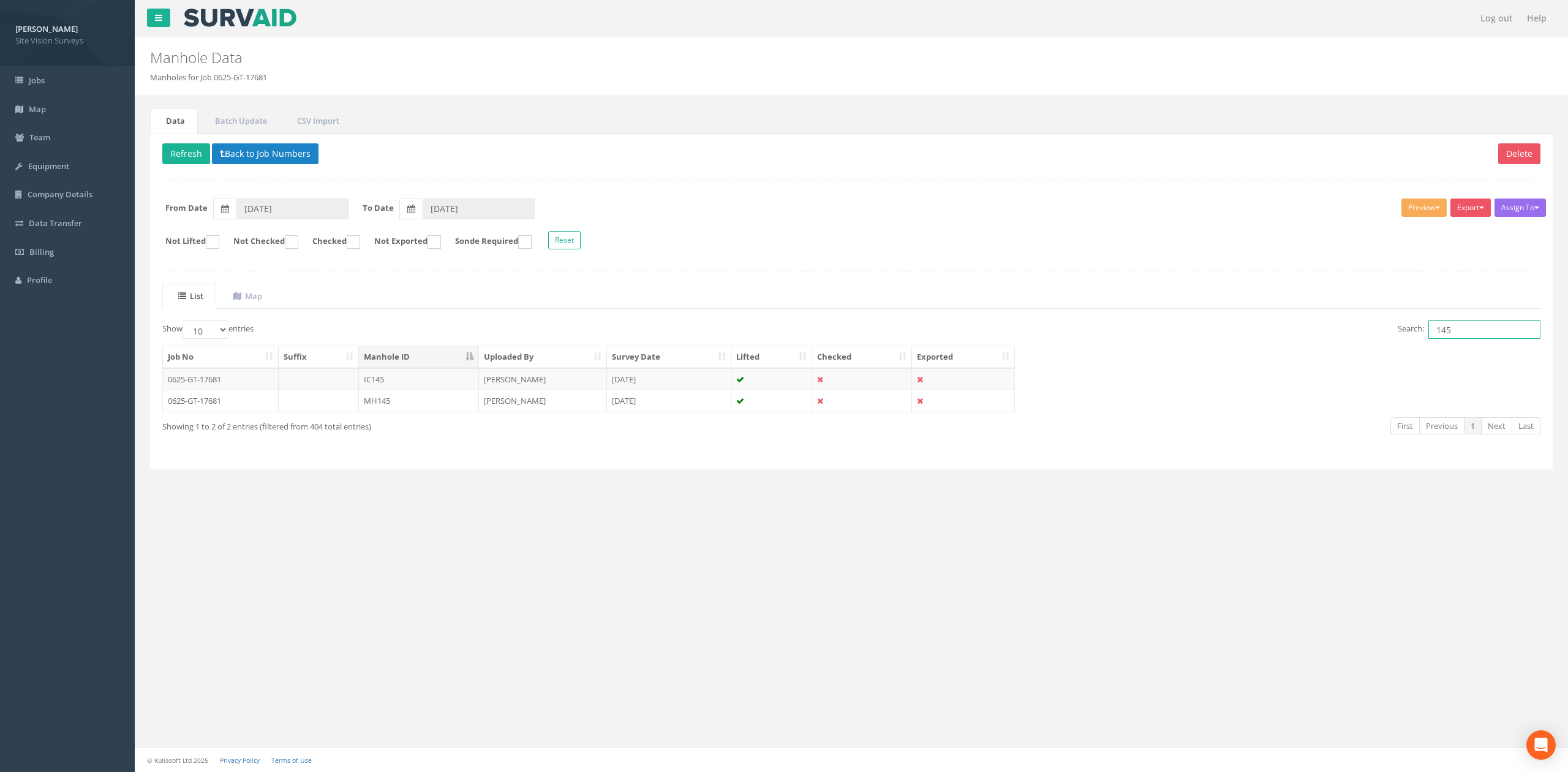
click at [1501, 325] on input "145" at bounding box center [1485, 329] width 112 height 18
click at [419, 381] on td "IC119" at bounding box center [419, 379] width 120 height 22
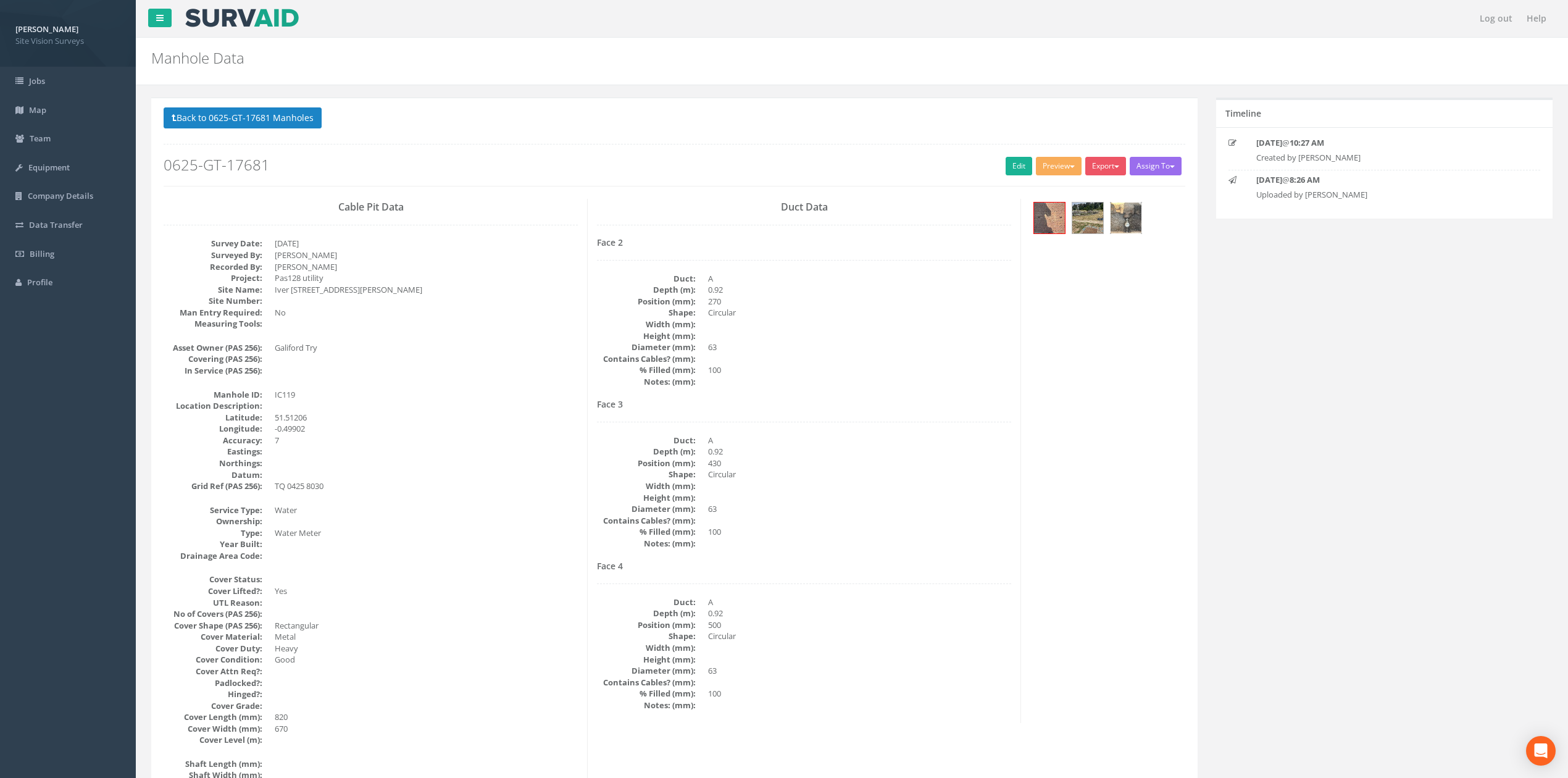
click at [1126, 220] on img at bounding box center [1126, 217] width 31 height 31
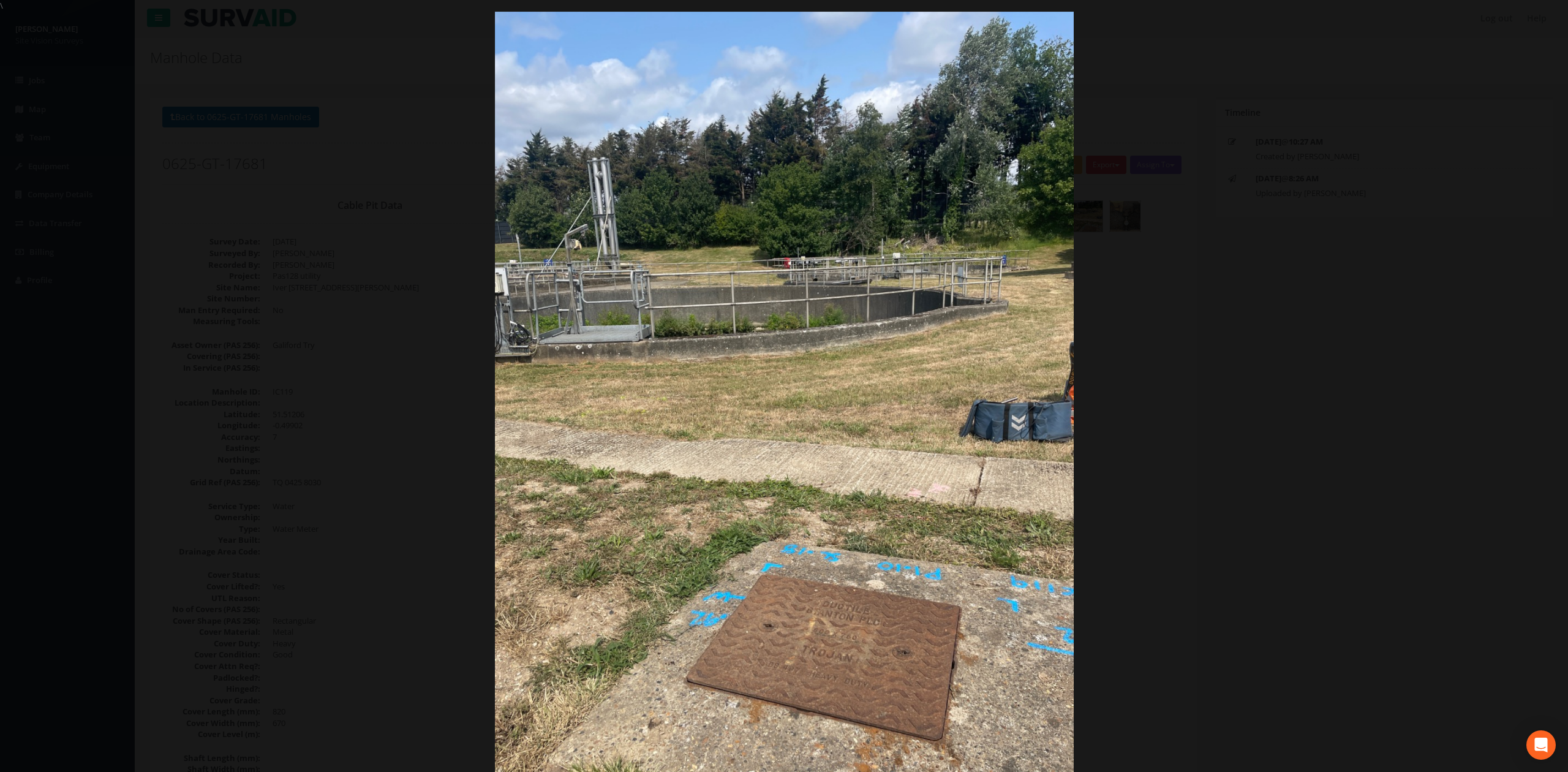
click at [1167, 433] on div at bounding box center [784, 397] width 1568 height 772
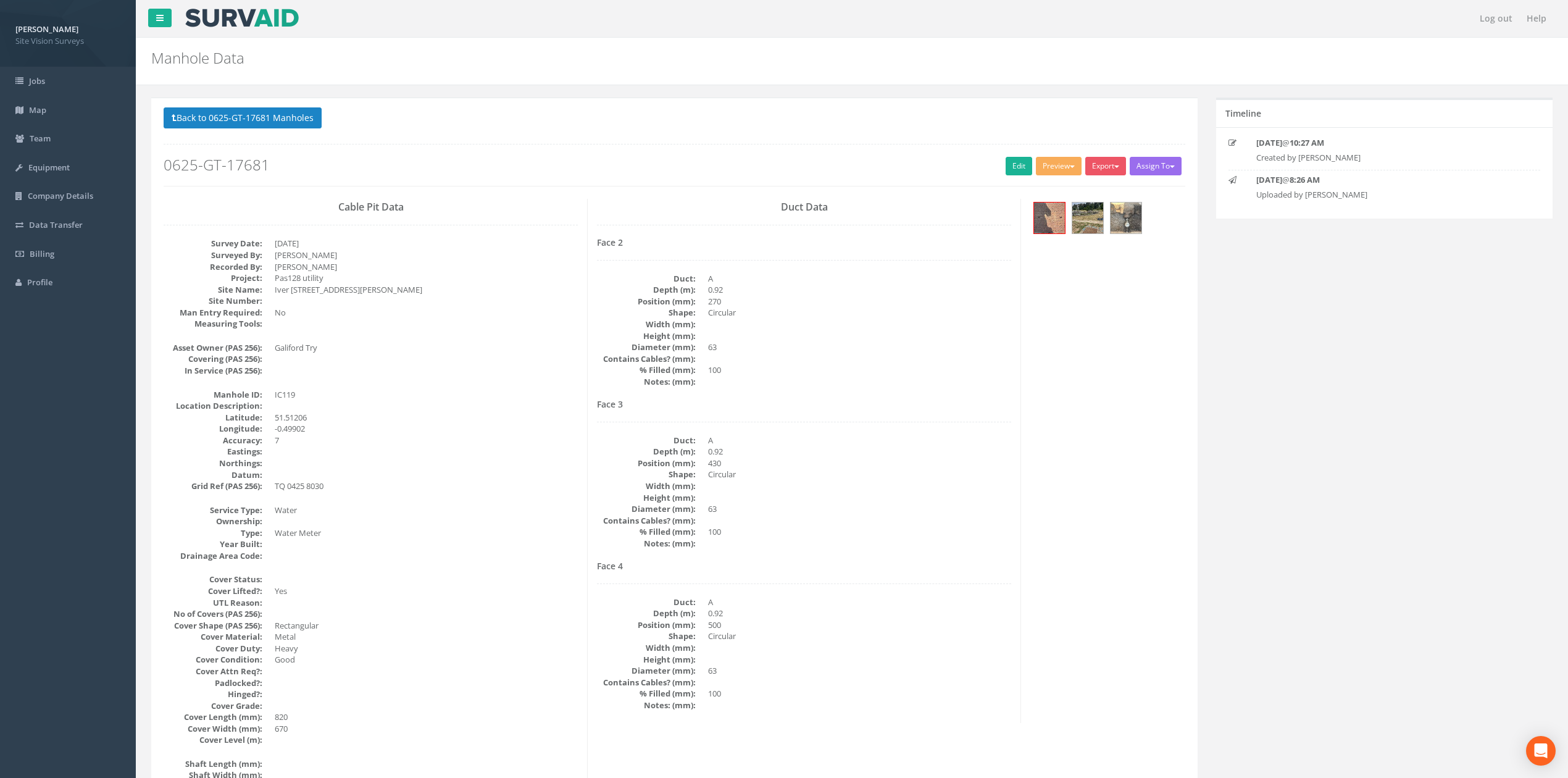
drag, startPoint x: 721, startPoint y: 606, endPoint x: 774, endPoint y: 236, distance: 373.8
click at [1061, 220] on img at bounding box center [1049, 217] width 31 height 31
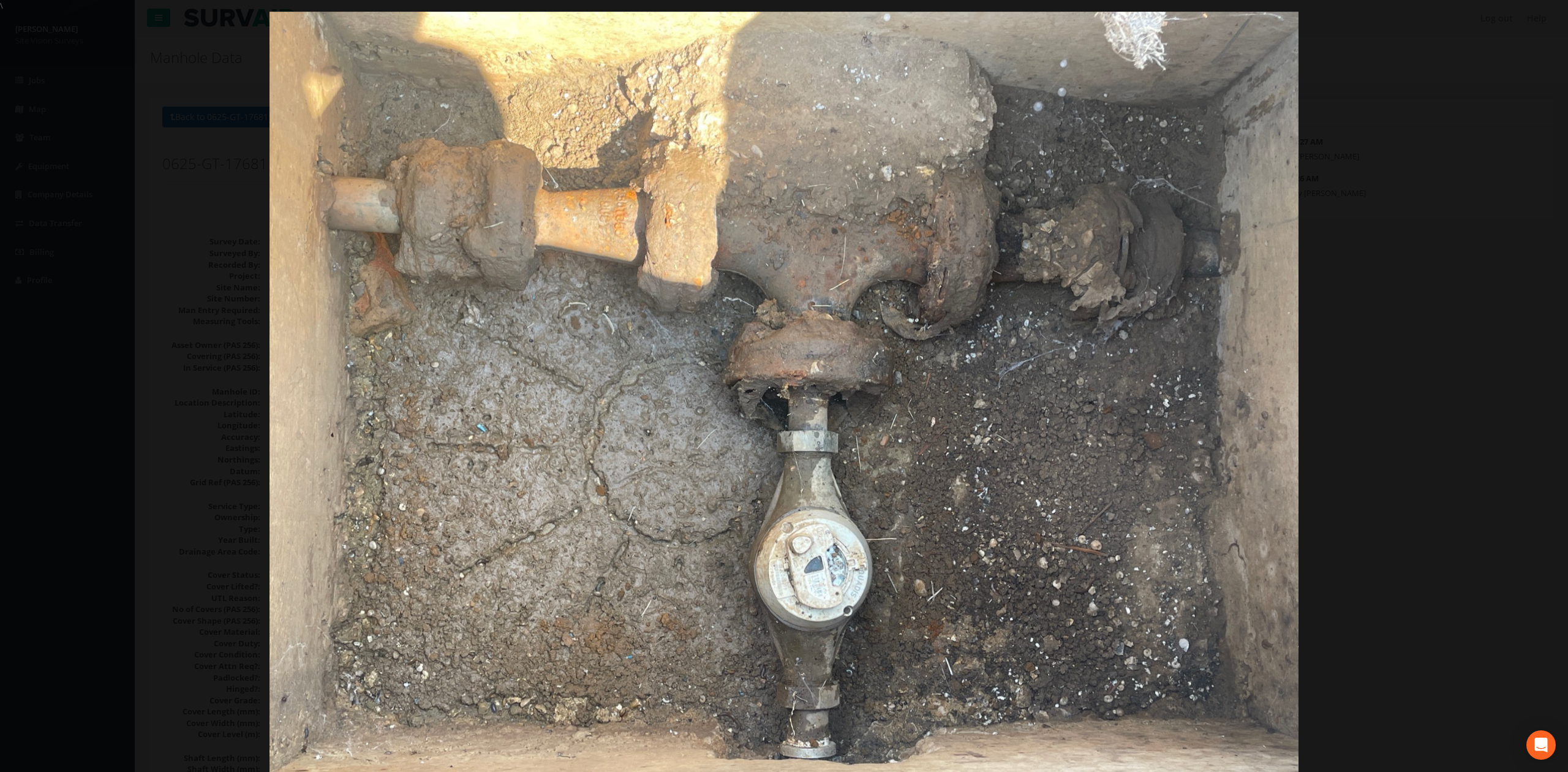
click at [1498, 281] on div at bounding box center [784, 397] width 1568 height 772
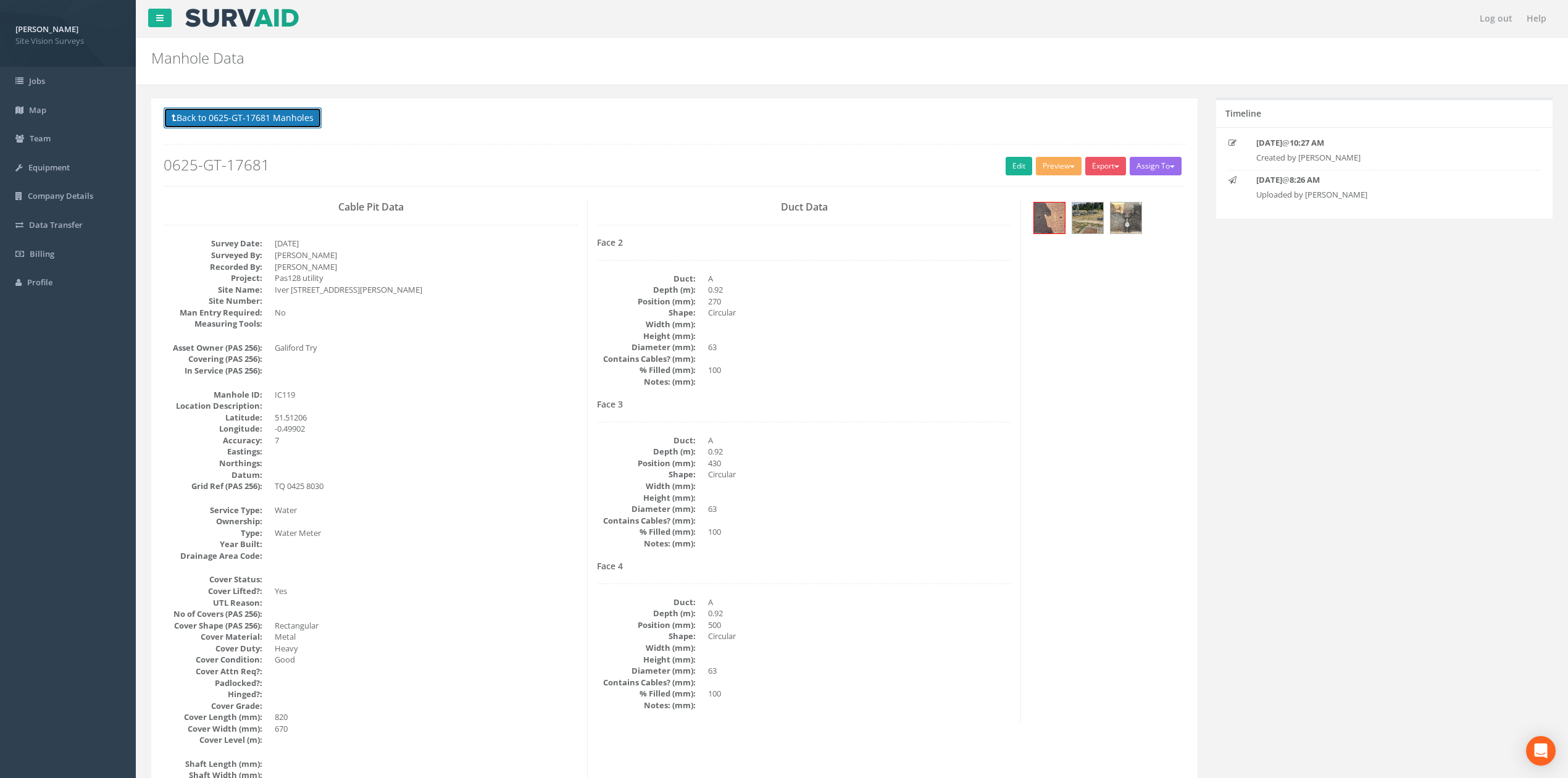
click at [216, 122] on button "Back to 0625-GT-17681 Manholes" at bounding box center [242, 117] width 158 height 21
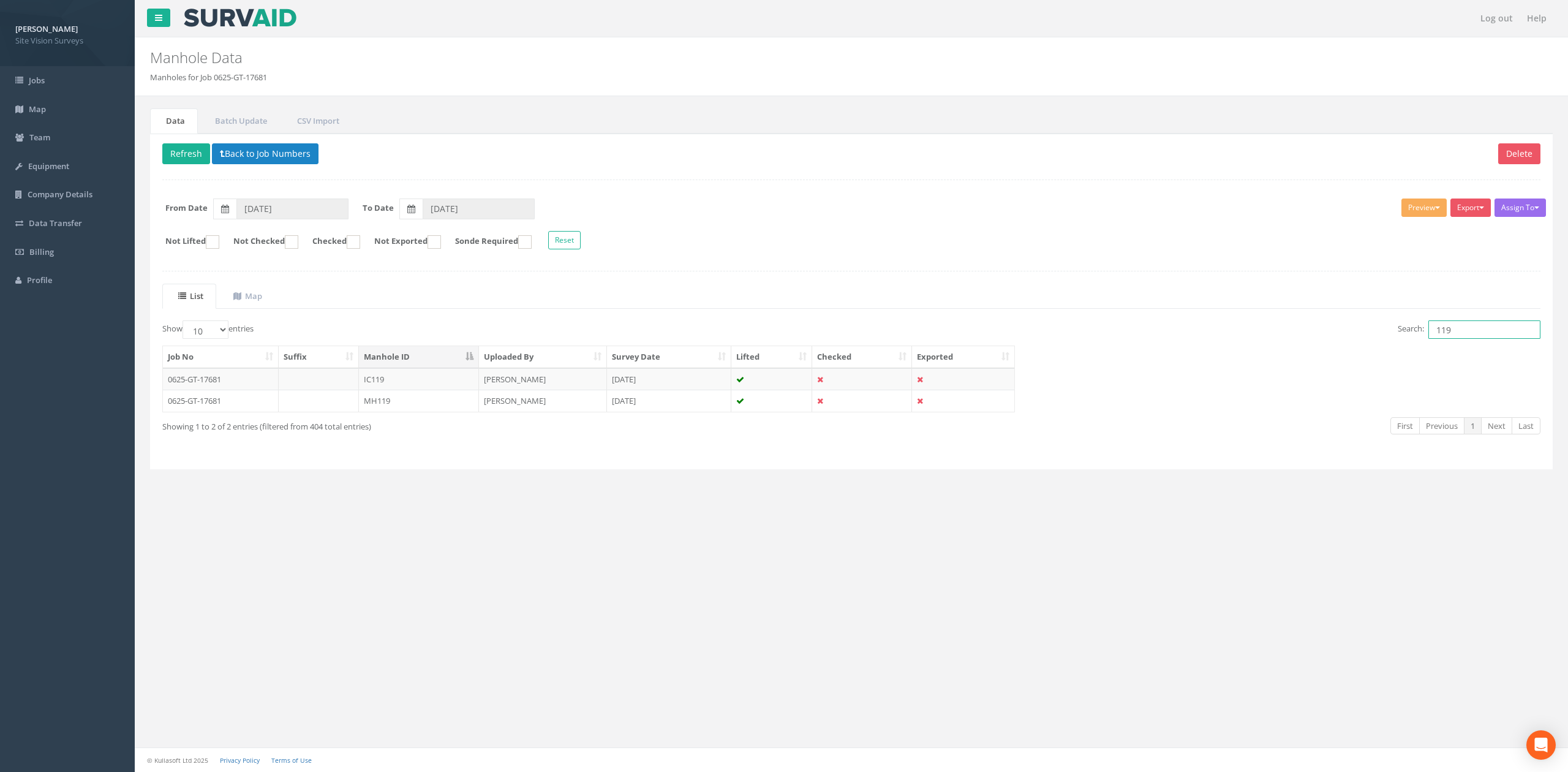
click at [1485, 330] on input "119" at bounding box center [1485, 329] width 112 height 18
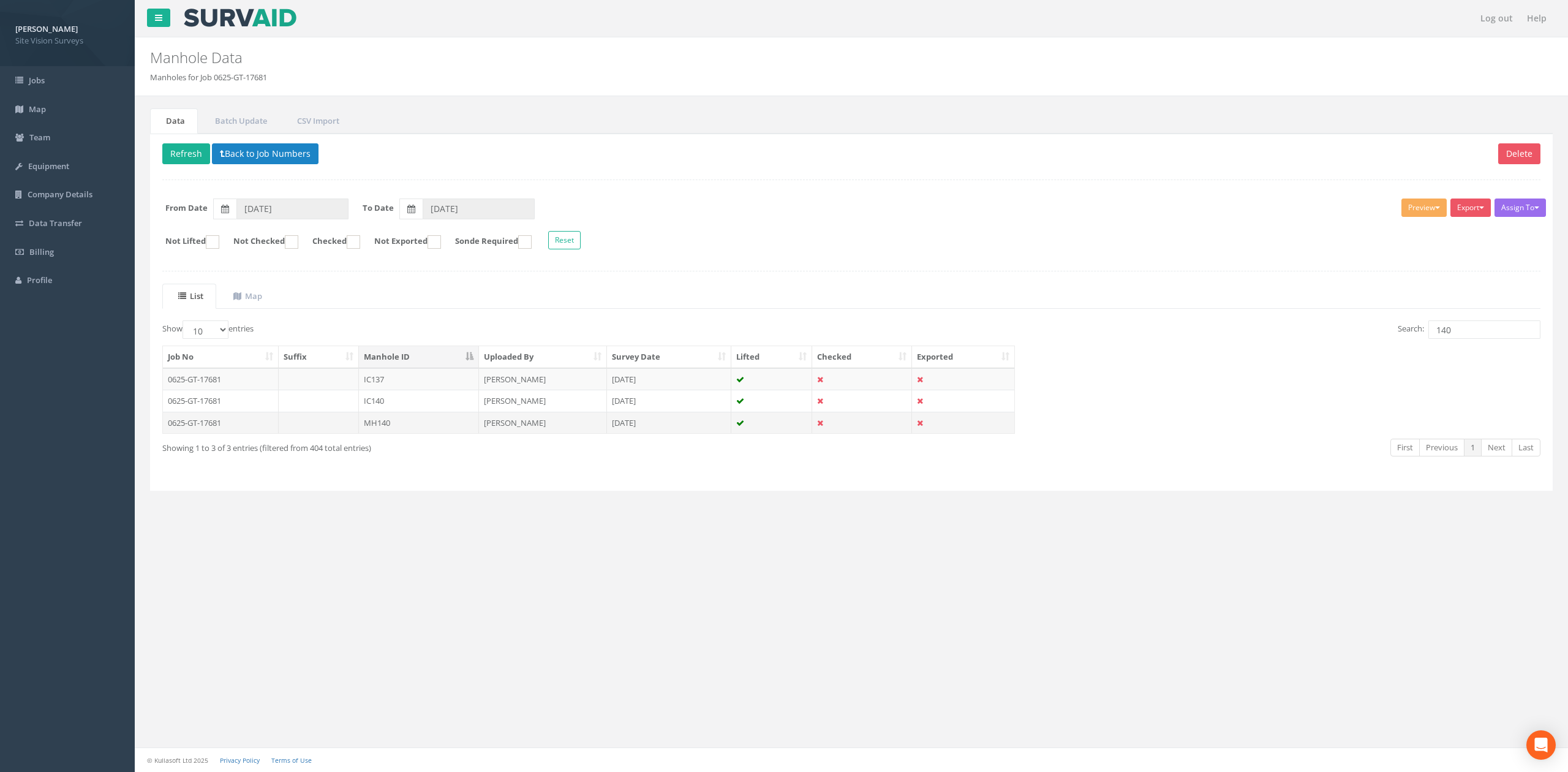
click at [463, 431] on td "MH140" at bounding box center [419, 423] width 120 height 22
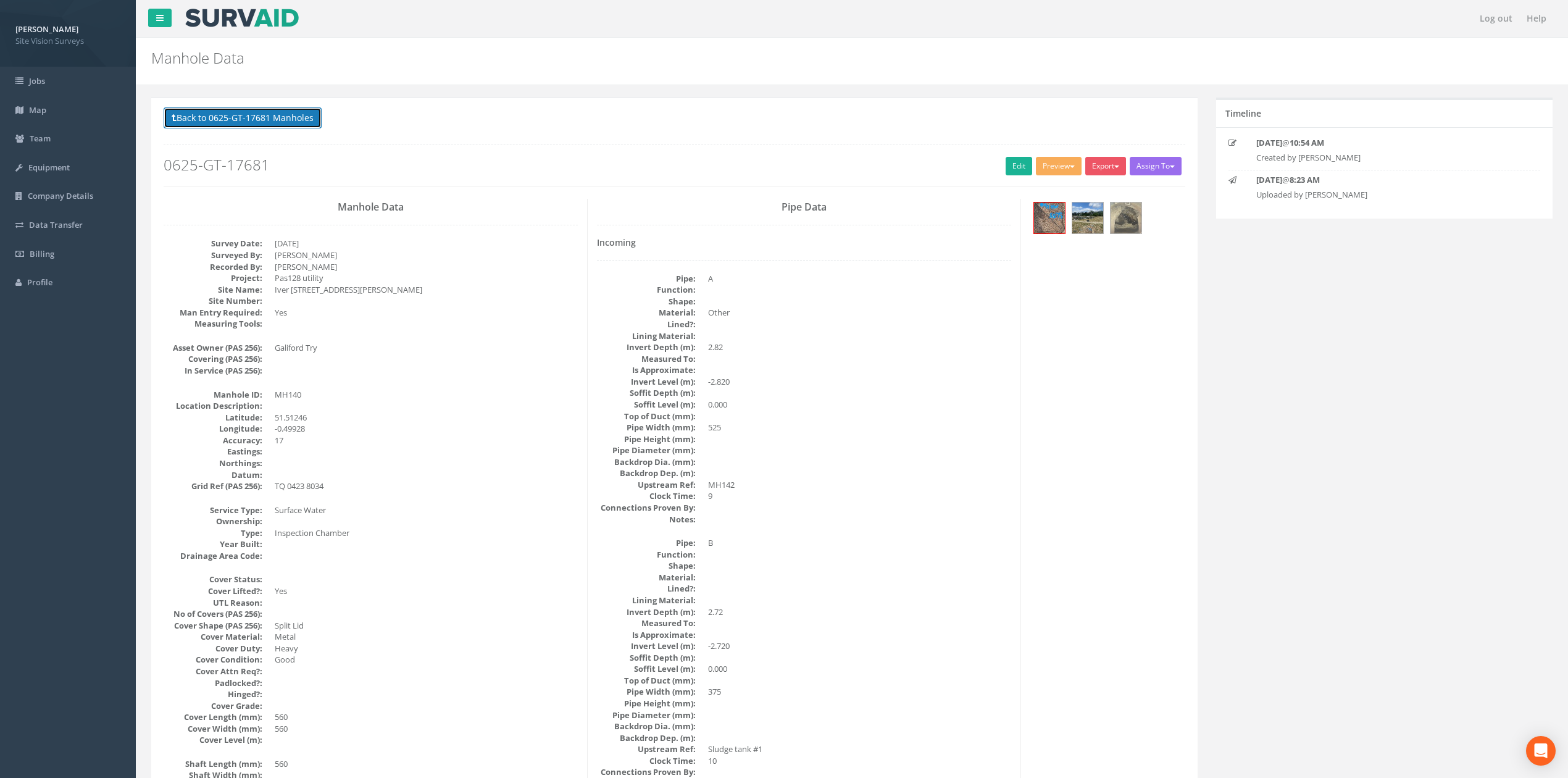
click at [262, 122] on button "Back to 0625-GT-17681 Manholes" at bounding box center [242, 117] width 158 height 21
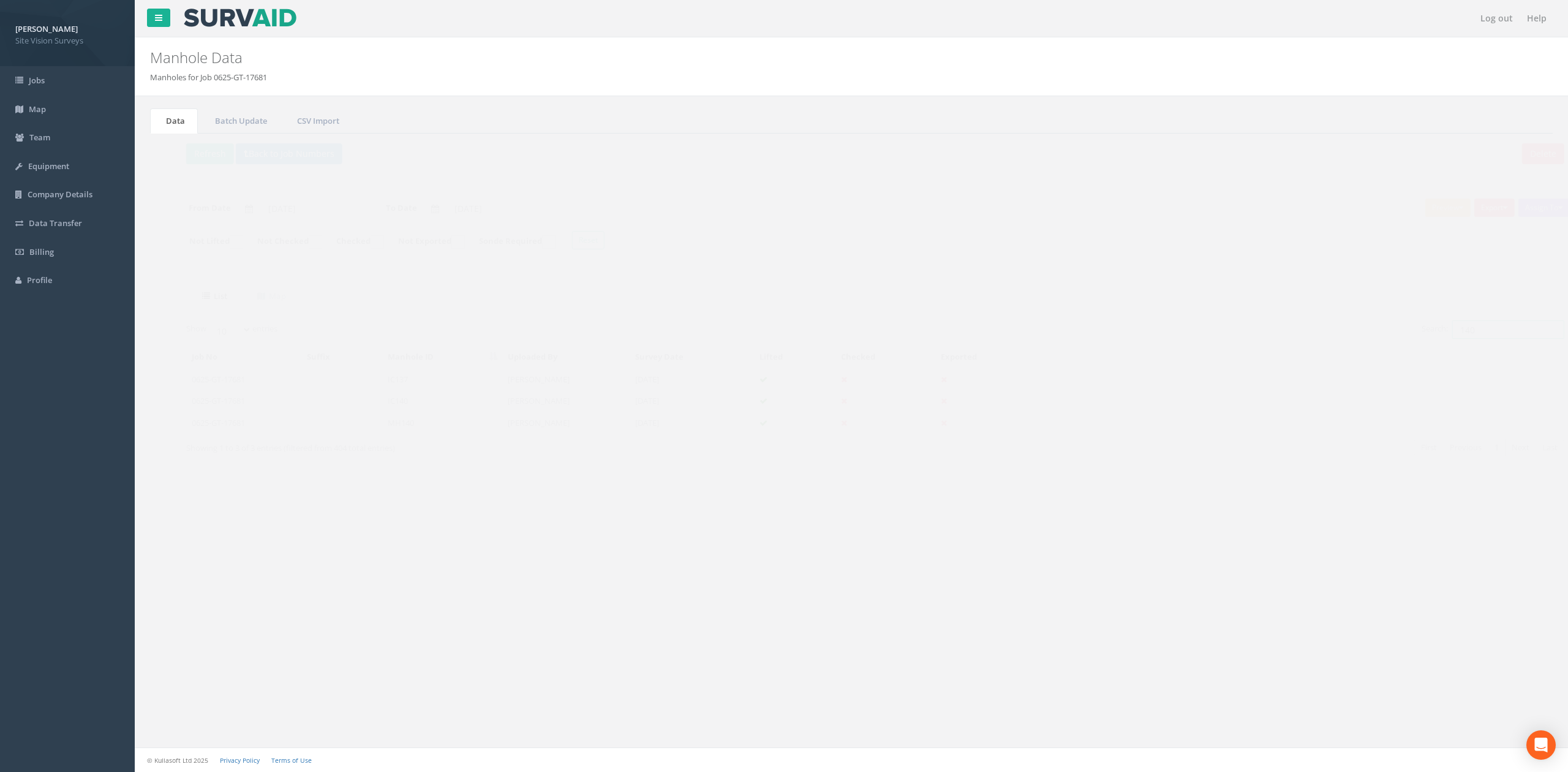
click at [1470, 331] on input "140" at bounding box center [1485, 329] width 112 height 18
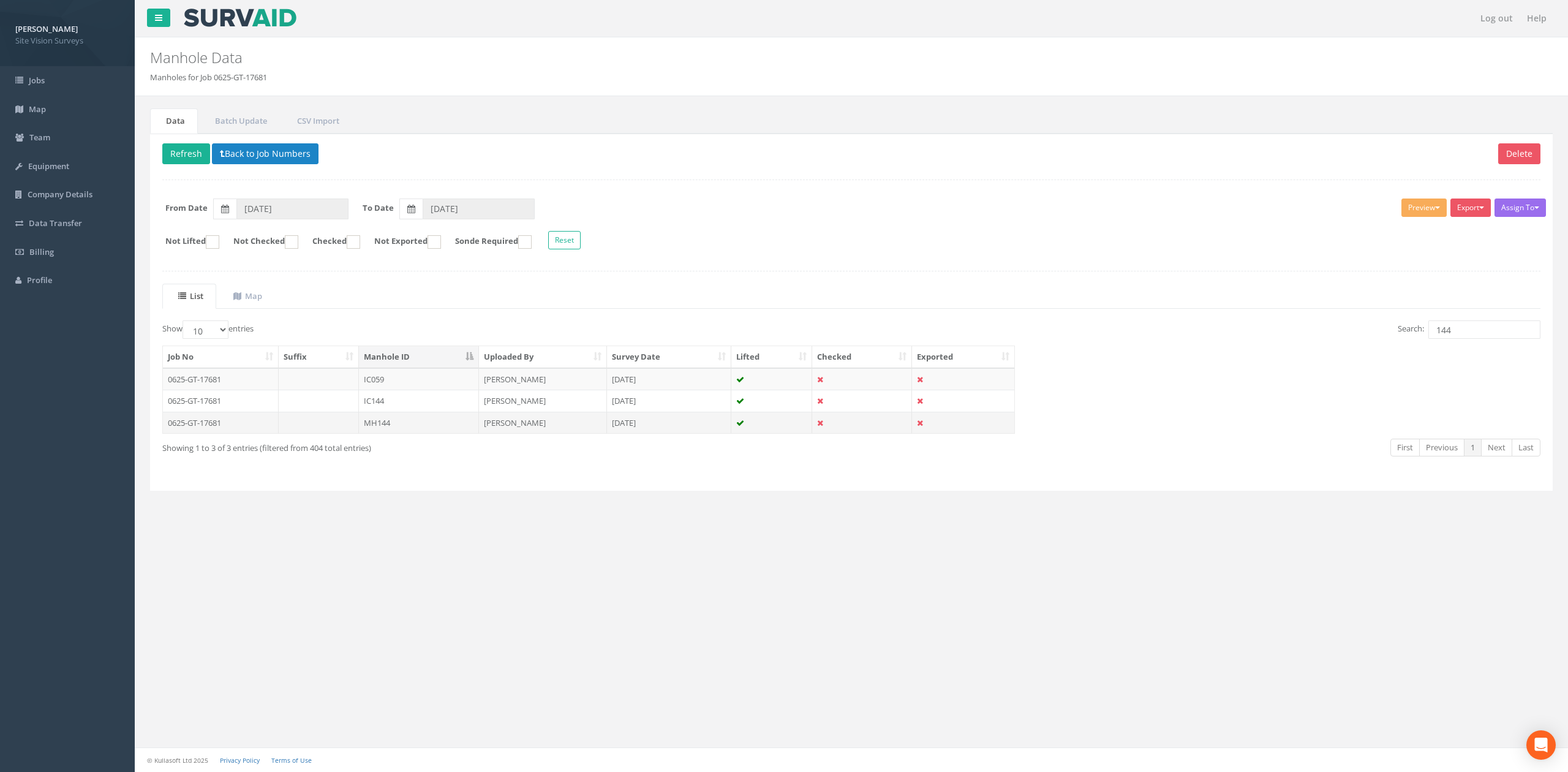
click at [462, 431] on td "MH144" at bounding box center [419, 423] width 120 height 22
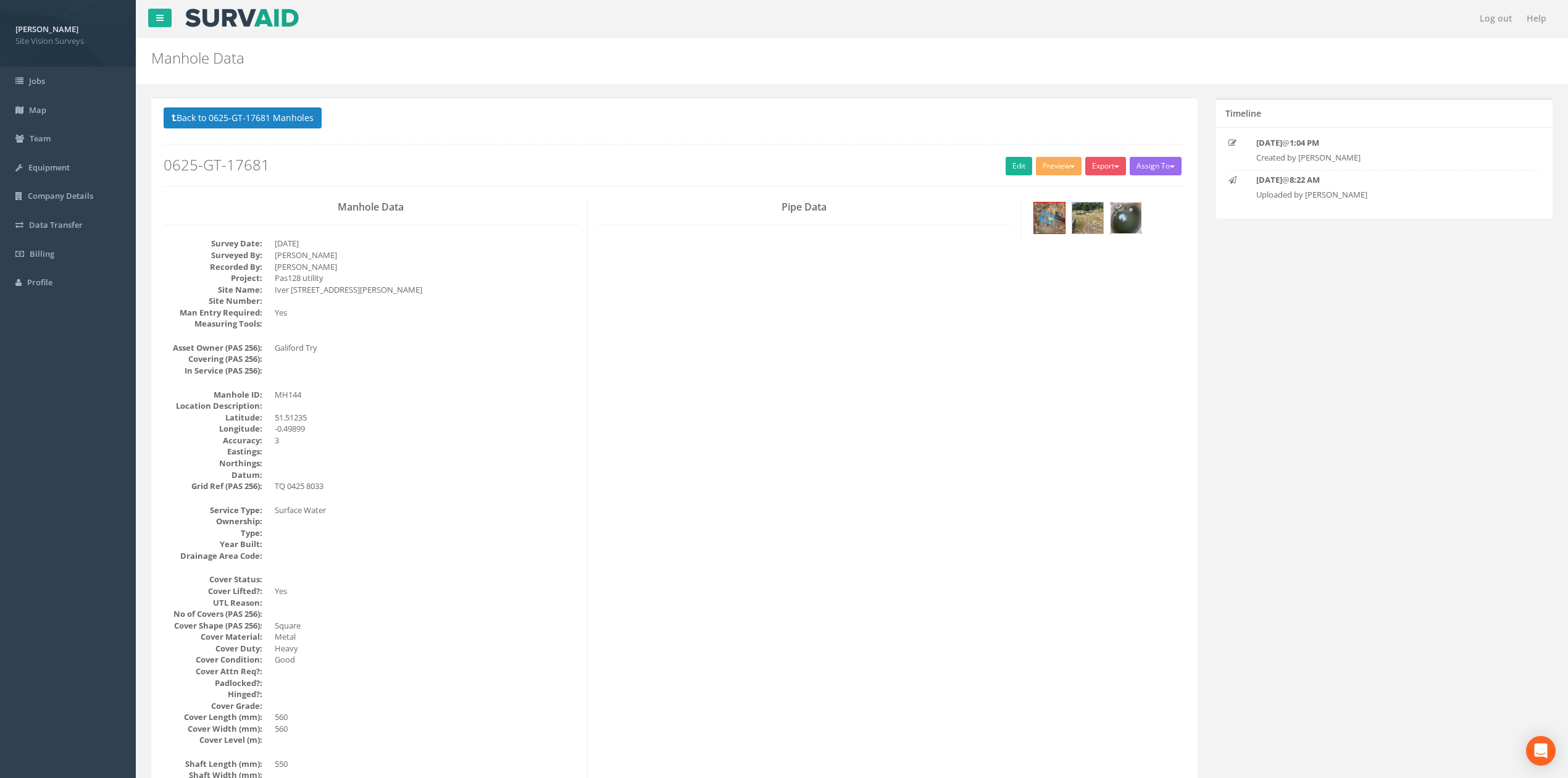
click at [1129, 223] on img at bounding box center [1126, 217] width 31 height 31
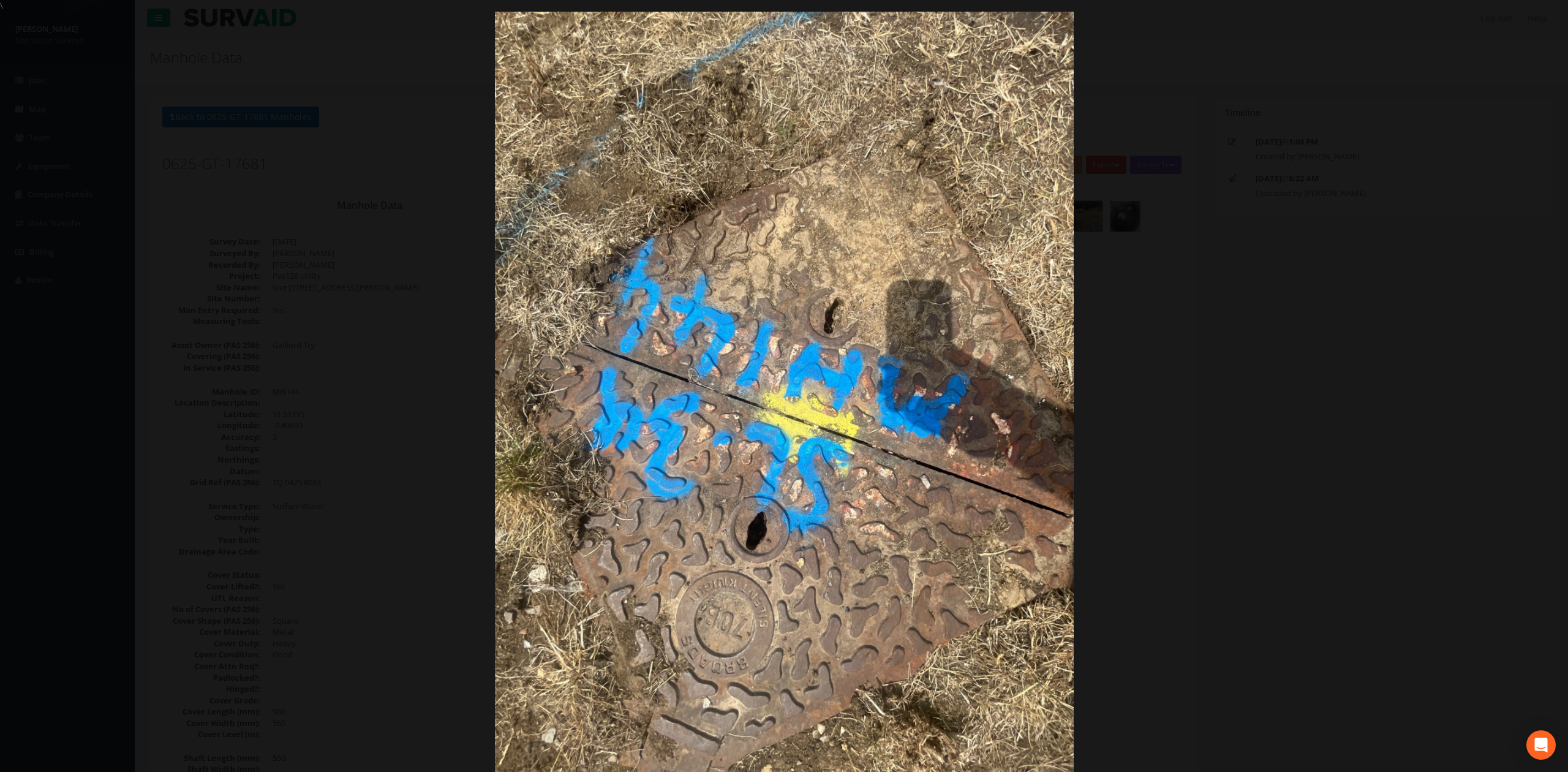
click at [1252, 303] on div at bounding box center [784, 397] width 1568 height 772
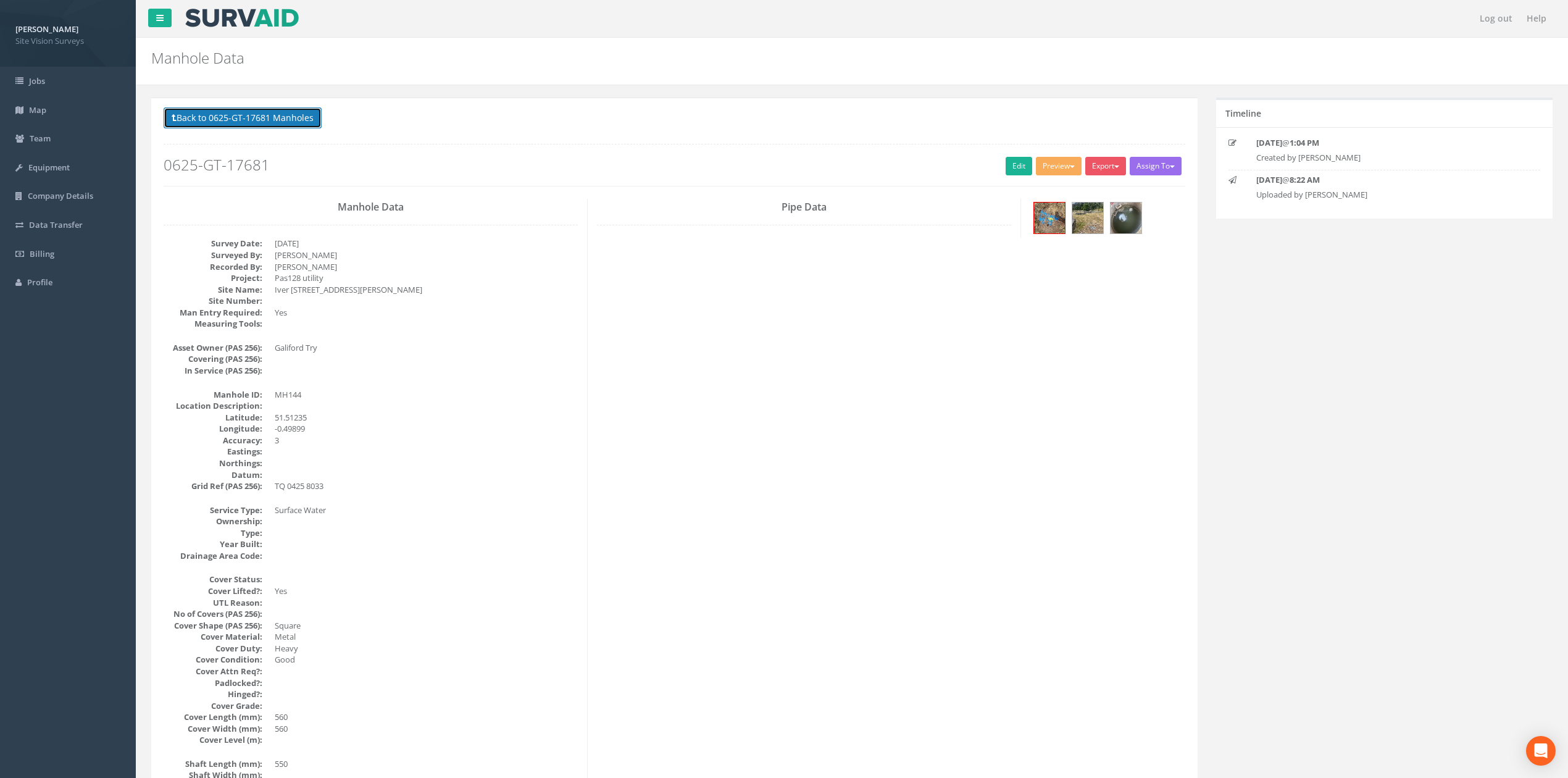
click at [238, 112] on button "Back to 0625-GT-17681 Manholes" at bounding box center [242, 117] width 158 height 21
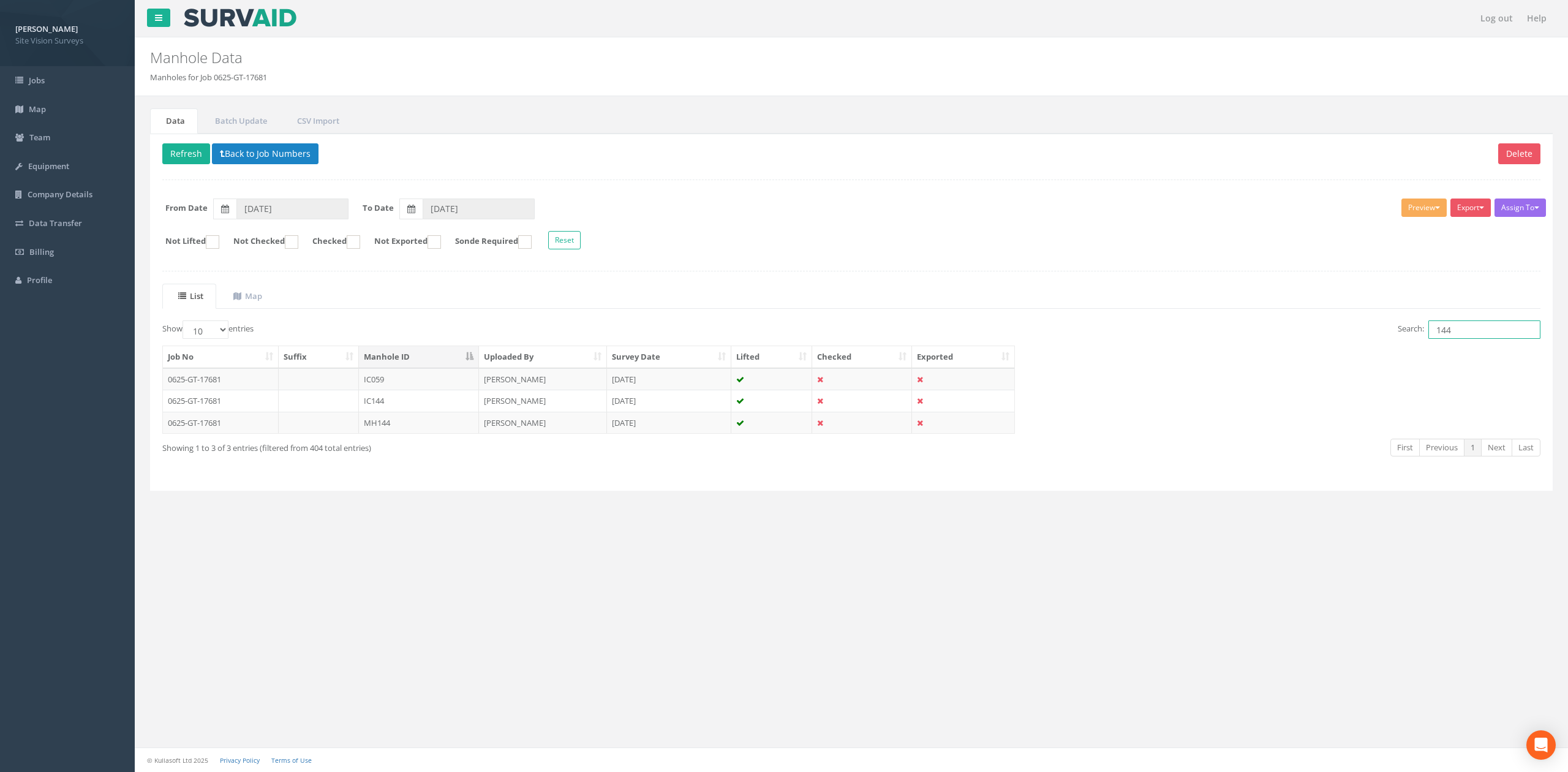
click at [1474, 331] on input "144" at bounding box center [1485, 329] width 112 height 18
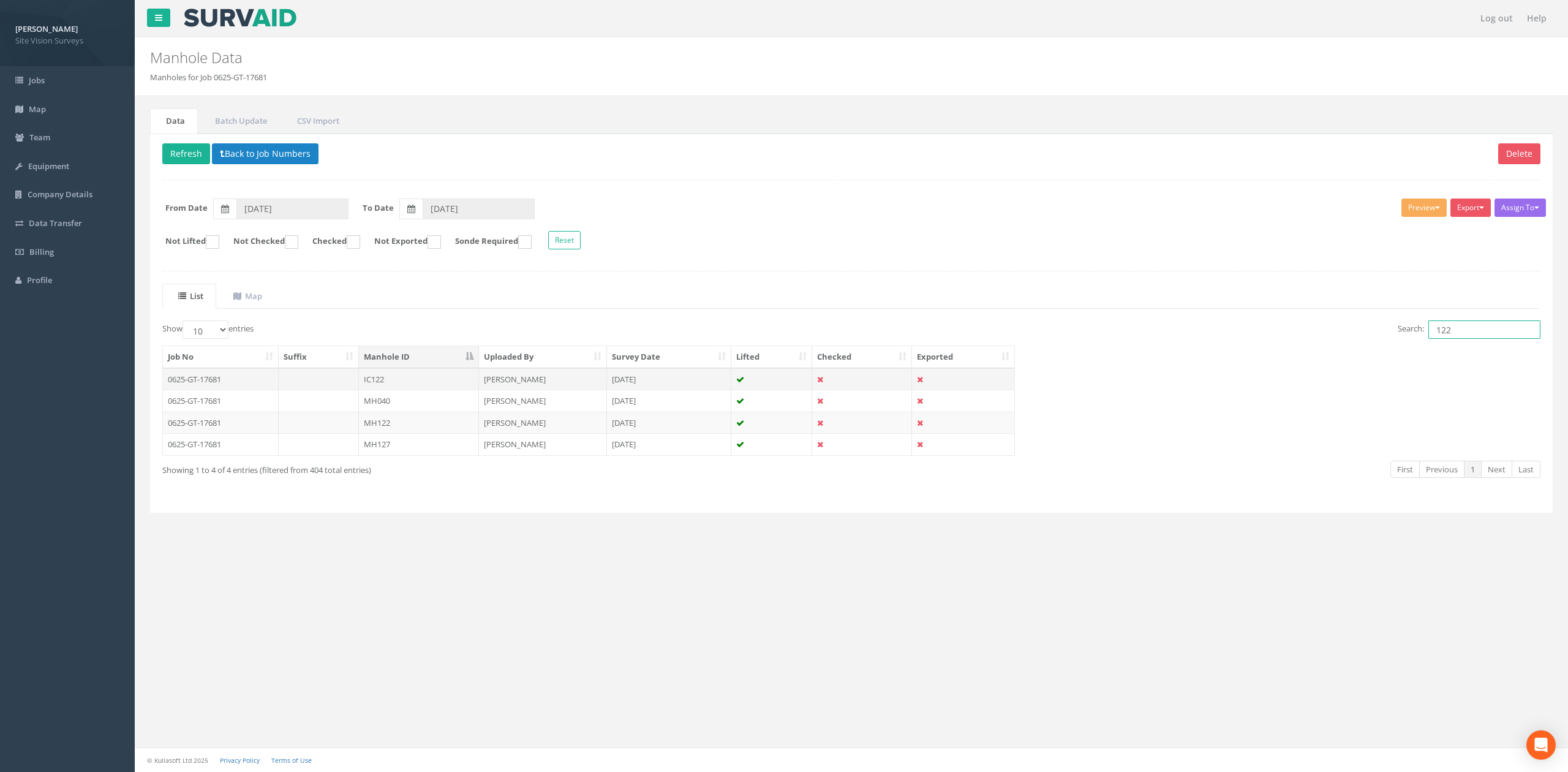
type input "122"
click at [412, 382] on td "IC122" at bounding box center [419, 379] width 120 height 22
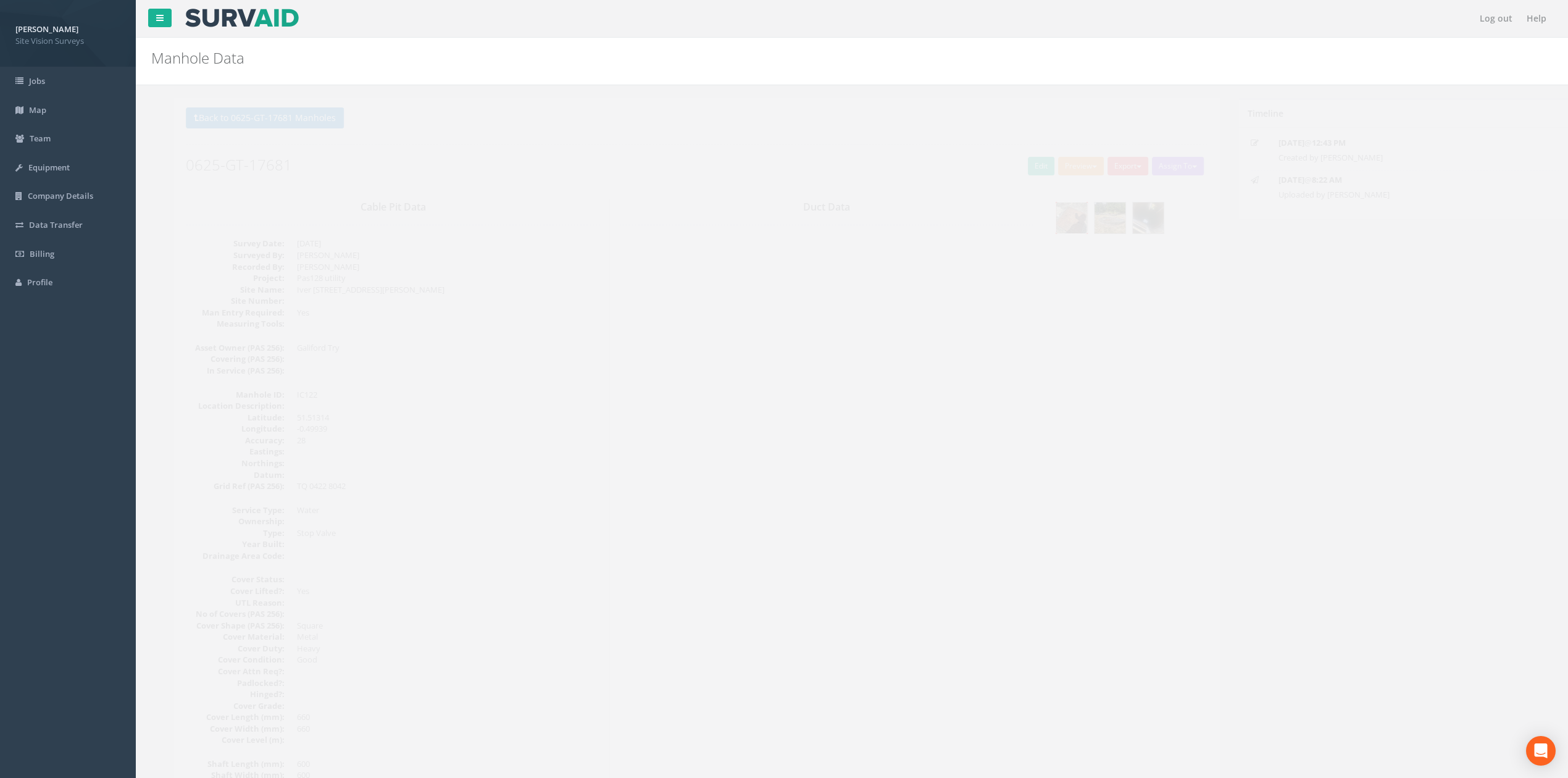
click at [1042, 211] on img at bounding box center [1049, 217] width 31 height 31
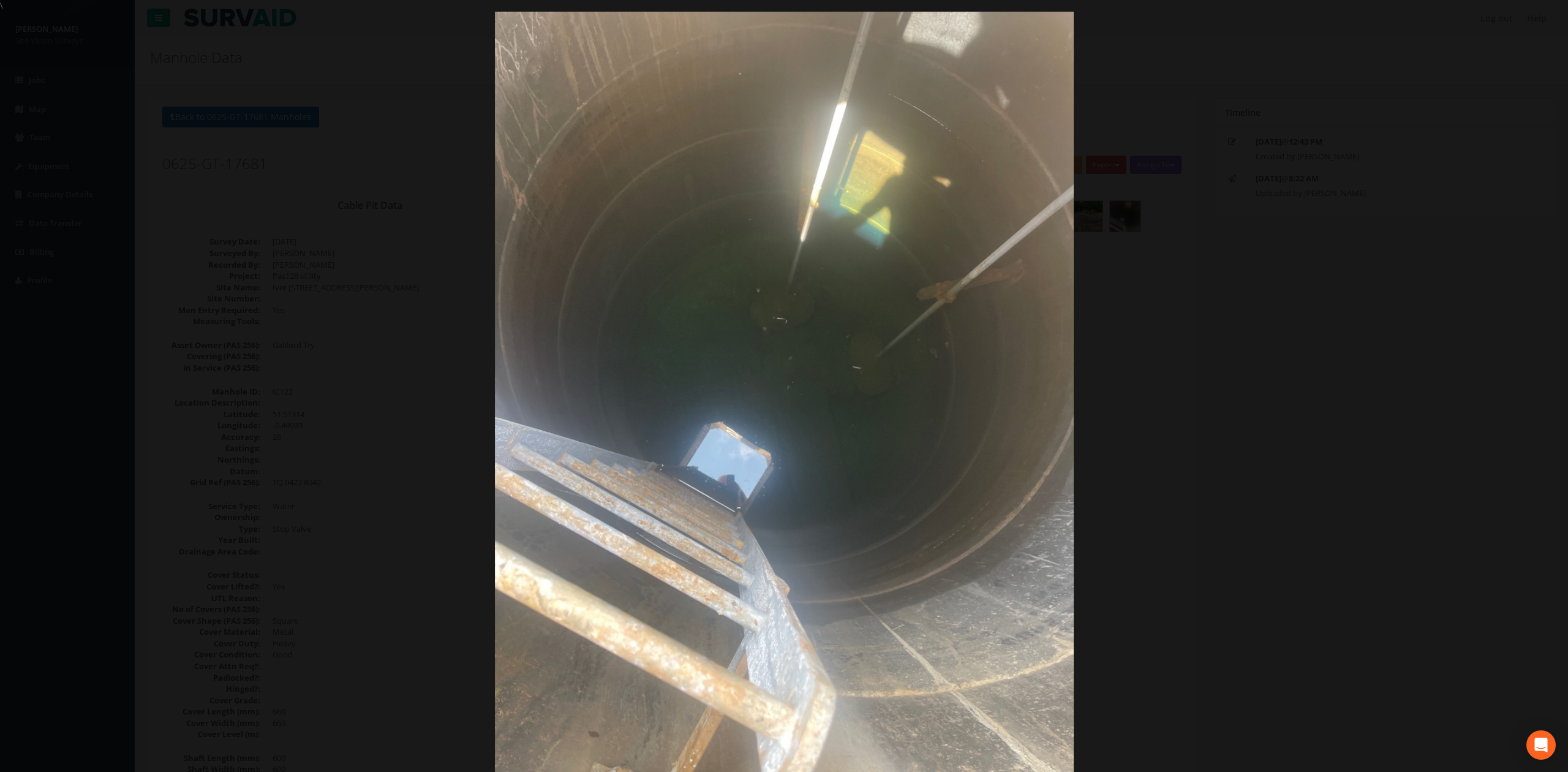
click at [1199, 459] on div at bounding box center [784, 397] width 1568 height 772
